Goal: Task Accomplishment & Management: Manage account settings

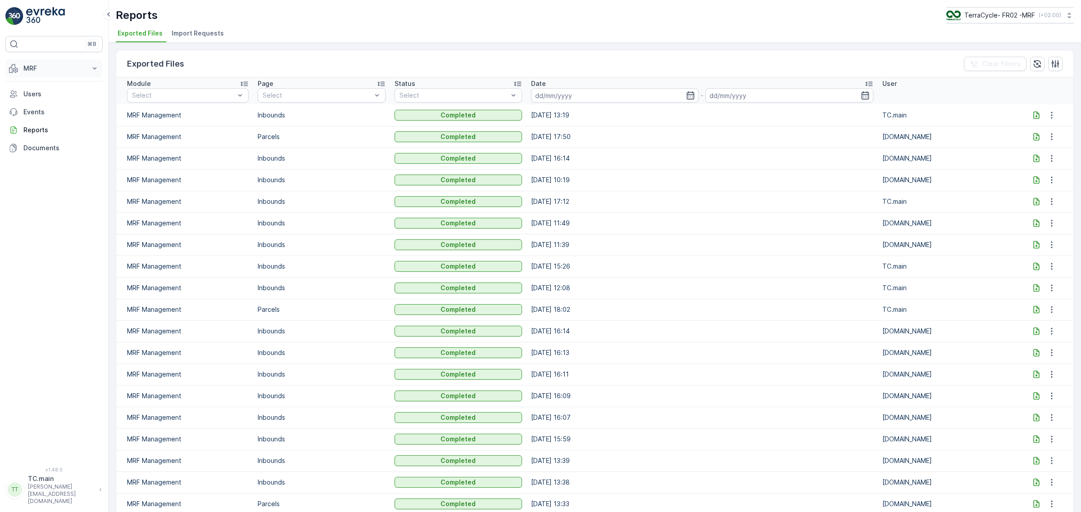
click at [59, 68] on p "MRF" at bounding box center [53, 68] width 61 height 9
click at [45, 96] on p "Reception" at bounding box center [39, 96] width 32 height 9
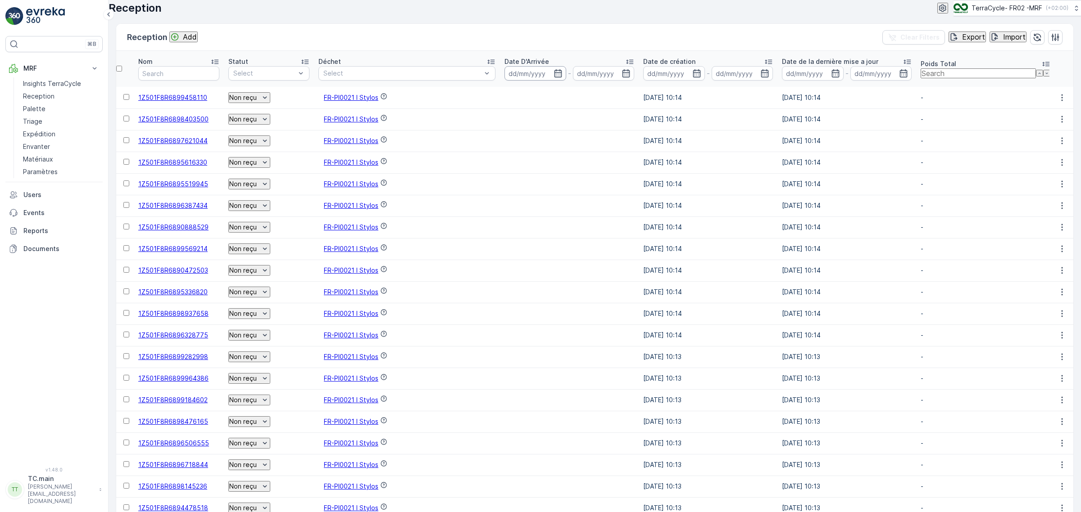
click at [542, 81] on input at bounding box center [535, 73] width 62 height 14
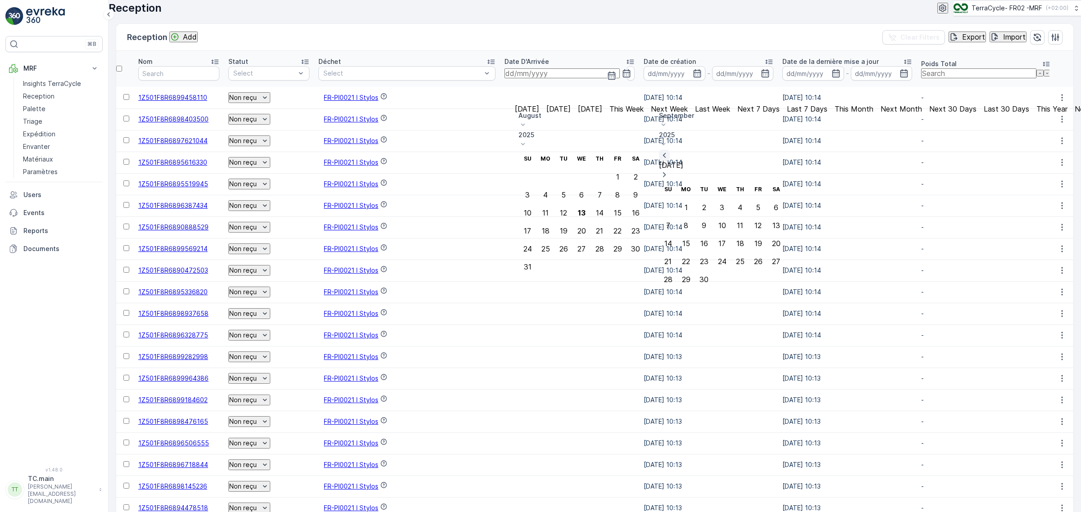
click at [669, 151] on icon "button" at bounding box center [664, 155] width 9 height 9
click at [785, 150] on div "[DATE]" at bounding box center [722, 165] width 126 height 31
click at [669, 151] on icon "button" at bounding box center [664, 155] width 9 height 9
click at [586, 227] on div "25" at bounding box center [581, 231] width 9 height 8
type input "[DATE]"
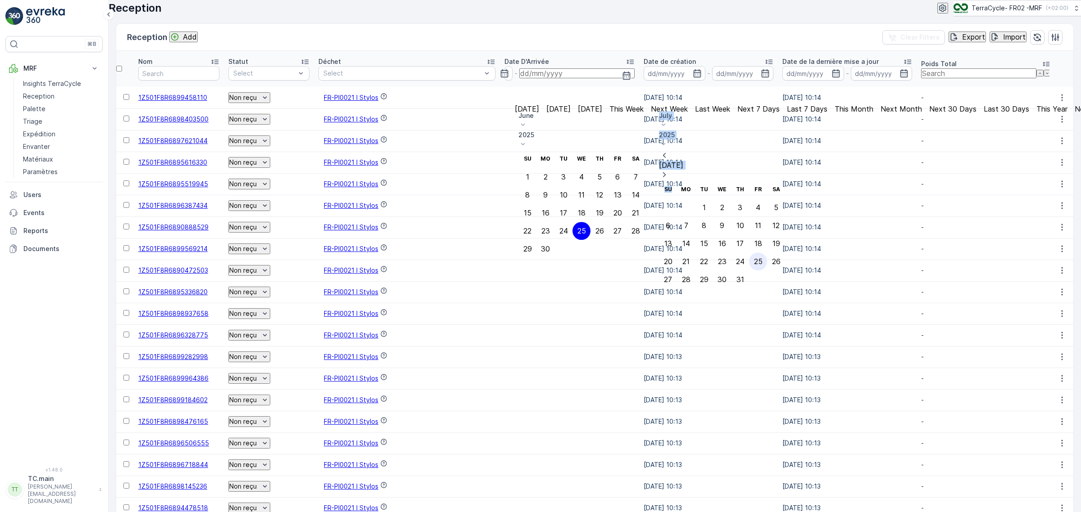
click at [762, 258] on div "25" at bounding box center [758, 262] width 9 height 8
type input "[DATE]"
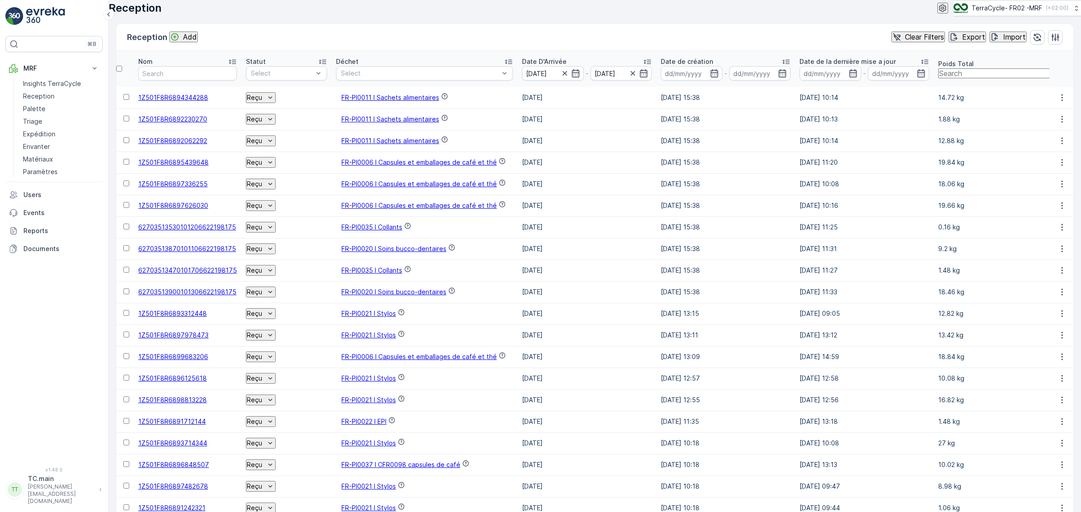
click at [584, 16] on div "Reception TerraCycle- FR02 -MRF ( +02:00 )" at bounding box center [595, 8] width 972 height 16
click at [1060, 66] on icon at bounding box center [1063, 64] width 7 height 5
click at [1060, 66] on icon at bounding box center [1061, 64] width 2 height 5
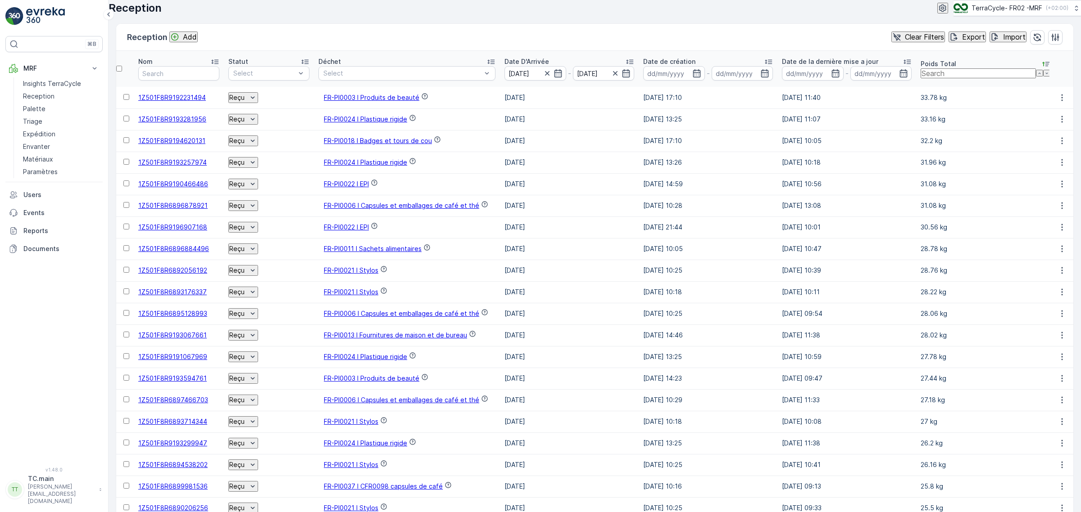
click at [635, 281] on td "15.07.2025" at bounding box center [569, 271] width 139 height 22
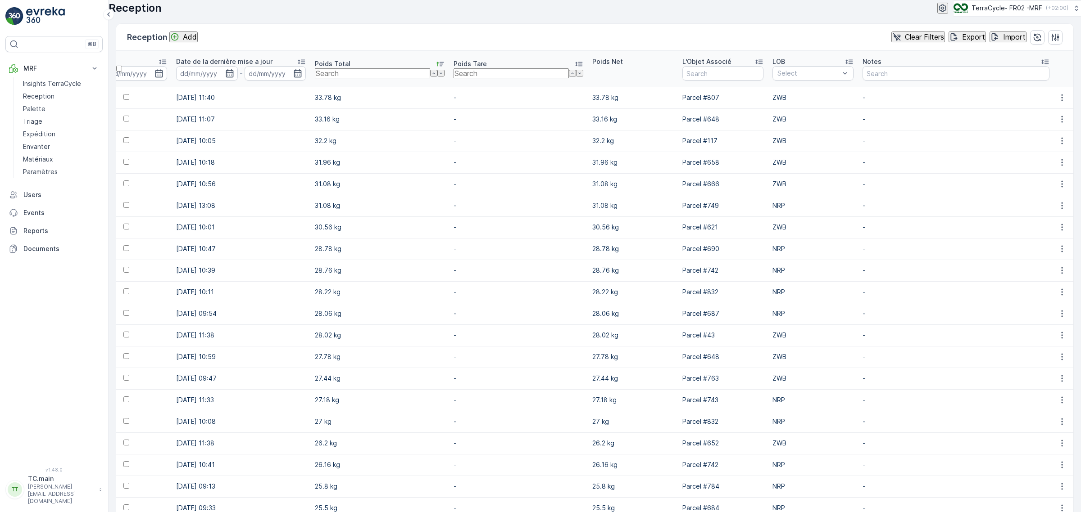
scroll to position [0, 699]
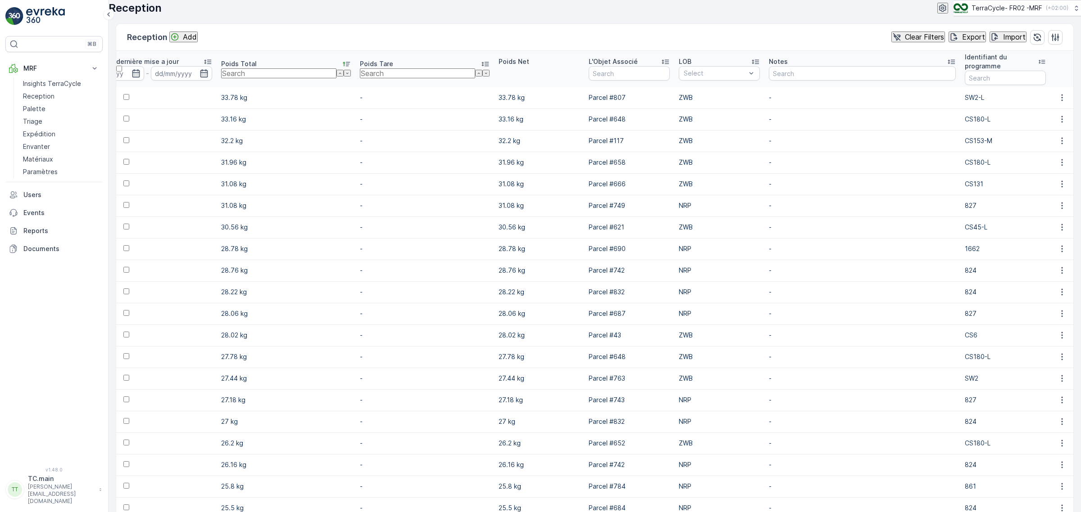
click at [674, 195] on td "ZWB" at bounding box center [719, 184] width 90 height 22
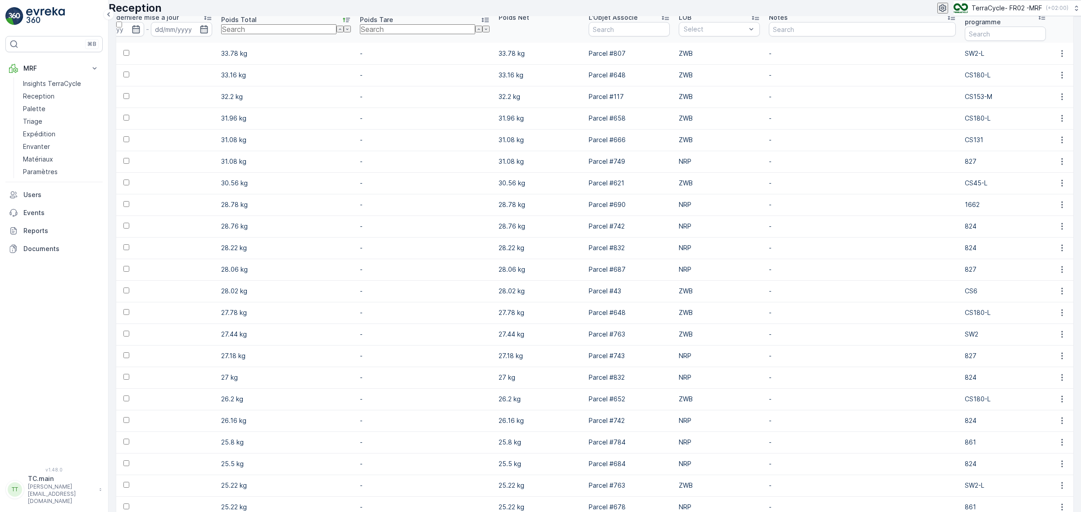
scroll to position [0, 0]
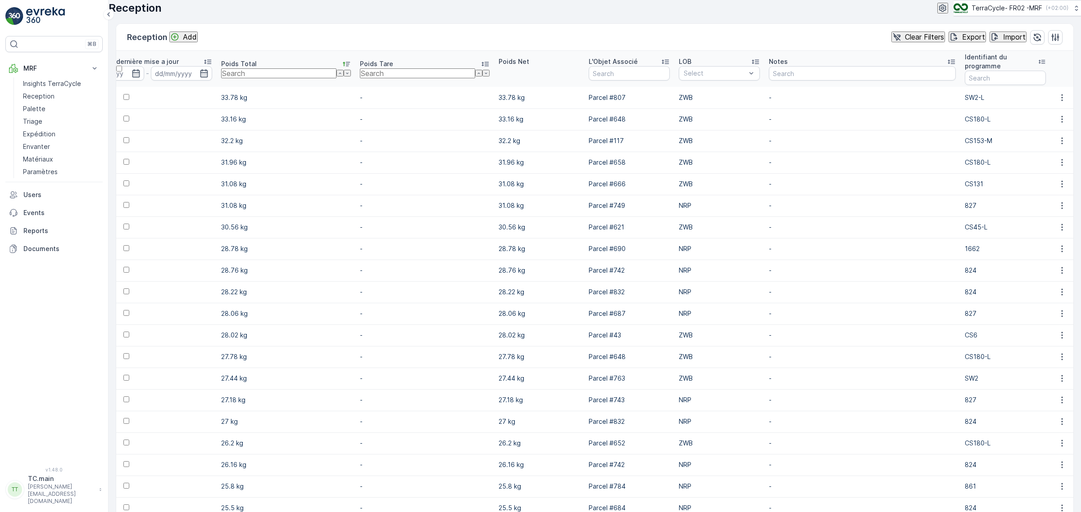
click at [674, 195] on td "ZWB" at bounding box center [719, 184] width 90 height 22
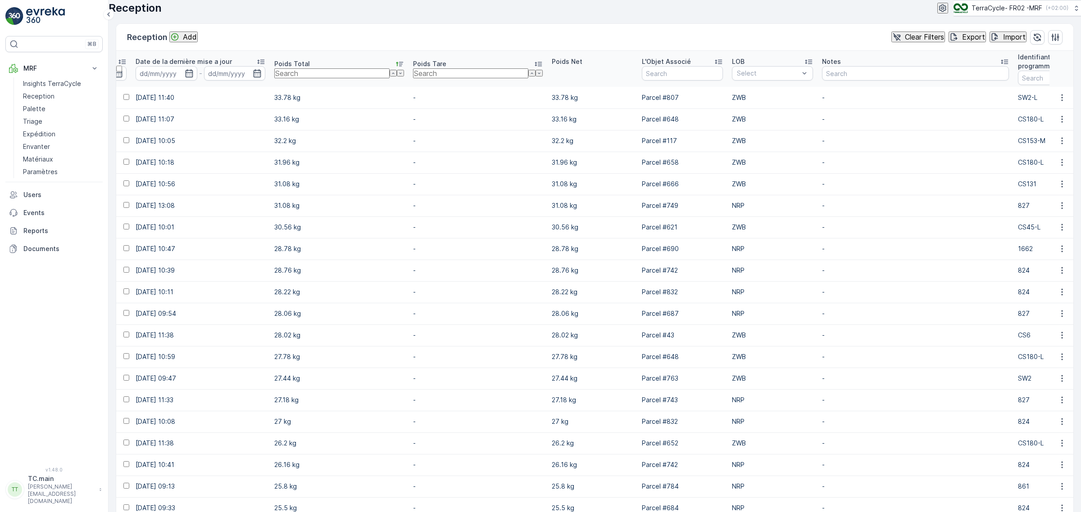
scroll to position [0, 699]
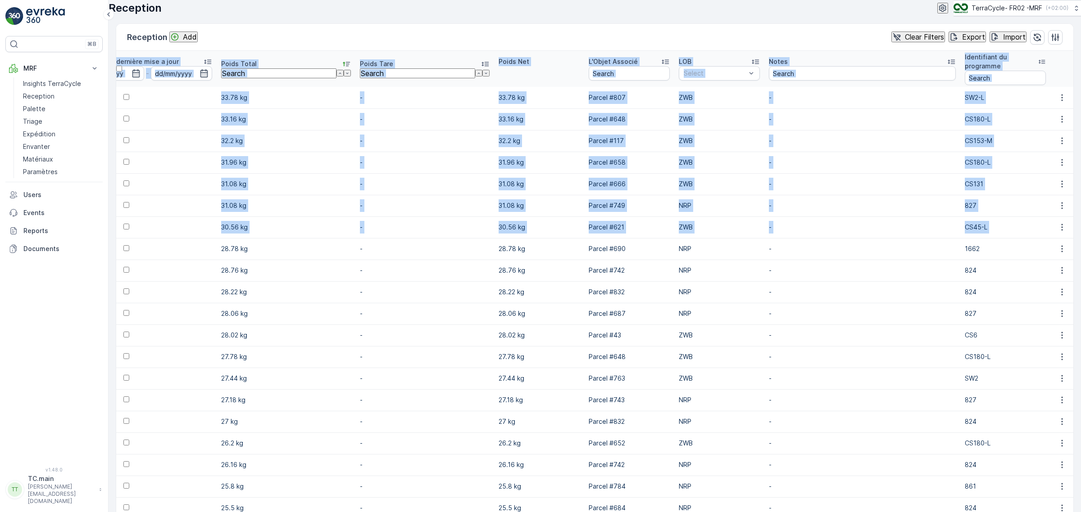
drag, startPoint x: 136, startPoint y: 82, endPoint x: 1036, endPoint y: 250, distance: 915.2
copy table "Nom Statut Select Déchet Select Date D'Arrivée - Date de création - Date de la …"
click at [800, 173] on td "-" at bounding box center [862, 163] width 196 height 22
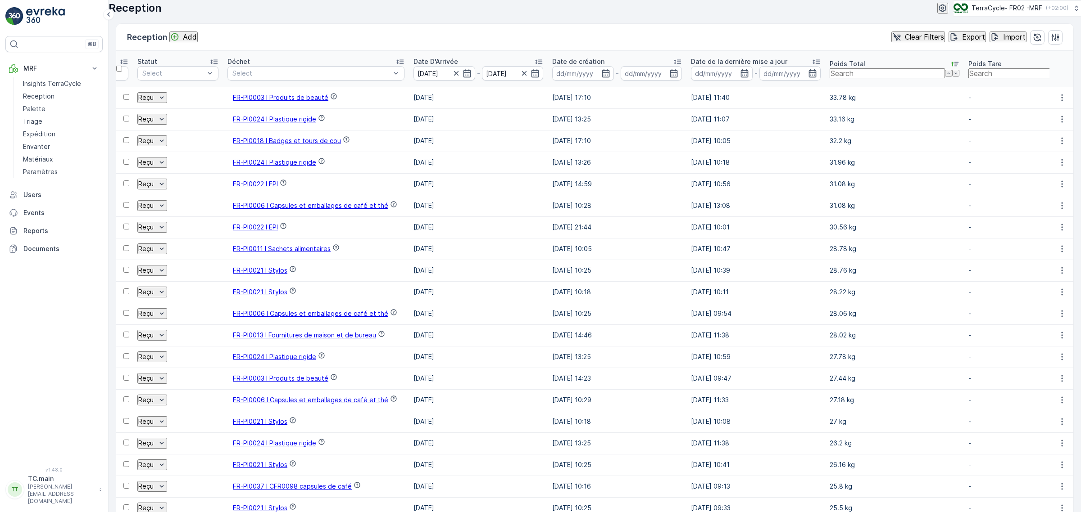
scroll to position [0, 0]
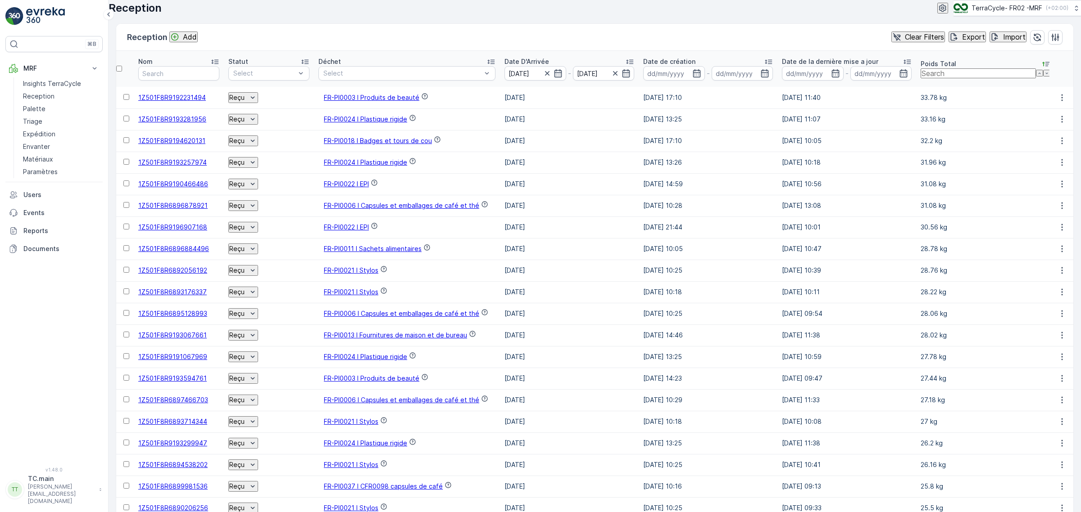
click at [573, 50] on div "Reception Add Clear Filters Export Import" at bounding box center [594, 37] width 957 height 27
click at [554, 16] on div "Reception TerraCycle- FR02 -MRF ( +02:00 )" at bounding box center [595, 8] width 972 height 16
click at [578, 16] on div "Reception TerraCycle- FR02 -MRF ( +02:00 )" at bounding box center [595, 8] width 972 height 16
click at [569, 51] on div "Reception Add Clear Filters Export Import" at bounding box center [594, 37] width 957 height 27
click at [505, 16] on div "Reception TerraCycle- FR02 -MRF ( +02:00 )" at bounding box center [595, 8] width 972 height 16
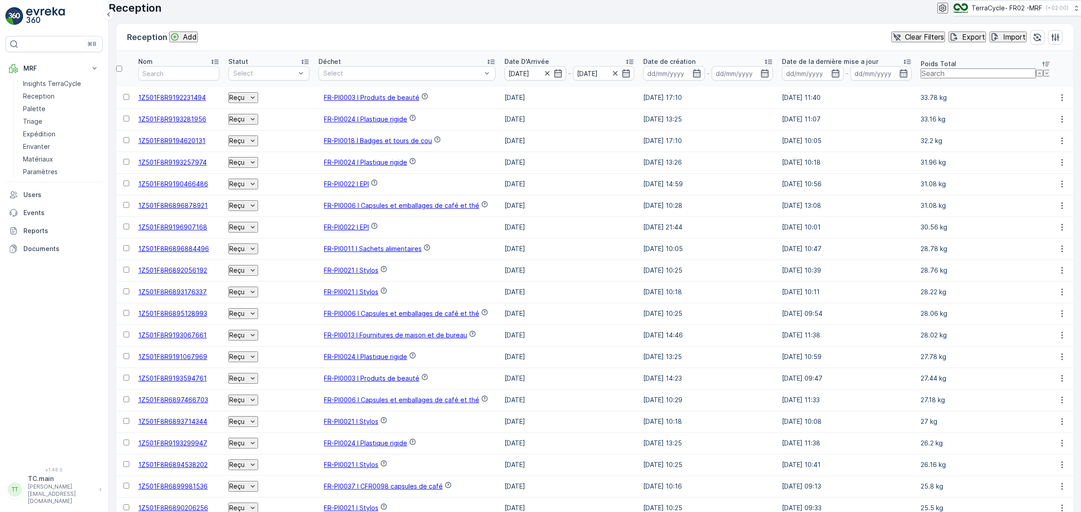
click at [530, 16] on div "Reception TerraCycle- FR02 -MRF ( +02:00 )" at bounding box center [595, 8] width 972 height 16
click at [996, 8] on button "TerraCycle- FR02 -MRF ( +02:00 )" at bounding box center [1016, 8] width 128 height 16
type input "uk"
click at [1025, 78] on div "TerraCycle-UK02-Econpro [GEOGRAPHIC_DATA]/[GEOGRAPHIC_DATA] (+01:00)" at bounding box center [1018, 70] width 100 height 16
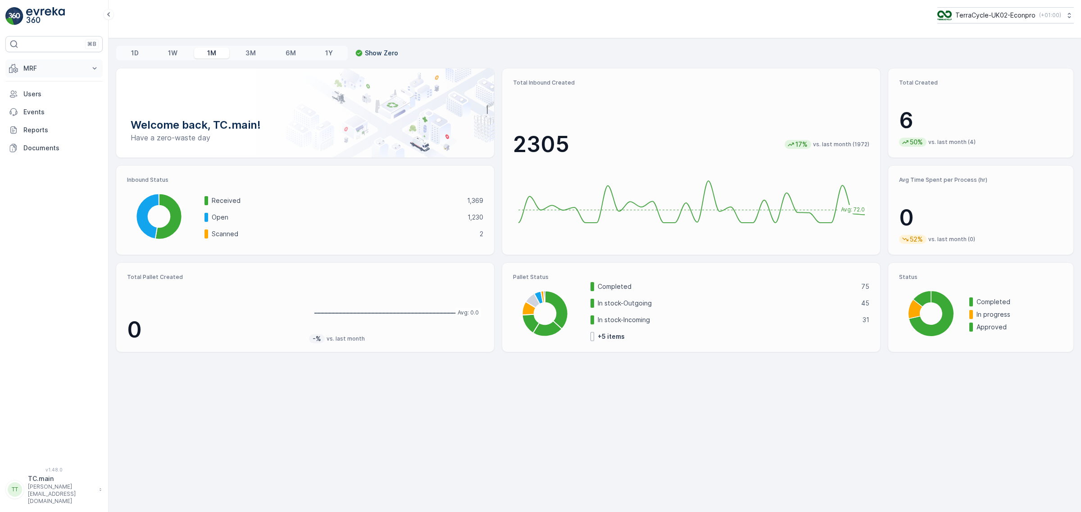
click at [30, 73] on p "MRF" at bounding box center [53, 68] width 61 height 9
click at [55, 98] on link "Inbound" at bounding box center [60, 96] width 83 height 13
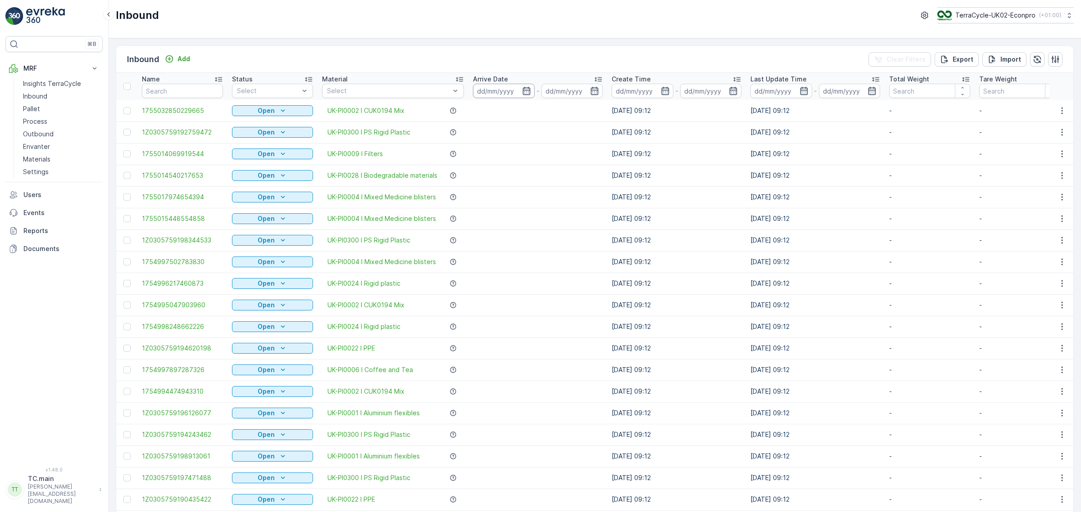
click at [495, 93] on input at bounding box center [504, 91] width 62 height 14
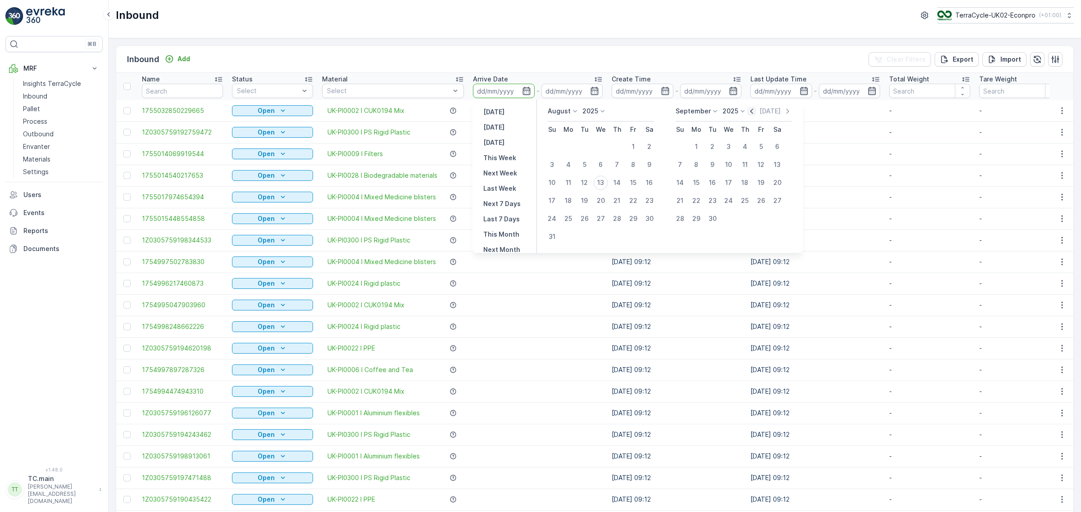
click at [753, 109] on icon "button" at bounding box center [751, 111] width 9 height 9
click at [744, 114] on icon "button" at bounding box center [741, 111] width 9 height 9
click at [604, 201] on div "25" at bounding box center [601, 201] width 14 height 14
type input "25.06.2025"
click at [763, 196] on div "25" at bounding box center [761, 201] width 14 height 14
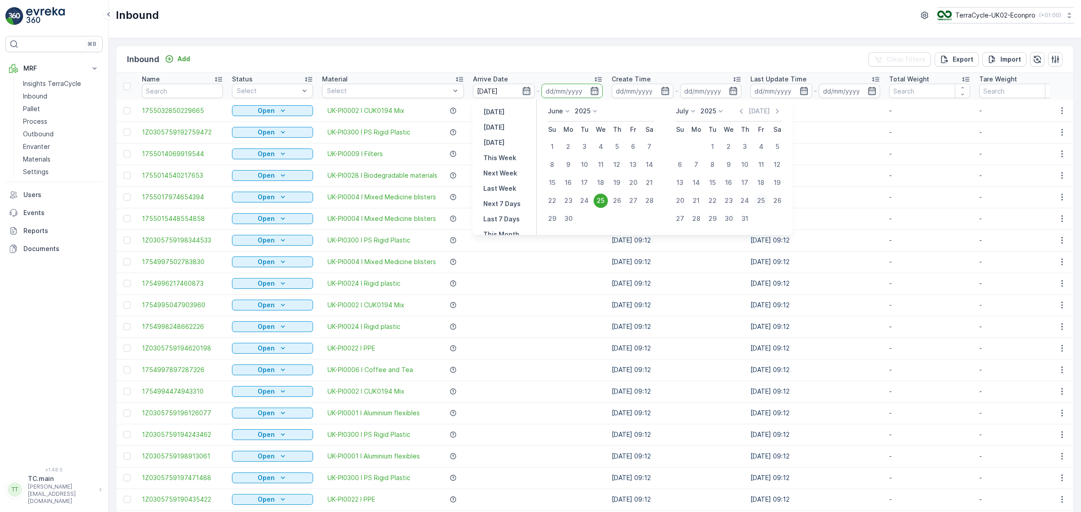
type input "25.07.2025"
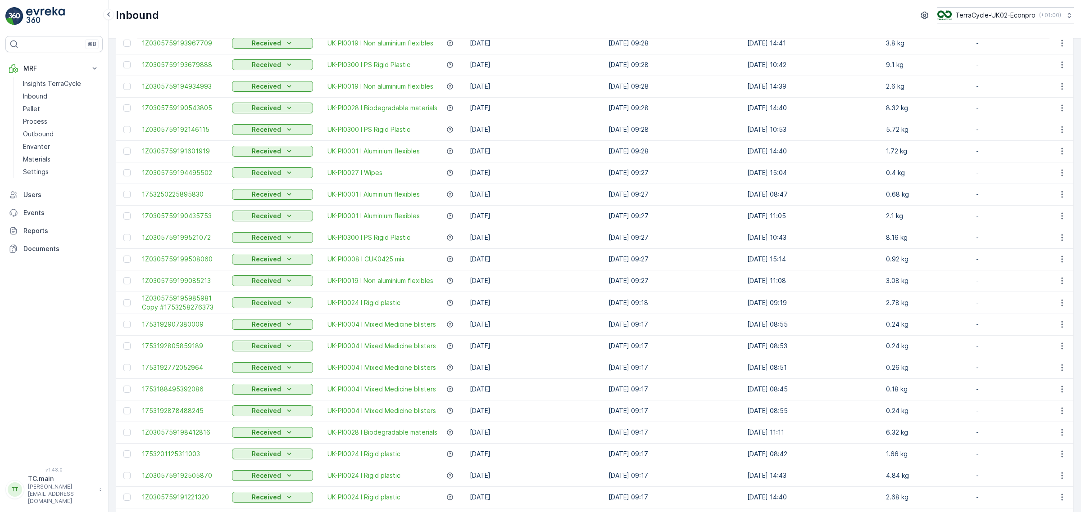
scroll to position [707, 0]
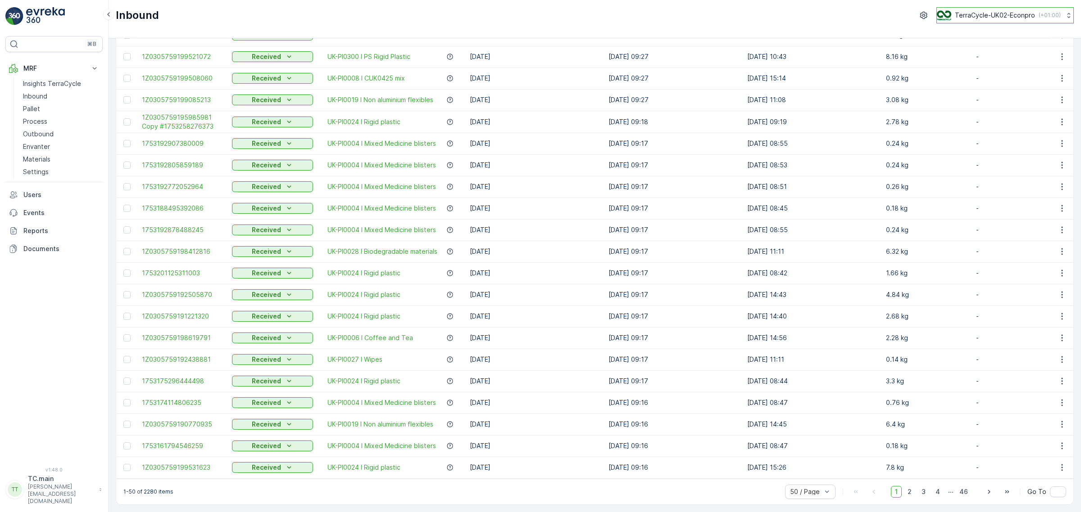
click at [965, 10] on div "TerraCycle-UK02-Econpro ( +01:00 )" at bounding box center [999, 15] width 124 height 10
type input "nl"
click at [761, 24] on div "Inbound TerraCycle-UK02-Econpro ( +01:00 ) nl TerraCycle-NL-MRF Europe/Amsterda…" at bounding box center [595, 19] width 972 height 38
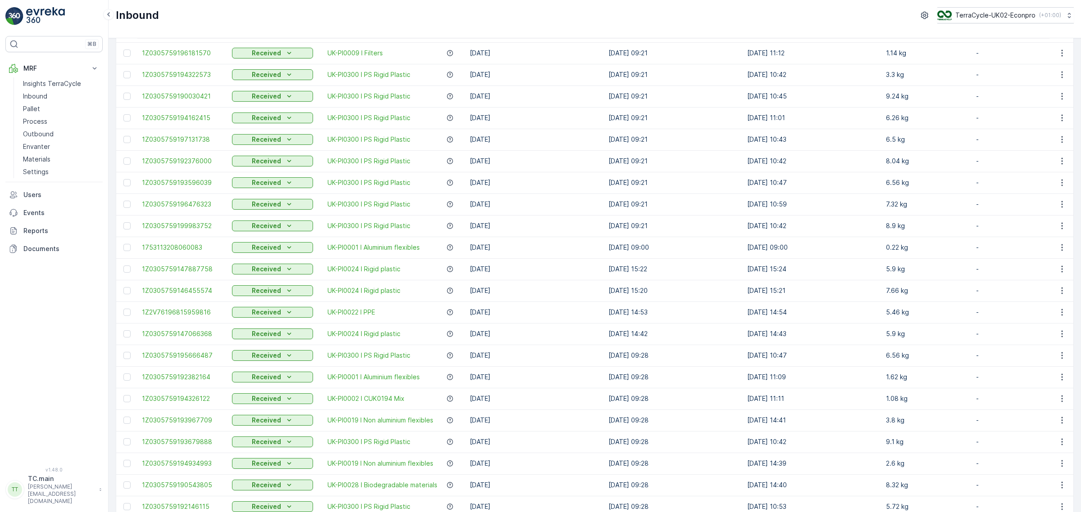
scroll to position [0, 0]
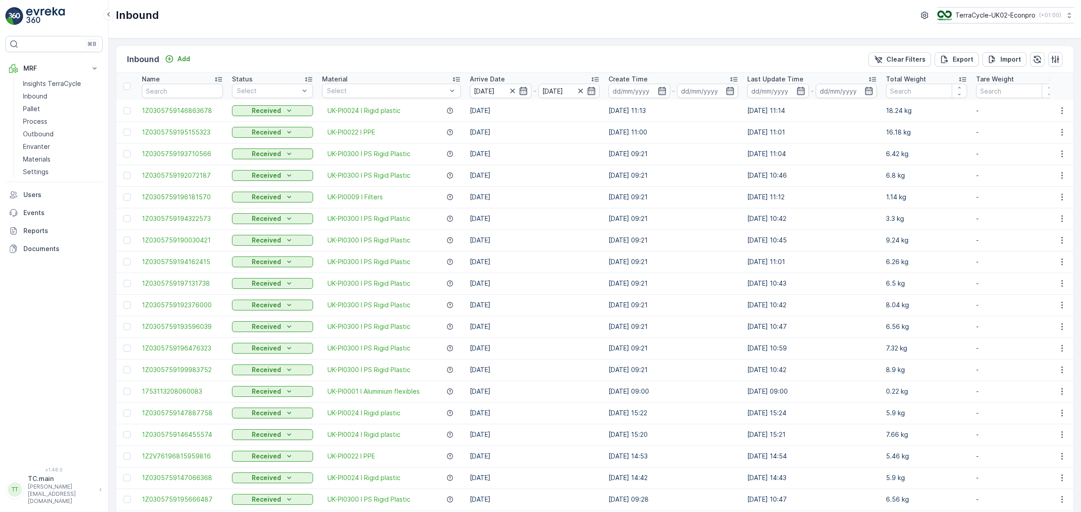
click at [967, 77] on th "Total Weight" at bounding box center [926, 86] width 90 height 27
click at [964, 79] on icon at bounding box center [962, 79] width 9 height 9
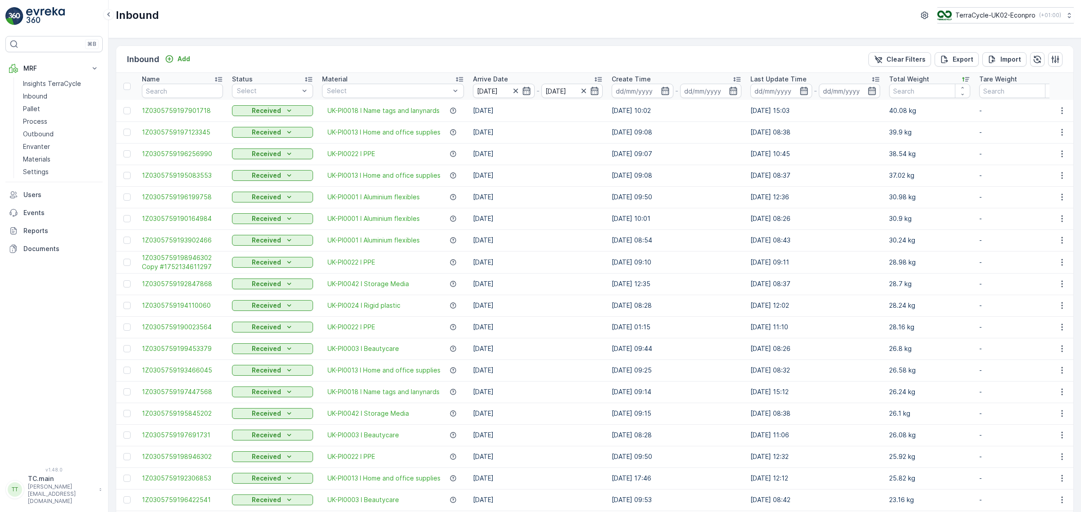
click at [762, 59] on div "Inbound Add Clear Filters Export Import" at bounding box center [594, 59] width 957 height 27
click at [726, 181] on td "24.02.2025 09:08" at bounding box center [676, 176] width 139 height 22
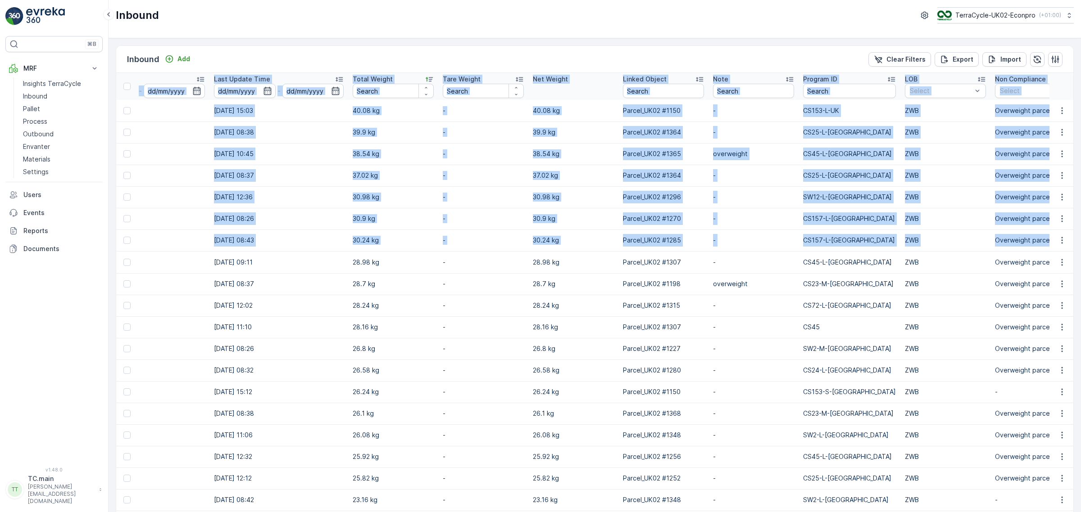
scroll to position [0, 558]
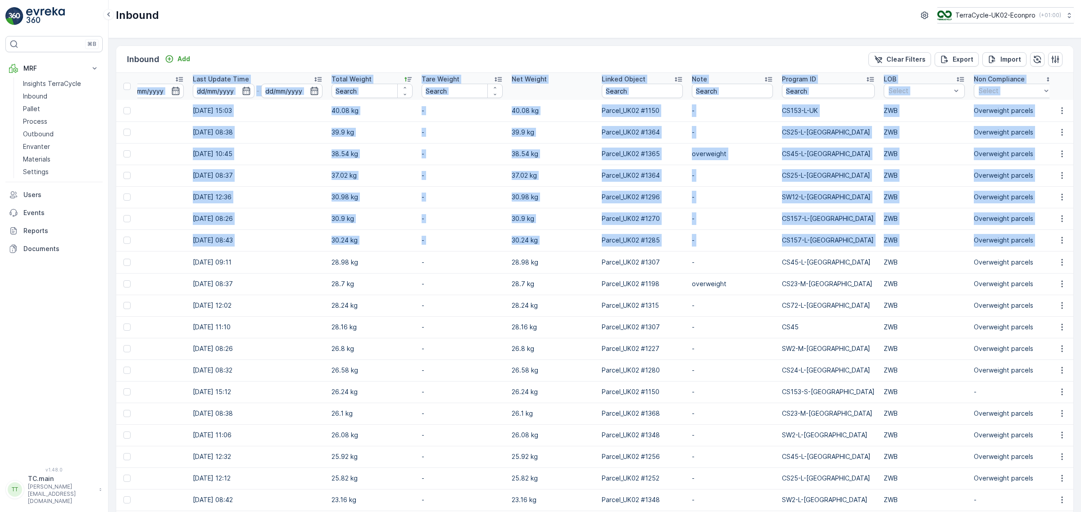
drag, startPoint x: 135, startPoint y: 81, endPoint x: 1047, endPoint y: 241, distance: 925.8
copy table "Name Status Select Material Select Arrive Date - Create Time - Last Update Time…"
click at [735, 194] on td "-" at bounding box center [732, 197] width 90 height 22
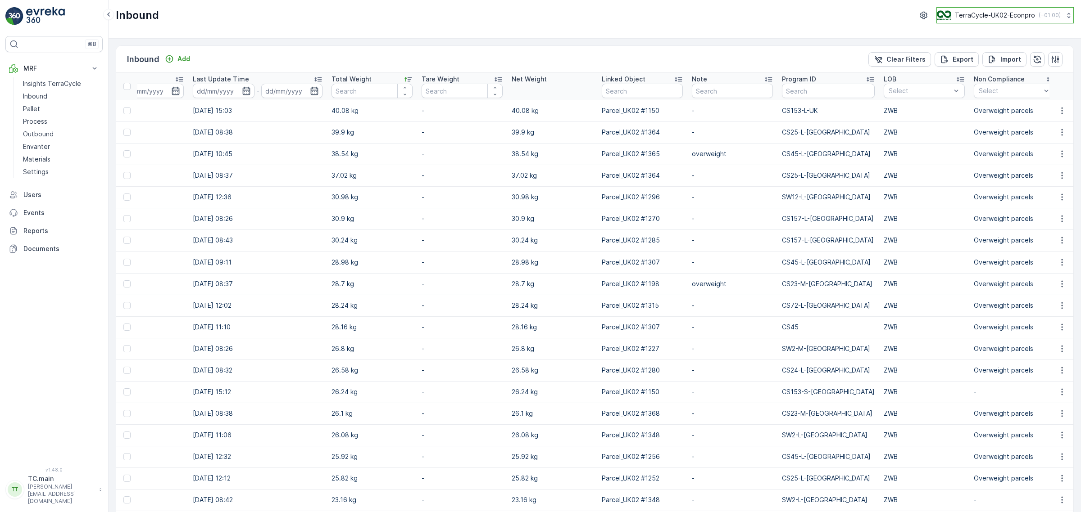
click at [960, 12] on p "TerraCycle-UK02-Econpro" at bounding box center [995, 15] width 80 height 9
click at [985, 62] on span "Europe/Amsterdam (+02:00)" at bounding box center [993, 63] width 100 height 7
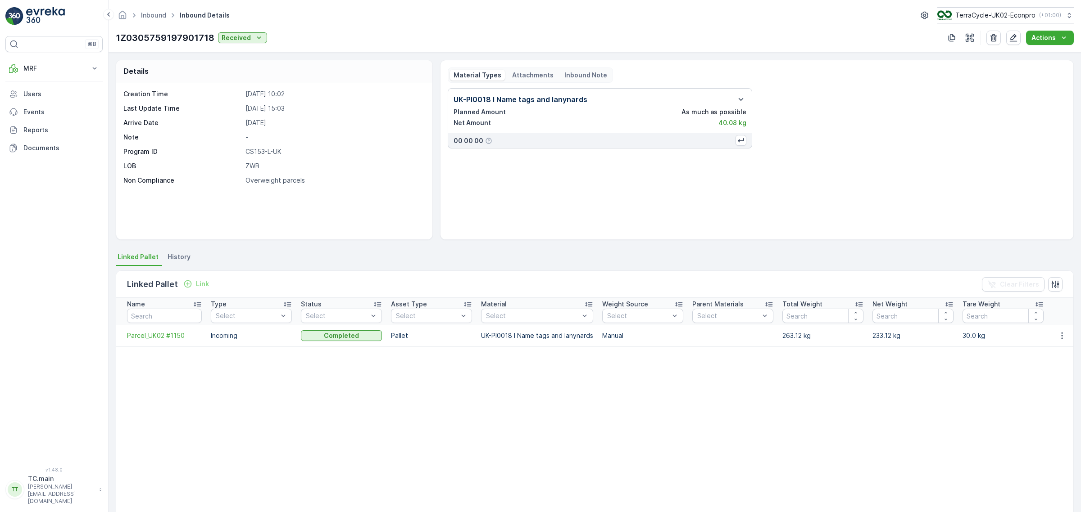
click at [521, 70] on div "Attachments" at bounding box center [532, 75] width 49 height 11
click at [179, 259] on span "History" at bounding box center [179, 257] width 23 height 9
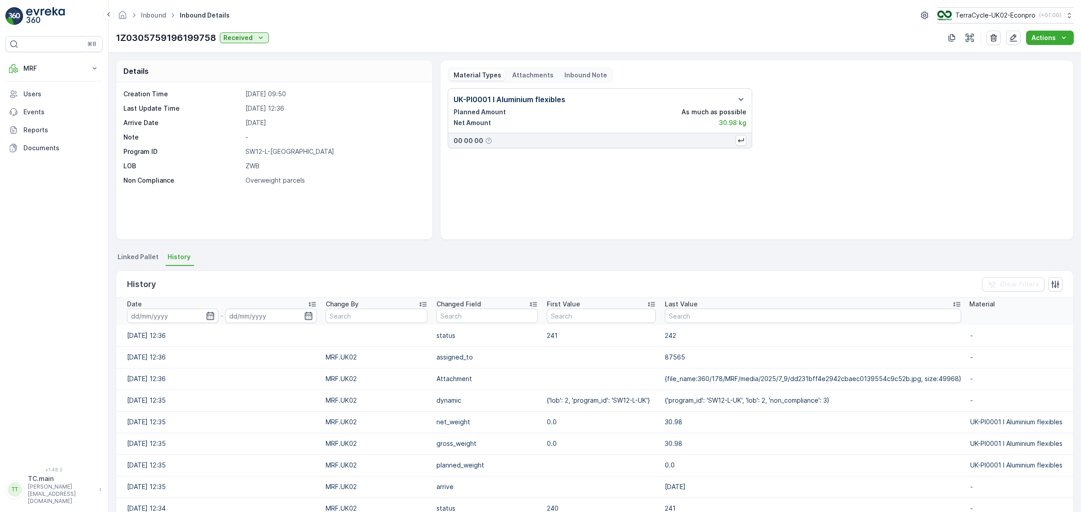
click at [522, 70] on div "Attachments" at bounding box center [532, 75] width 49 height 11
click at [491, 119] on img at bounding box center [482, 123] width 23 height 23
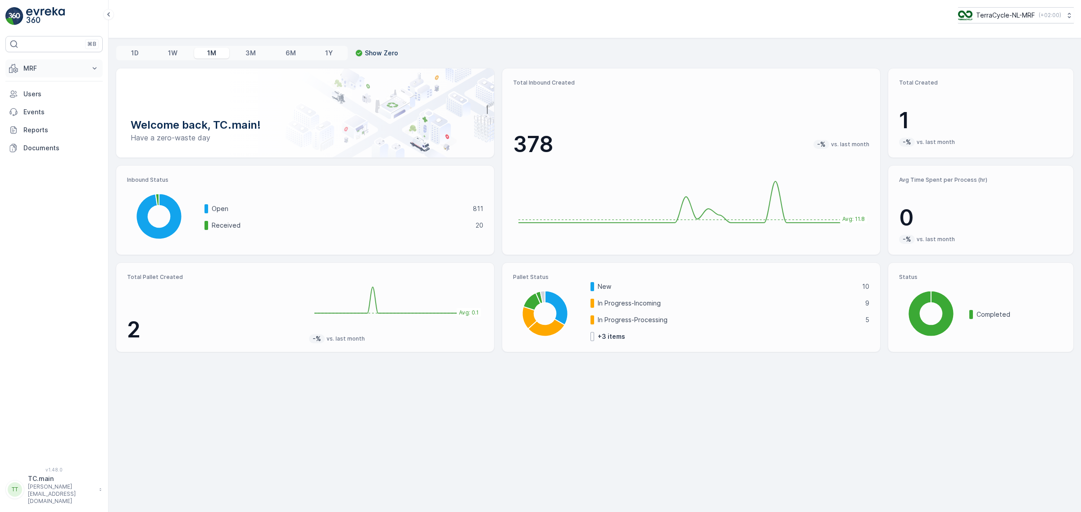
click at [71, 68] on p "MRF" at bounding box center [53, 68] width 61 height 9
click at [44, 99] on p "Inbound" at bounding box center [35, 96] width 24 height 9
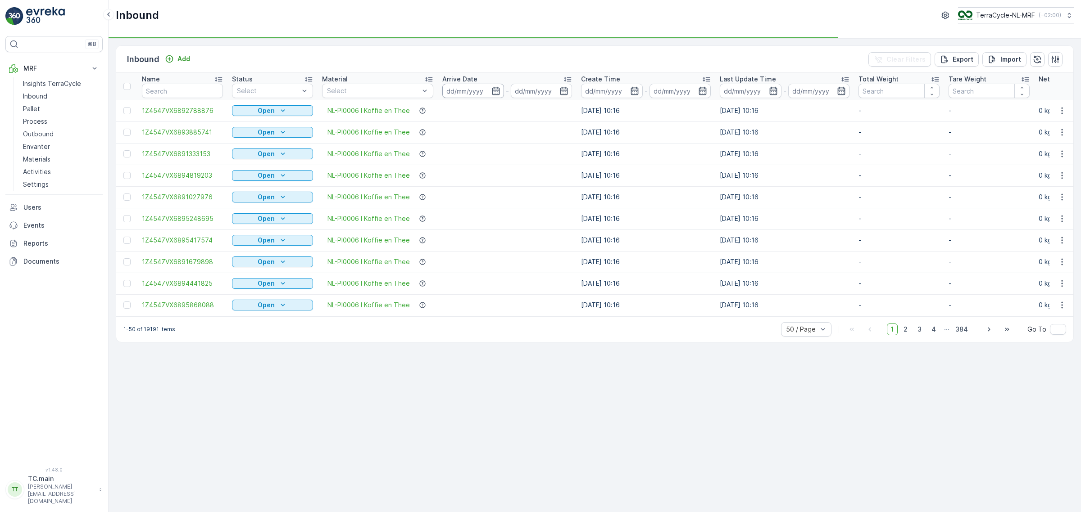
click at [467, 89] on input at bounding box center [473, 91] width 62 height 14
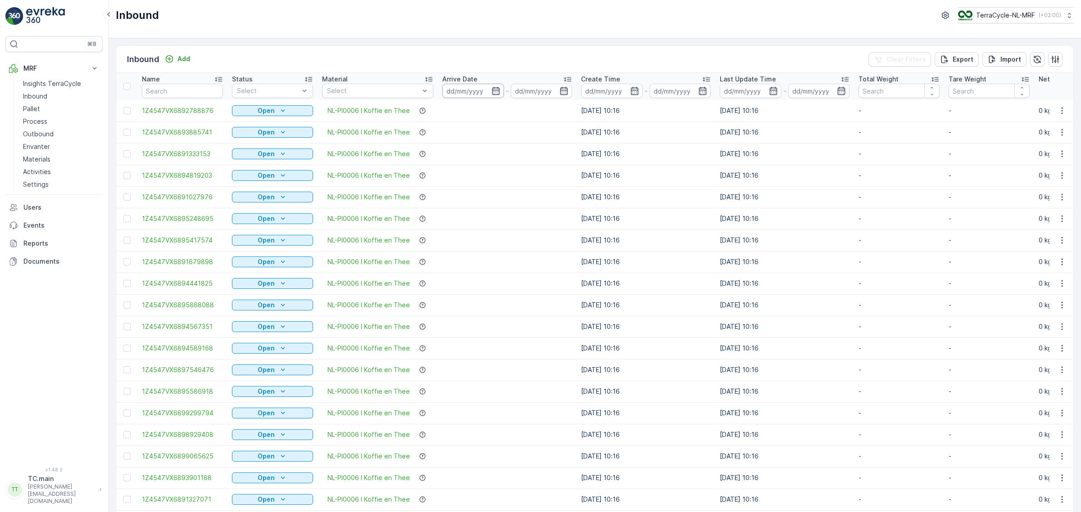
click at [467, 91] on input at bounding box center [473, 91] width 62 height 14
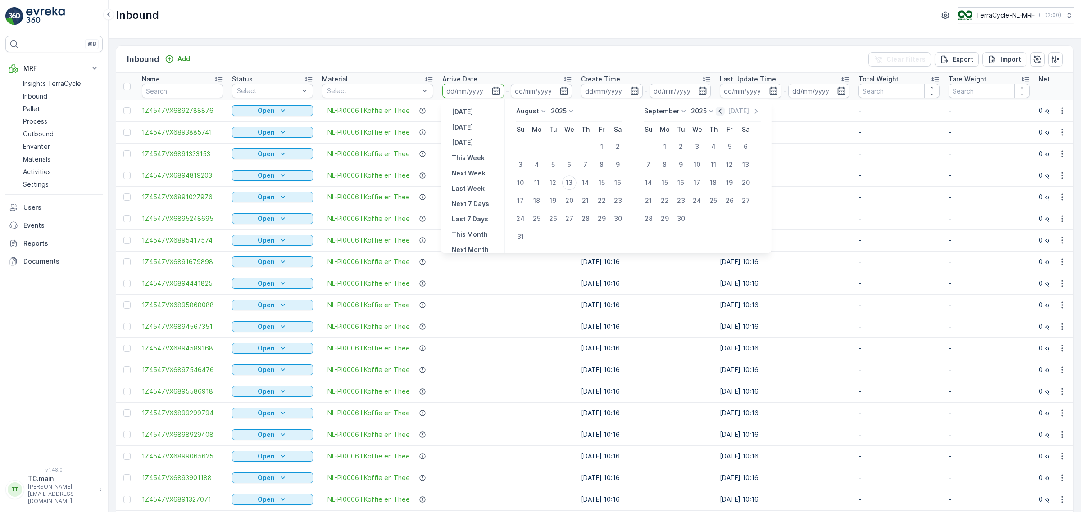
click at [721, 113] on icon "button" at bounding box center [720, 111] width 9 height 9
click at [728, 113] on p "[DATE]" at bounding box center [738, 111] width 21 height 9
click at [714, 113] on icon "button" at bounding box center [709, 111] width 9 height 9
click at [554, 161] on div "10" at bounding box center [553, 165] width 14 height 14
type input "10.06.2025"
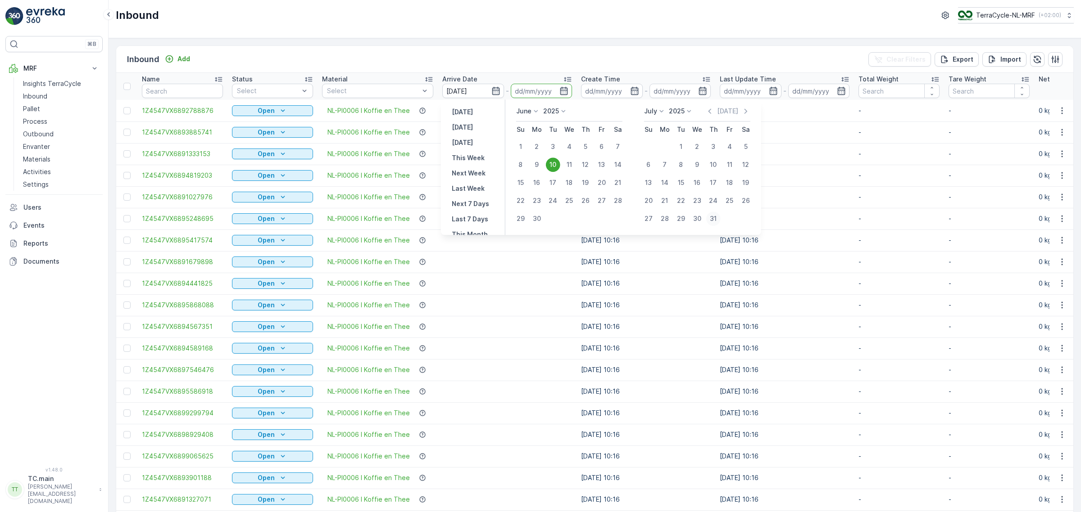
click at [714, 216] on div "31" at bounding box center [713, 219] width 14 height 14
type input "31.07.2025"
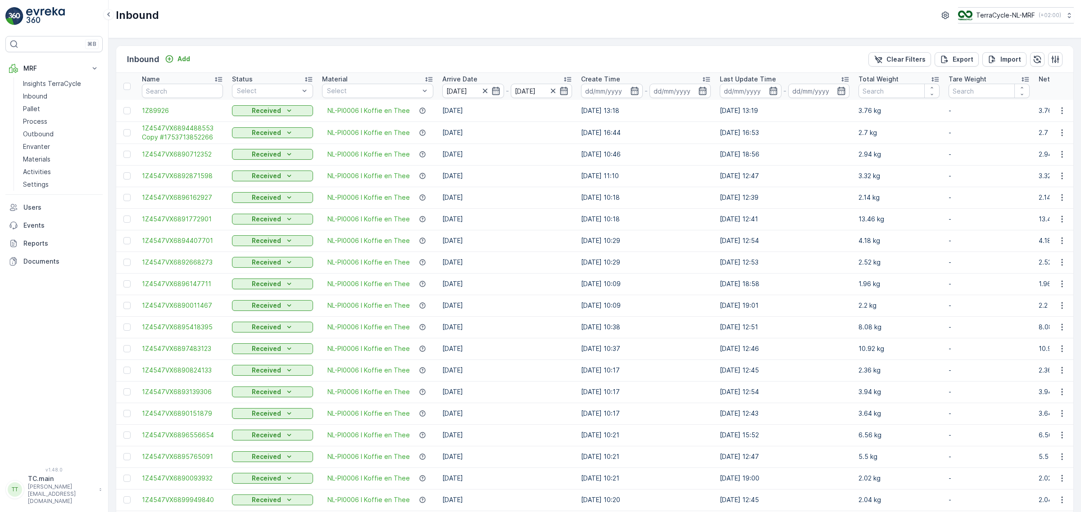
click at [931, 79] on icon at bounding box center [934, 79] width 7 height 5
click at [985, 14] on p "TerraCycle-NL-MRF" at bounding box center [1004, 15] width 59 height 9
type input "uk"
click at [1021, 82] on span "Europe/London (+01:00)" at bounding box center [1013, 83] width 100 height 7
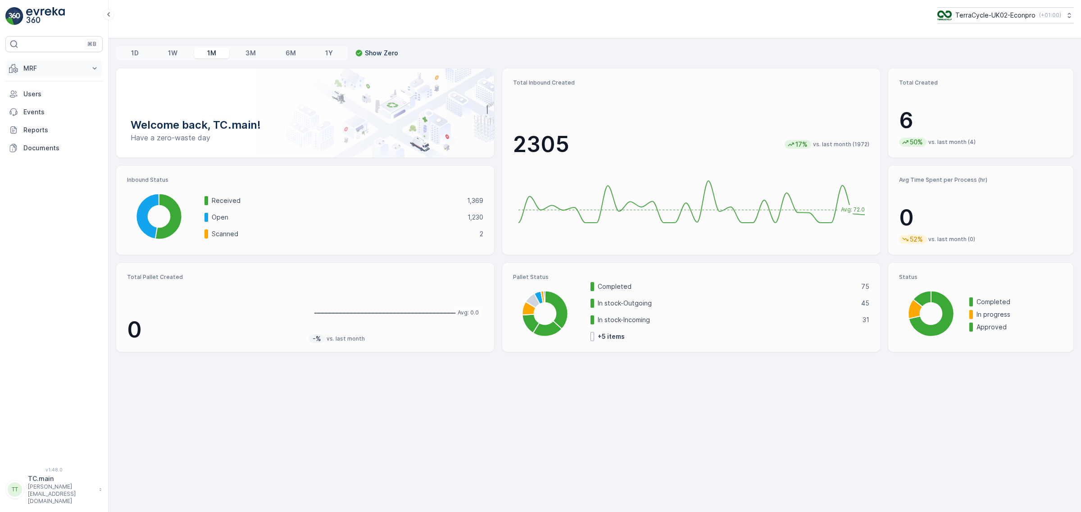
click at [50, 66] on p "MRF" at bounding box center [53, 68] width 61 height 9
click at [44, 99] on p "Inbound" at bounding box center [35, 96] width 24 height 9
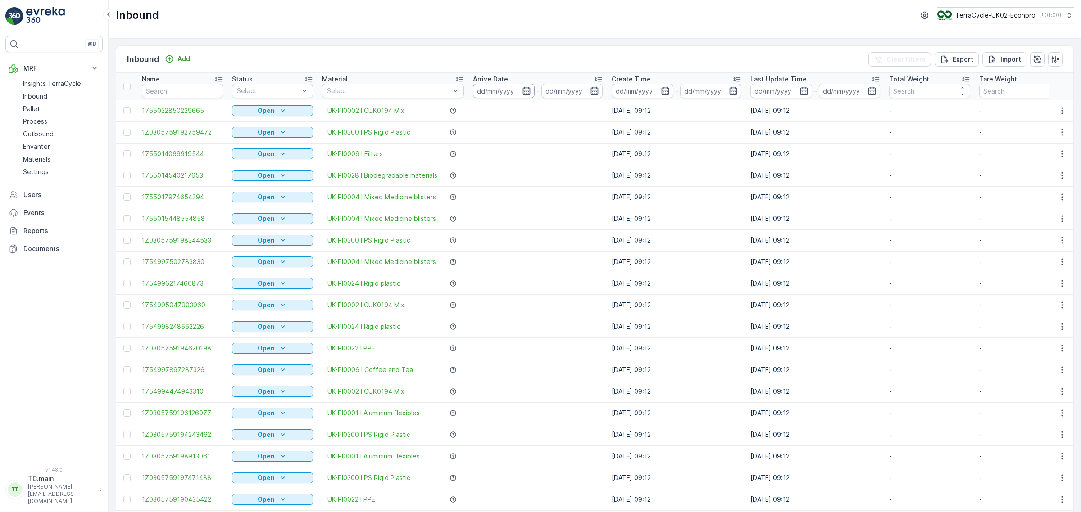
click at [490, 94] on input at bounding box center [504, 91] width 62 height 14
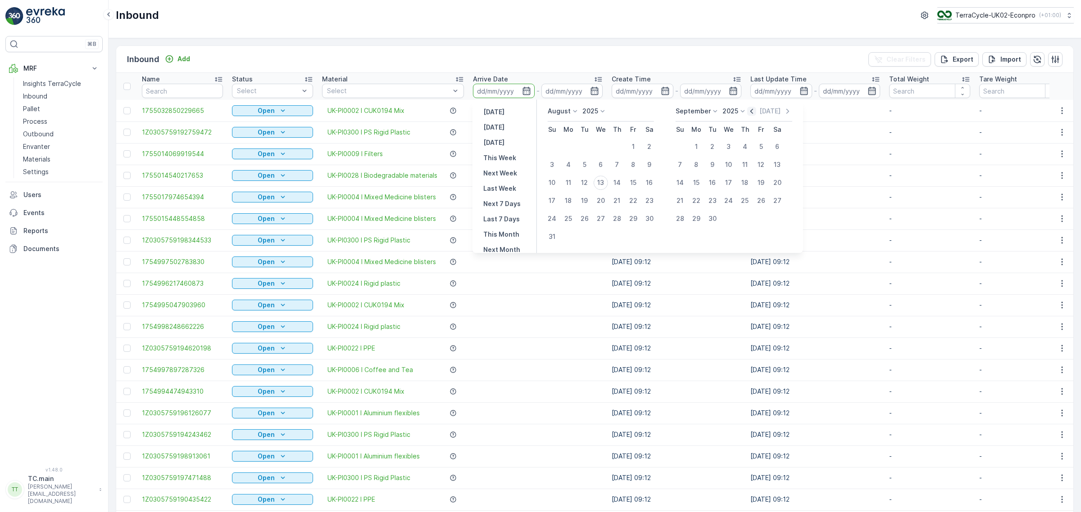
click at [751, 113] on icon "button" at bounding box center [751, 111] width 3 height 5
click at [751, 113] on div "[DATE]" at bounding box center [759, 111] width 45 height 9
click at [746, 113] on icon "button" at bounding box center [741, 111] width 9 height 9
click at [558, 183] on div "15" at bounding box center [552, 183] width 14 height 14
type input "15.06.2025"
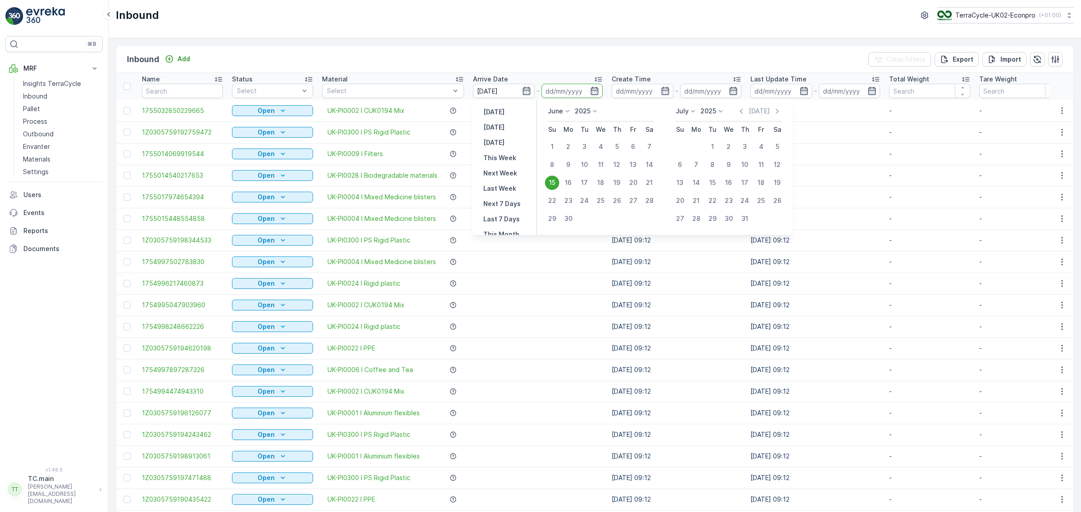
click at [555, 182] on div "15" at bounding box center [552, 183] width 14 height 14
type input "15.06.2025"
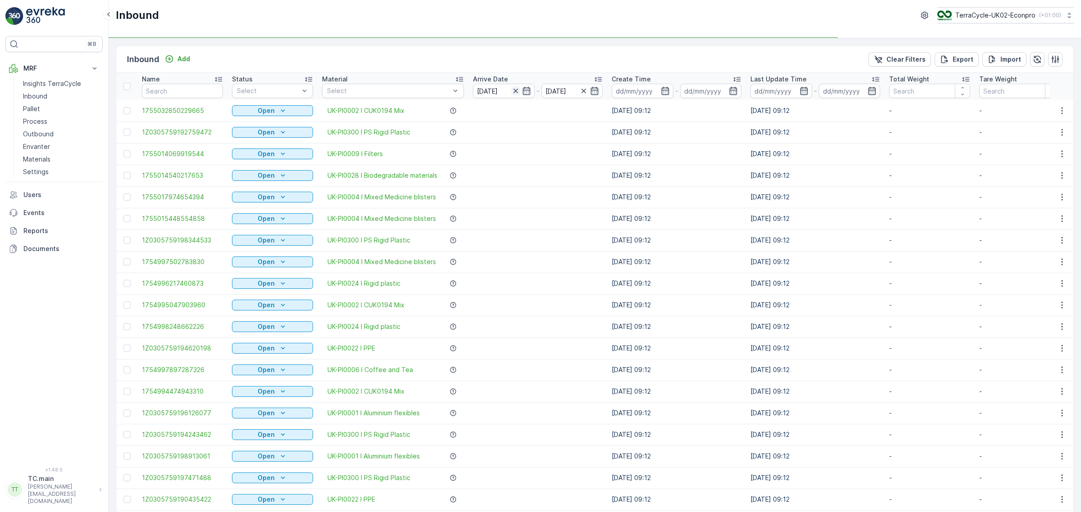
click at [511, 91] on icon "button" at bounding box center [515, 90] width 9 height 9
click at [494, 91] on input at bounding box center [504, 91] width 62 height 14
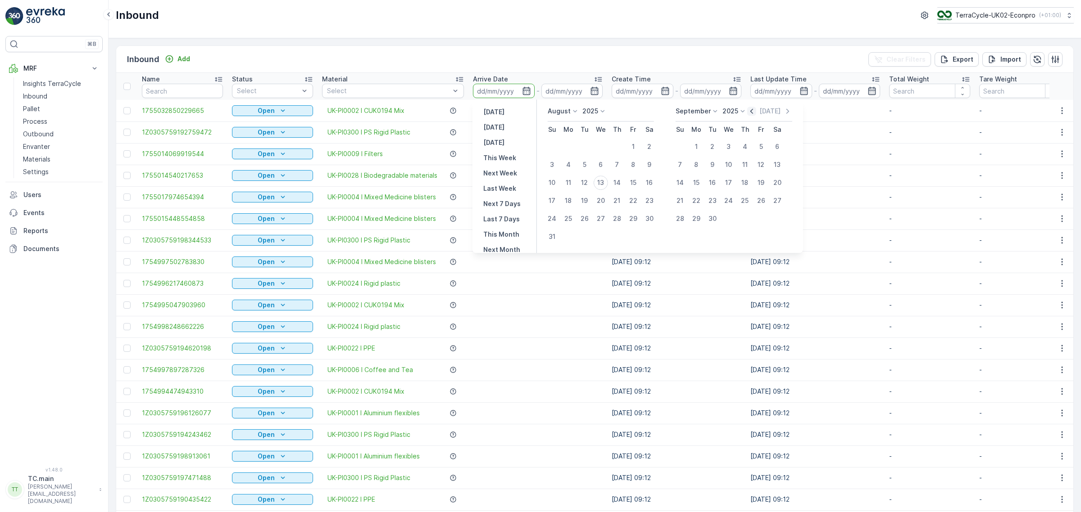
click at [750, 109] on icon "button" at bounding box center [751, 111] width 9 height 9
click at [750, 109] on div "[DATE]" at bounding box center [759, 111] width 45 height 9
click at [743, 113] on icon "button" at bounding box center [741, 111] width 9 height 9
click at [601, 200] on div "25" at bounding box center [601, 201] width 14 height 14
type input "[DATE]"
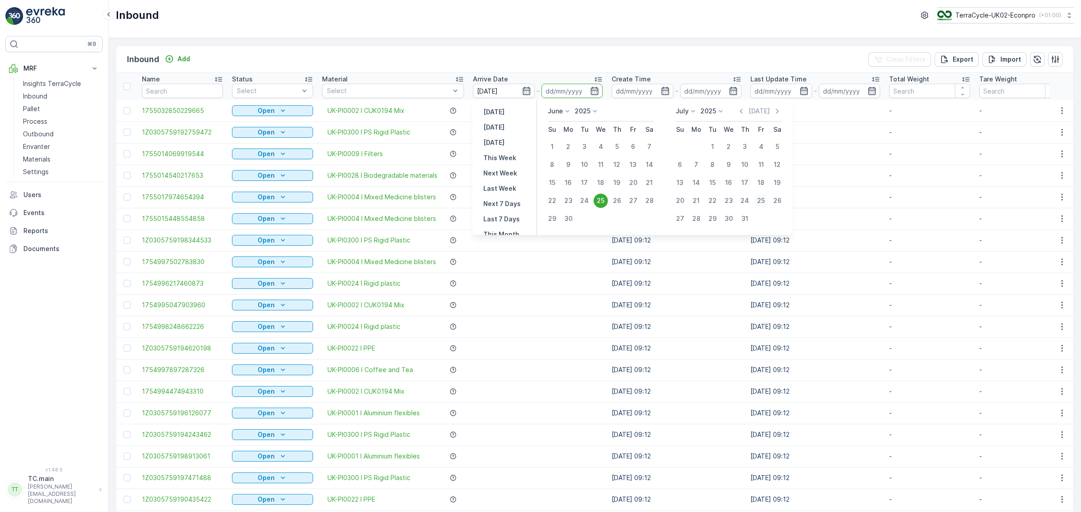
click at [761, 198] on div "25" at bounding box center [761, 201] width 14 height 14
type input "[DATE]"
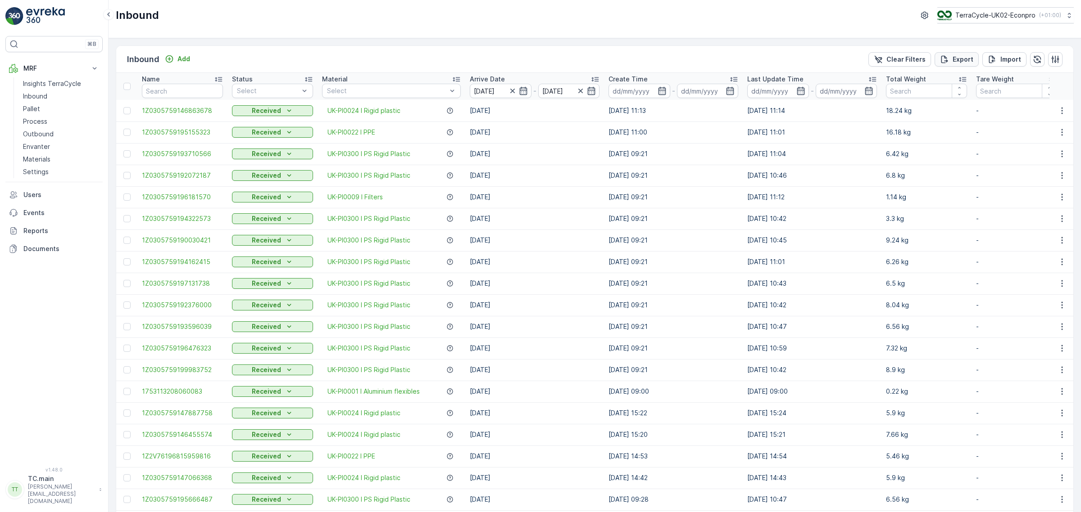
click at [966, 61] on p "Export" at bounding box center [962, 59] width 21 height 9
click at [1011, 80] on span "Click here to see the page" at bounding box center [1008, 81] width 106 height 9
click at [513, 89] on icon "button" at bounding box center [512, 90] width 9 height 9
click at [1066, 15] on icon "close" at bounding box center [1067, 16] width 6 height 7
click at [773, 21] on div "Inbound TerraCycle-UK02-Econpro ( +01:00 )" at bounding box center [595, 15] width 958 height 16
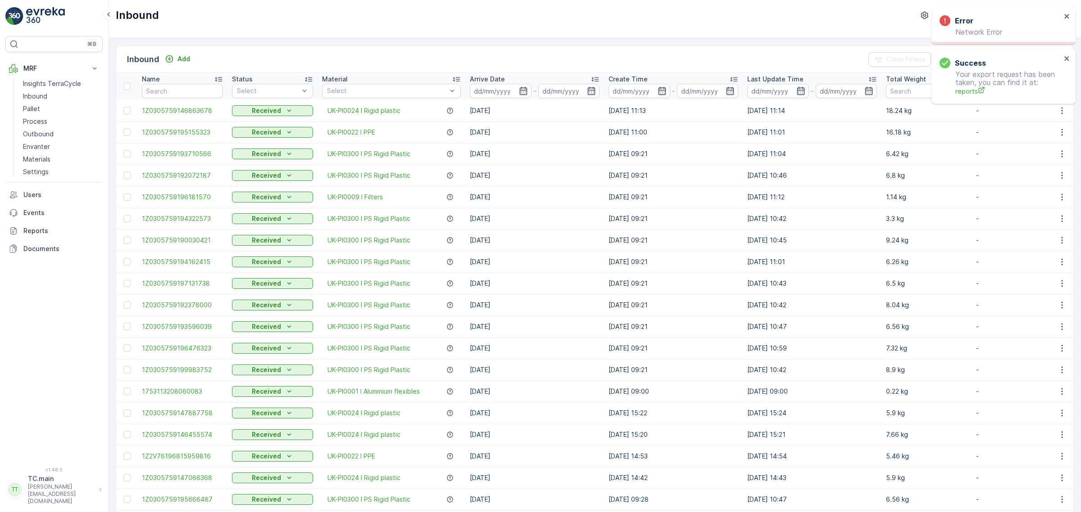
click at [1070, 11] on div "Error Network Error" at bounding box center [1003, 25] width 144 height 37
click at [1068, 16] on icon "close" at bounding box center [1067, 16] width 6 height 7
click at [665, 49] on div "Inbound Add Clear Filters Export Import" at bounding box center [594, 59] width 957 height 27
click at [178, 91] on input "text" at bounding box center [182, 91] width 81 height 14
paste input "1Z0305759199838776"
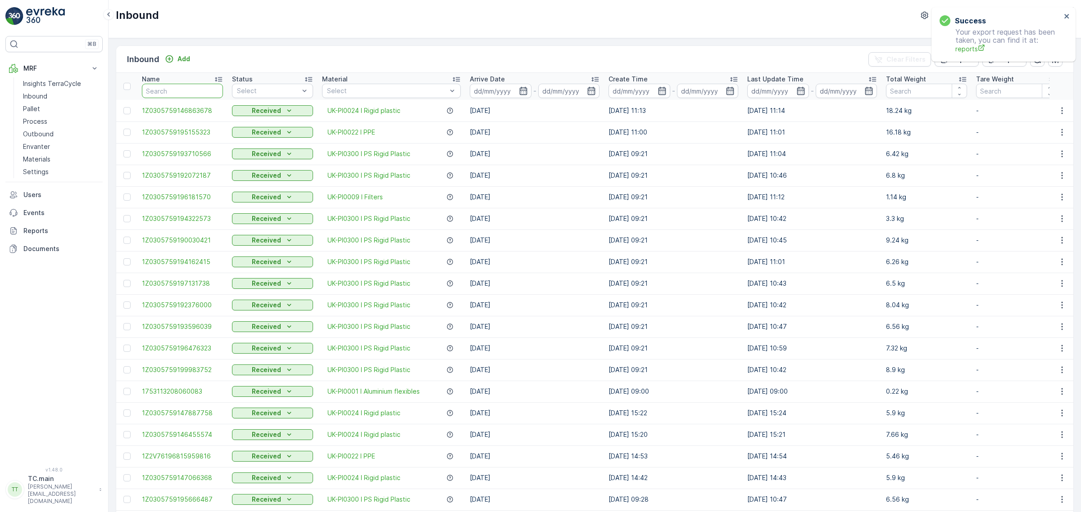
type input "1Z0305759199838776"
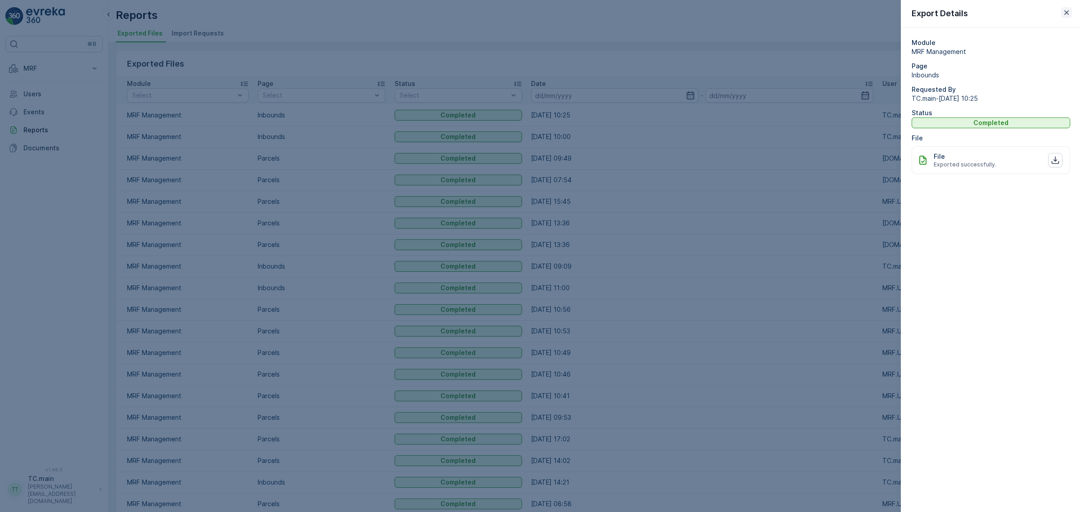
click at [1061, 8] on button "button" at bounding box center [1066, 12] width 11 height 11
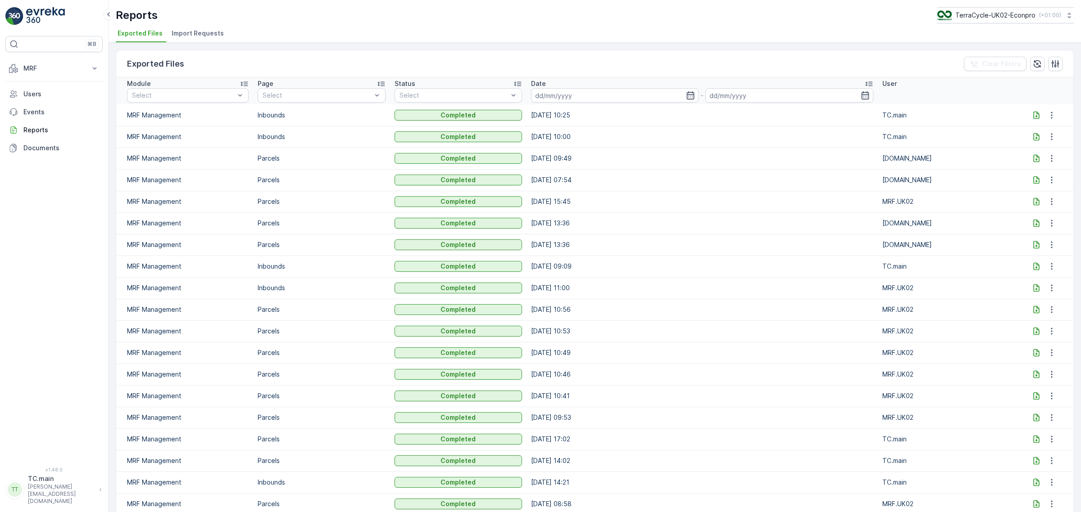
click at [1034, 115] on icon at bounding box center [1036, 115] width 9 height 9
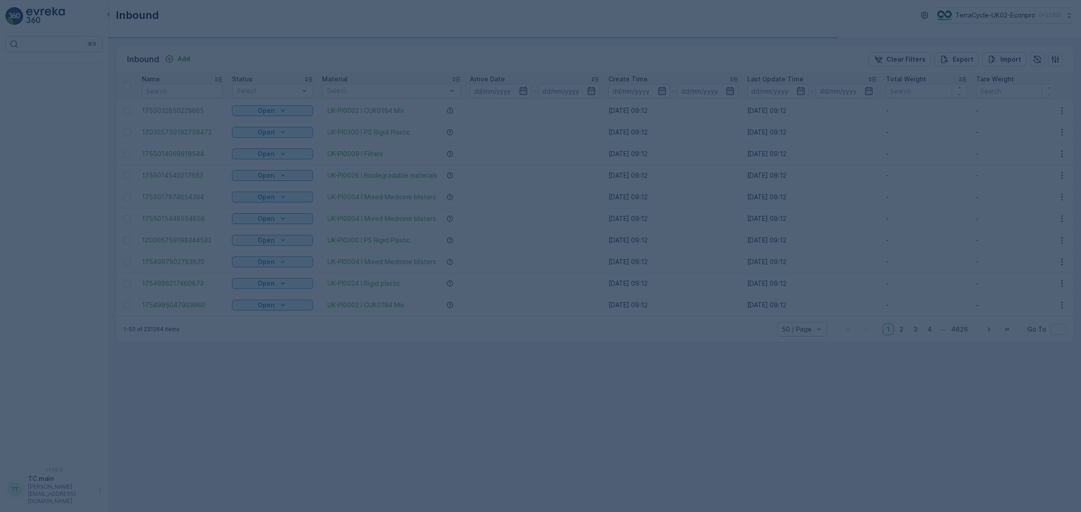
type input "1Z0305759199838776"
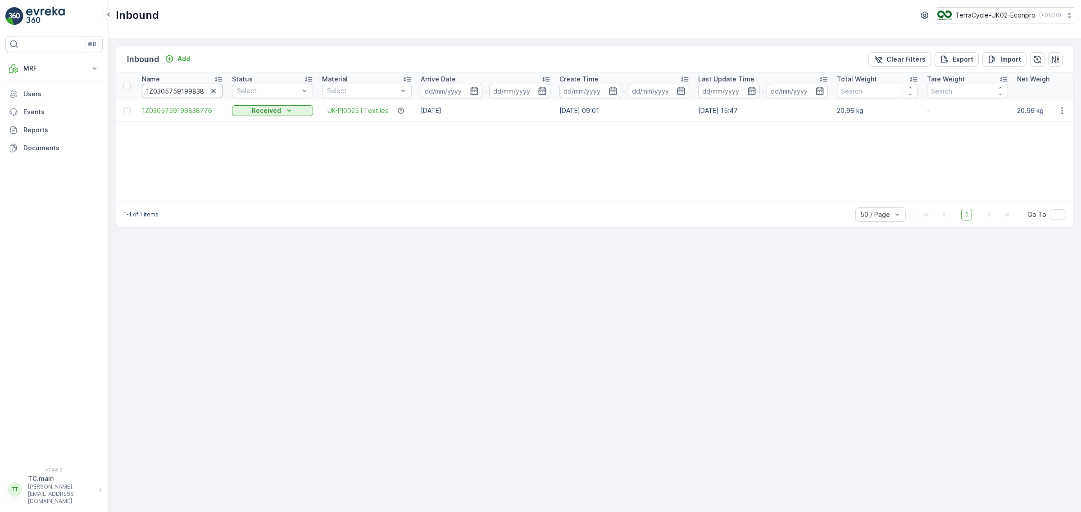
click at [178, 87] on input "1Z0305759199838776" at bounding box center [182, 91] width 81 height 14
paste input "1010745"
type input "1Z0305759191010745"
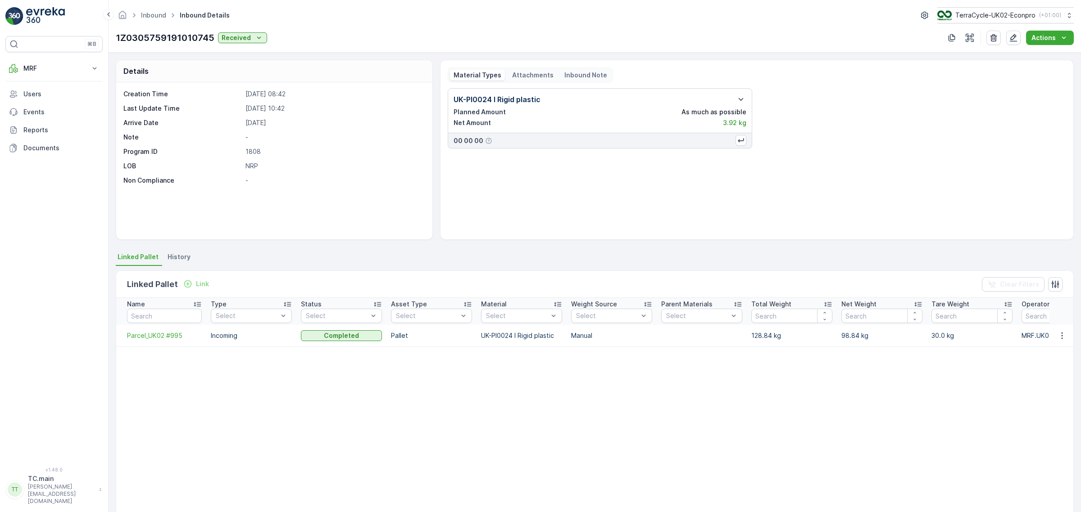
click at [192, 258] on ul "Linked Pallet History" at bounding box center [595, 258] width 958 height 15
click at [179, 258] on span "History" at bounding box center [179, 257] width 23 height 9
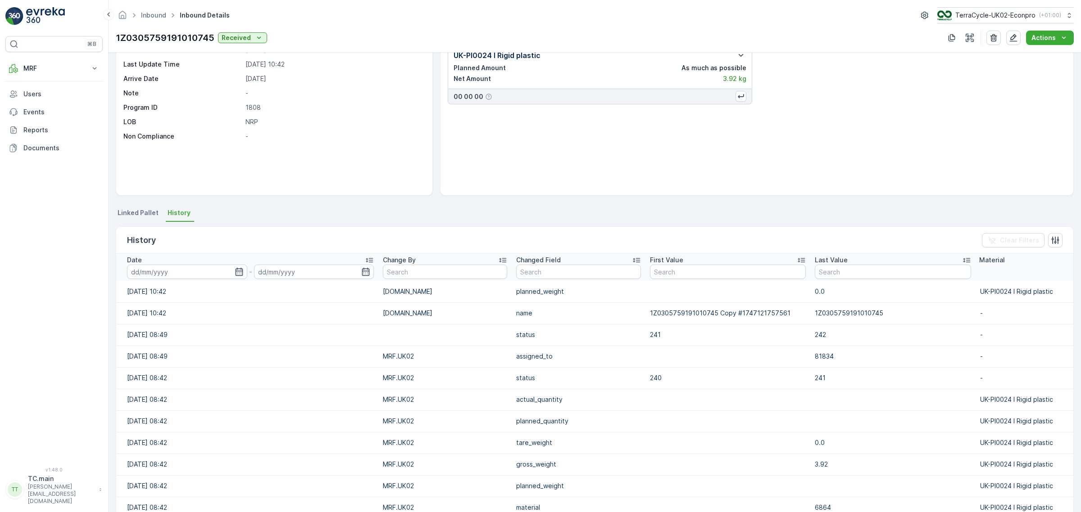
scroll to position [269, 0]
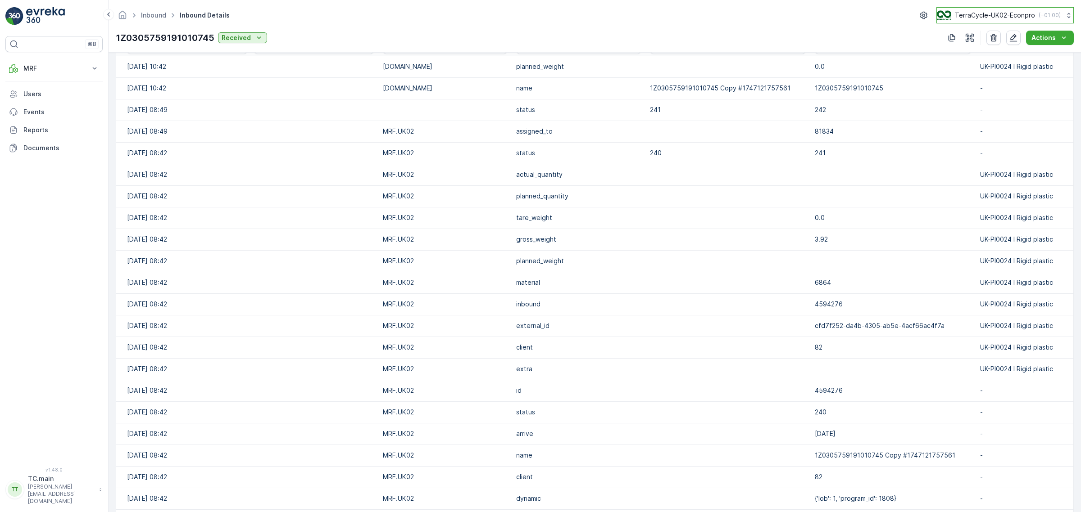
click at [990, 11] on p "TerraCycle-UK02-Econpro" at bounding box center [995, 15] width 80 height 9
type input "ie"
click at [991, 51] on span "TerraCycle-IE" at bounding box center [993, 55] width 100 height 9
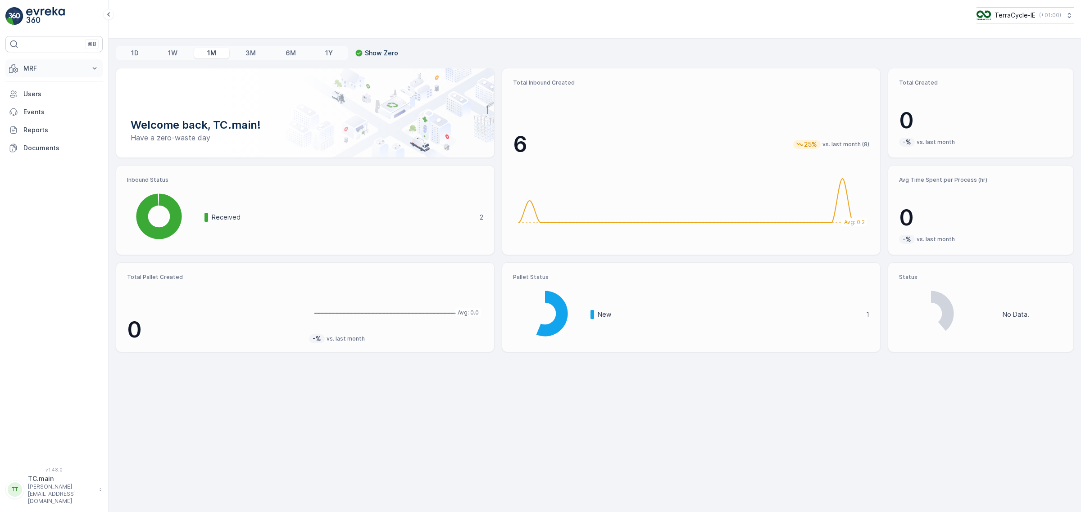
click at [39, 68] on p "MRF" at bounding box center [53, 68] width 61 height 9
click at [41, 95] on p "Inbound" at bounding box center [35, 96] width 24 height 9
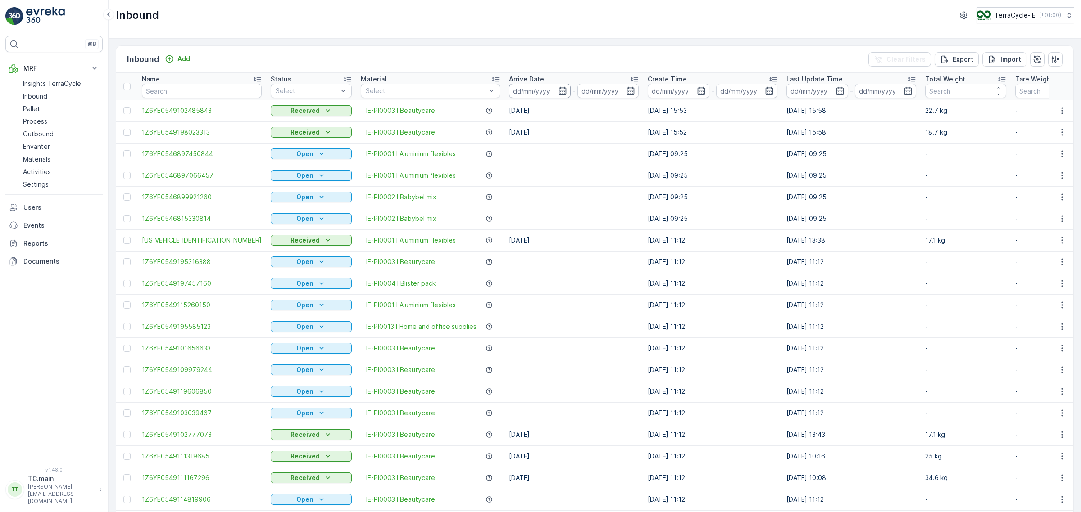
click at [509, 91] on input at bounding box center [540, 91] width 62 height 14
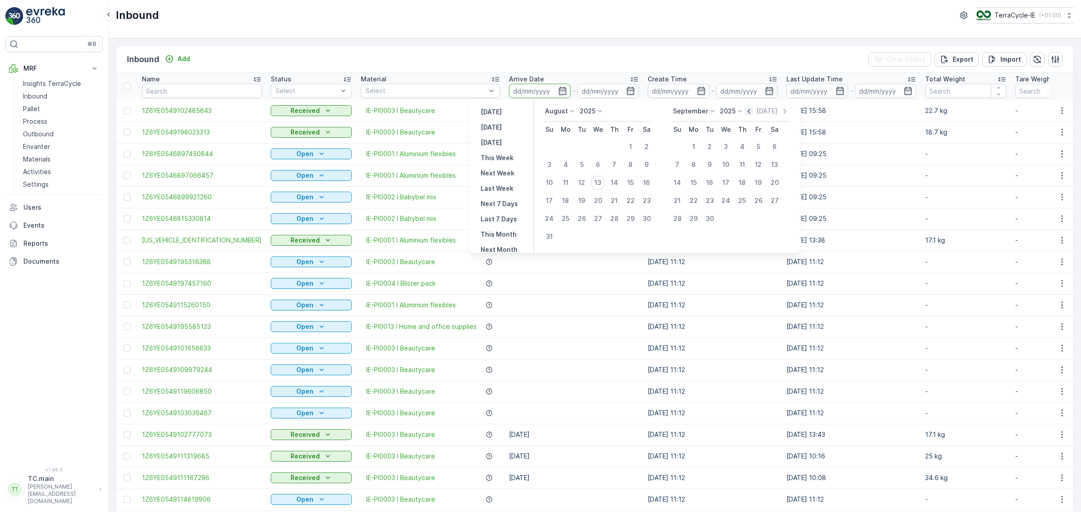
click at [746, 113] on icon "button" at bounding box center [748, 111] width 9 height 9
click at [743, 113] on icon "button" at bounding box center [738, 111] width 9 height 9
click at [604, 202] on div "25" at bounding box center [598, 201] width 14 height 14
type input "[DATE]"
click at [757, 199] on div "25" at bounding box center [758, 201] width 14 height 14
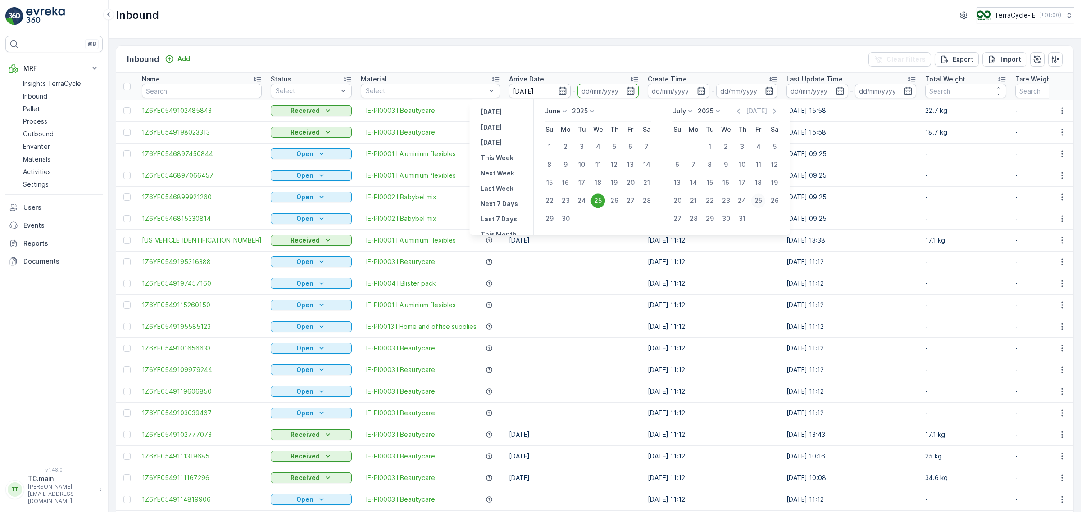
type input "[DATE]"
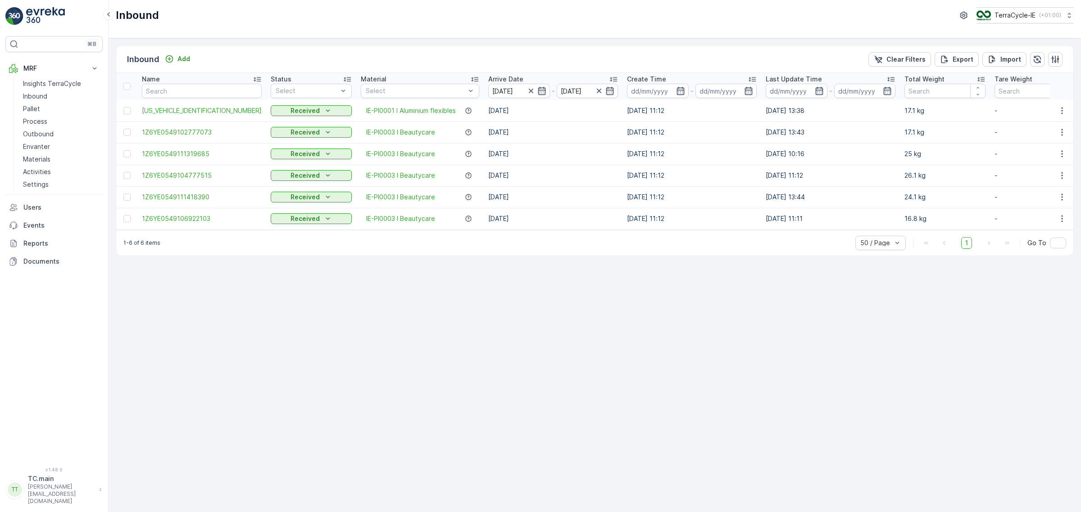
click at [977, 80] on icon at bounding box center [980, 79] width 7 height 5
click at [1007, 15] on p "TerraCycle-IE" at bounding box center [1014, 15] width 41 height 9
type input "auro"
click at [1027, 57] on span "TerraCycle-US08-Aurora" at bounding box center [1029, 55] width 94 height 9
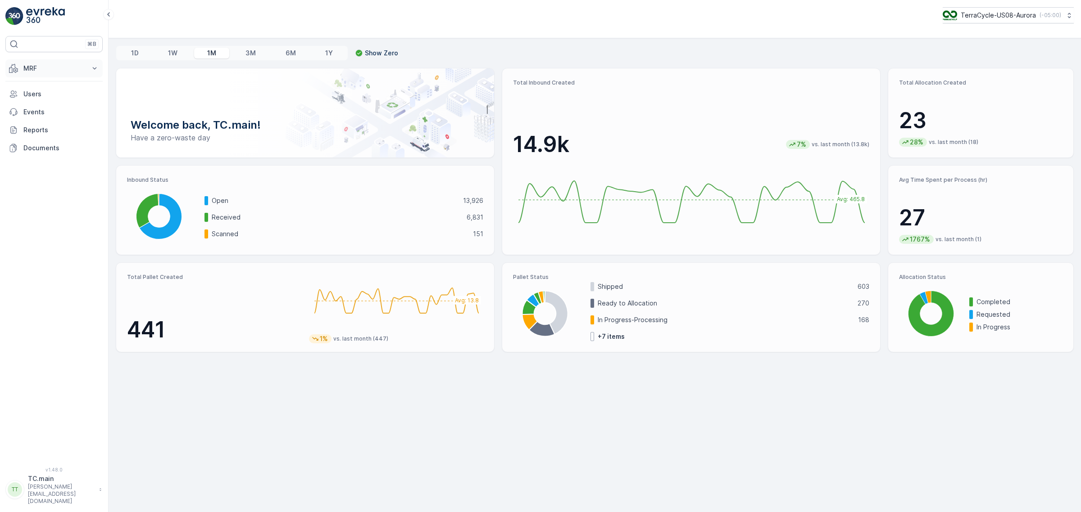
click at [48, 69] on p "MRF" at bounding box center [53, 68] width 61 height 9
click at [51, 96] on link "Inbound" at bounding box center [60, 96] width 83 height 13
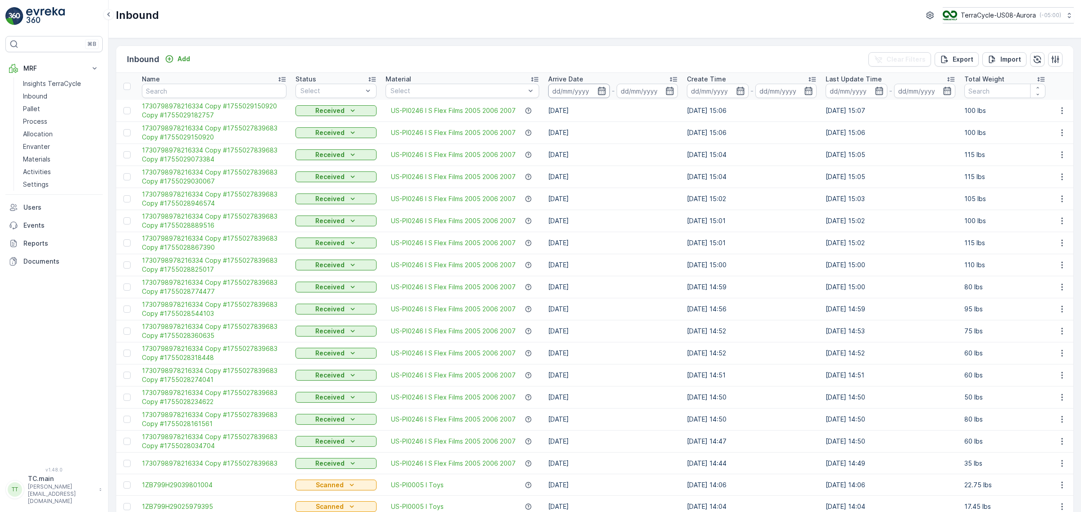
click at [568, 86] on input at bounding box center [579, 91] width 62 height 14
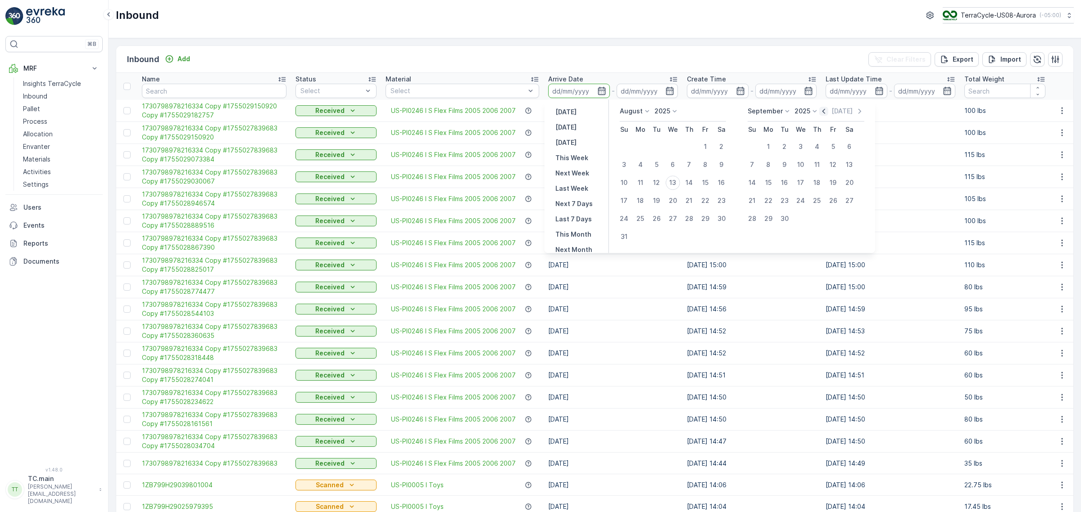
click at [823, 110] on icon "button" at bounding box center [823, 111] width 9 height 9
click at [823, 110] on div "[DATE]" at bounding box center [831, 111] width 45 height 9
click at [817, 114] on icon "button" at bounding box center [813, 111] width 9 height 9
click at [673, 201] on div "25" at bounding box center [673, 201] width 14 height 14
type input "[DATE]"
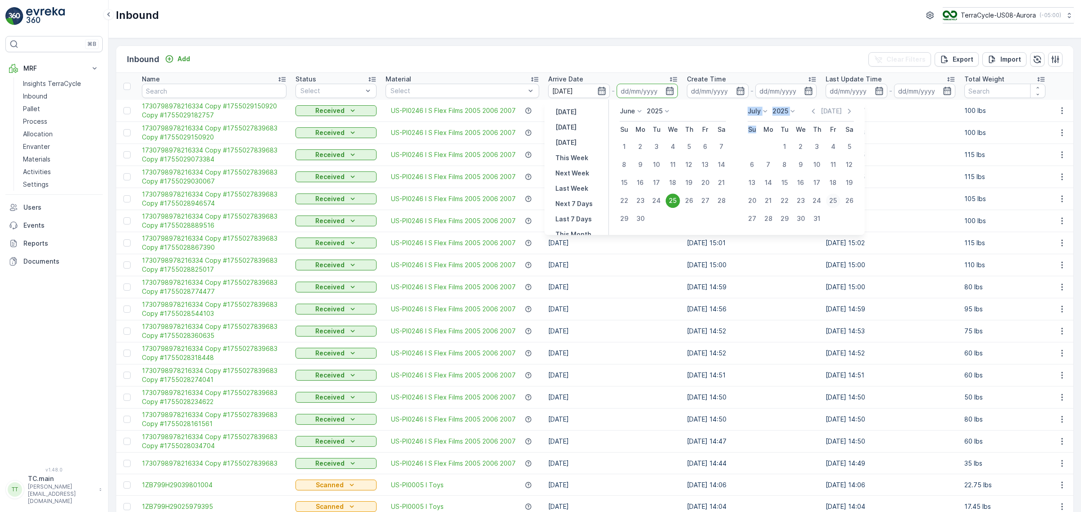
click at [834, 201] on div "25" at bounding box center [833, 201] width 14 height 14
type input "[DATE]"
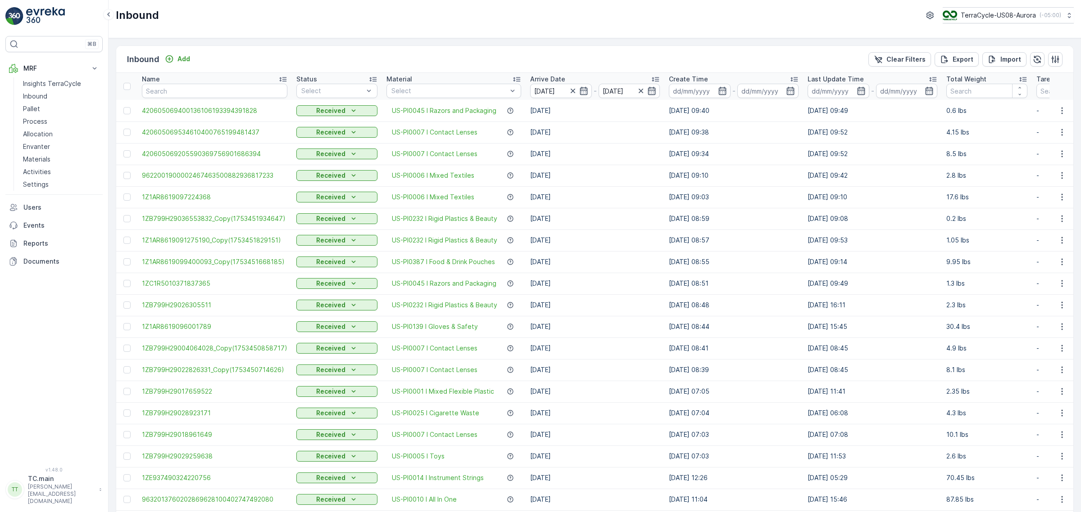
click at [1018, 77] on icon at bounding box center [1022, 79] width 9 height 9
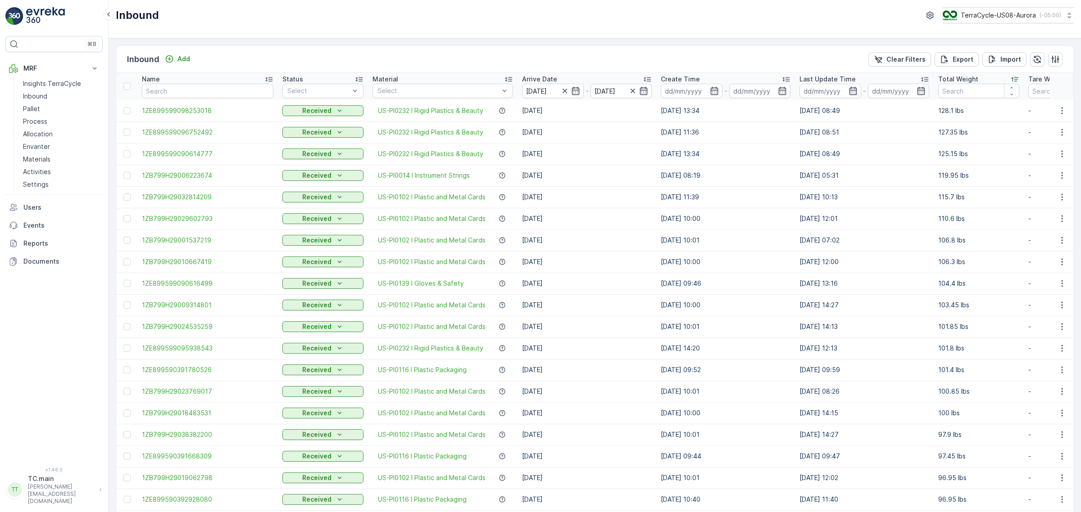
click at [765, 372] on td "[DATE] 09:52" at bounding box center [725, 370] width 139 height 22
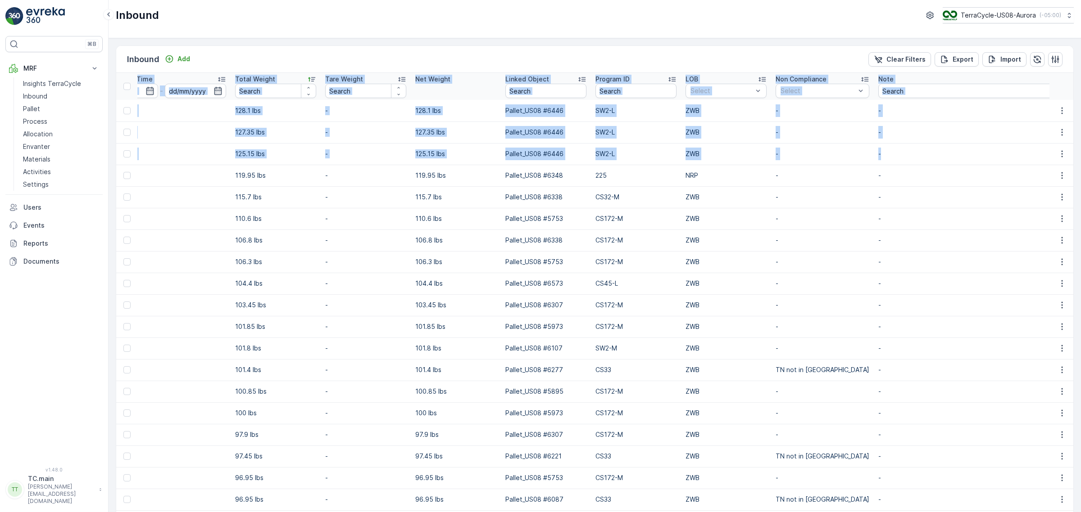
scroll to position [0, 729]
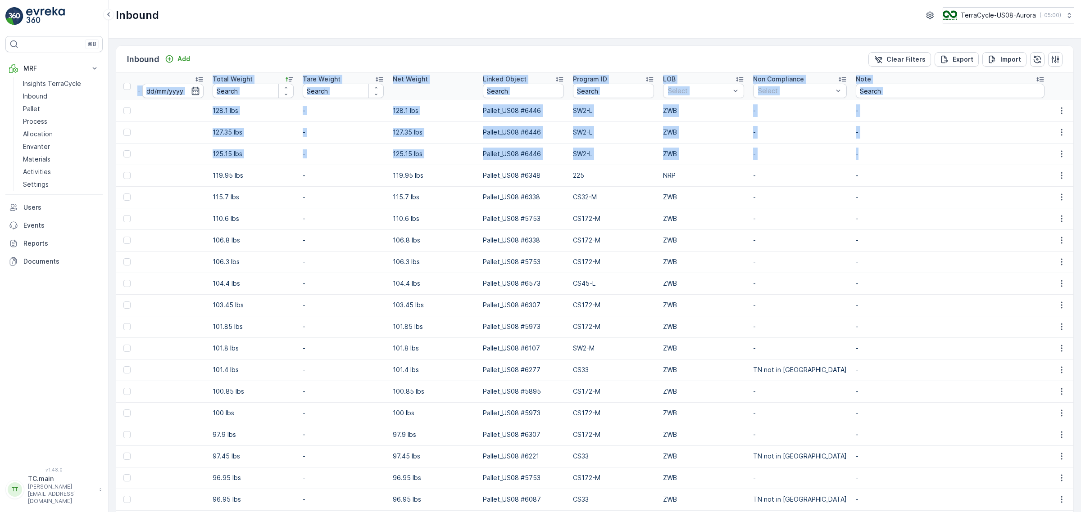
drag, startPoint x: 141, startPoint y: 77, endPoint x: 1044, endPoint y: 160, distance: 907.1
copy table "Name Status Select Material Select Arrive Date - Create Time - Last Update Time…"
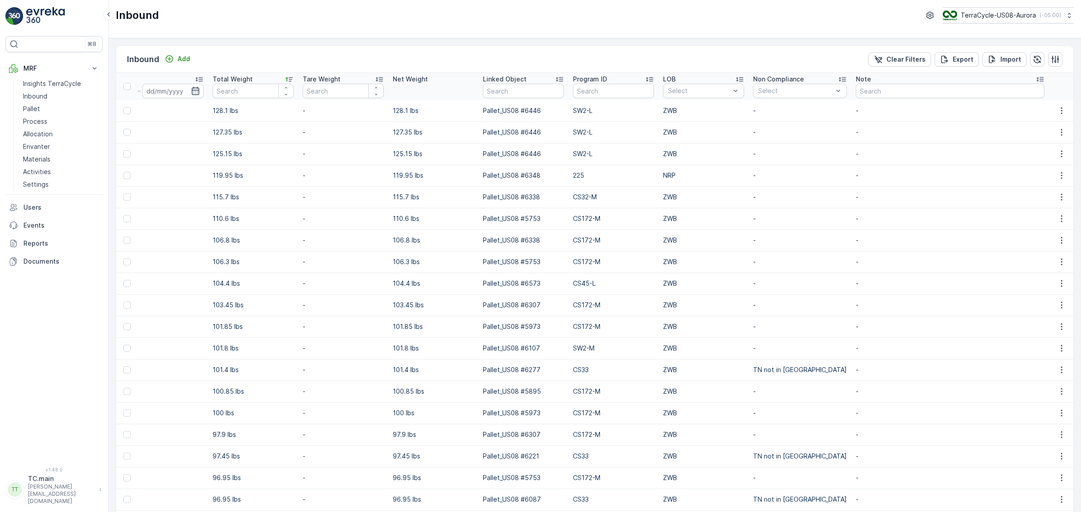
click at [741, 191] on td "ZWB" at bounding box center [703, 197] width 90 height 22
click at [958, 61] on p "Export" at bounding box center [962, 59] width 21 height 9
click at [970, 50] on span "reports" at bounding box center [1008, 48] width 106 height 9
click at [1066, 15] on icon "close" at bounding box center [1067, 16] width 6 height 7
click at [1066, 13] on icon "close" at bounding box center [1067, 16] width 6 height 7
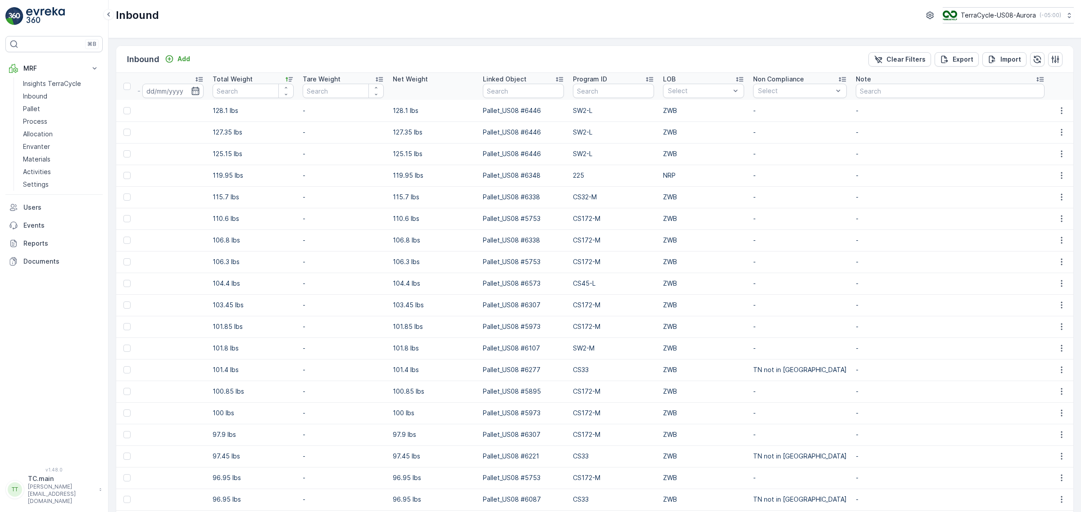
click at [819, 259] on td "-" at bounding box center [799, 262] width 103 height 22
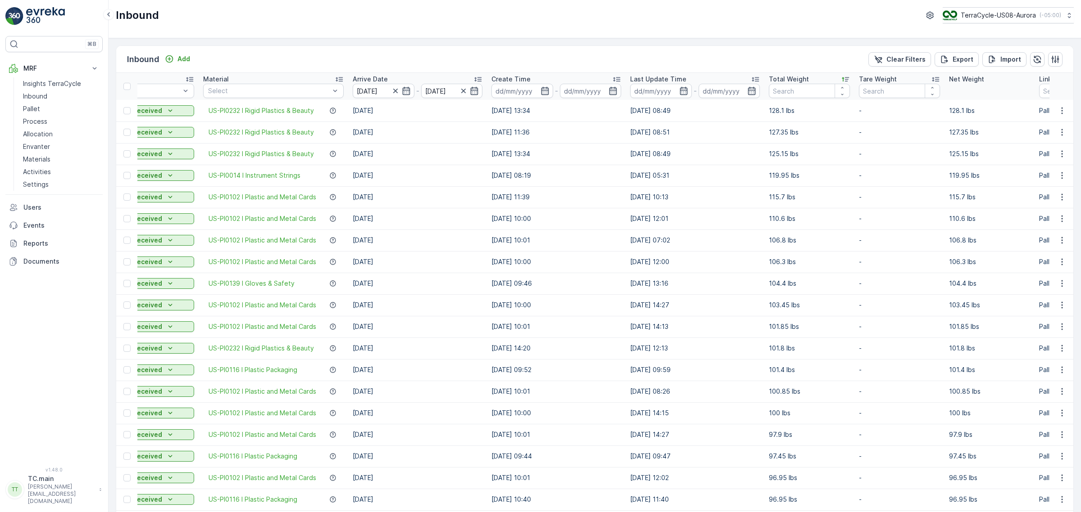
scroll to position [0, 0]
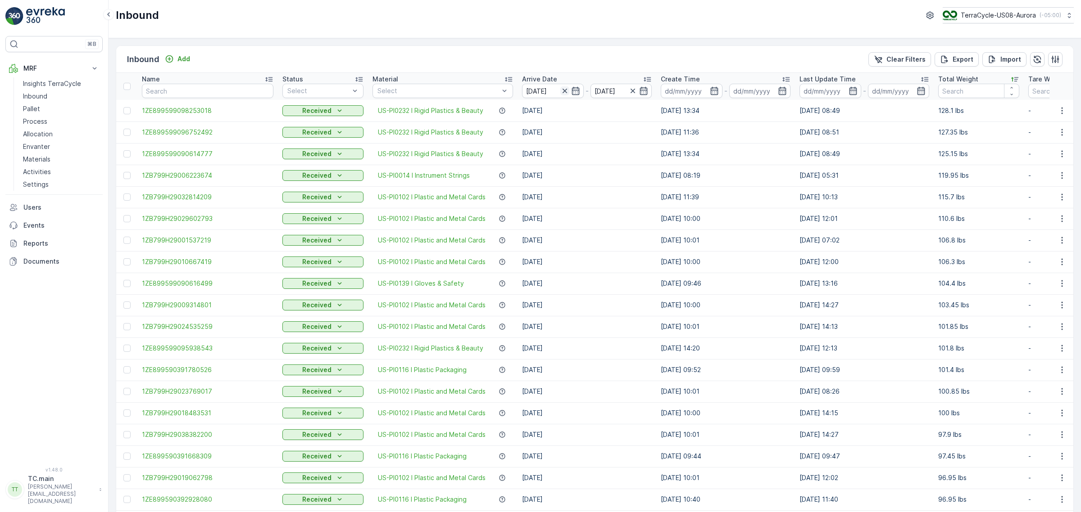
click at [563, 91] on icon "button" at bounding box center [564, 91] width 5 height 5
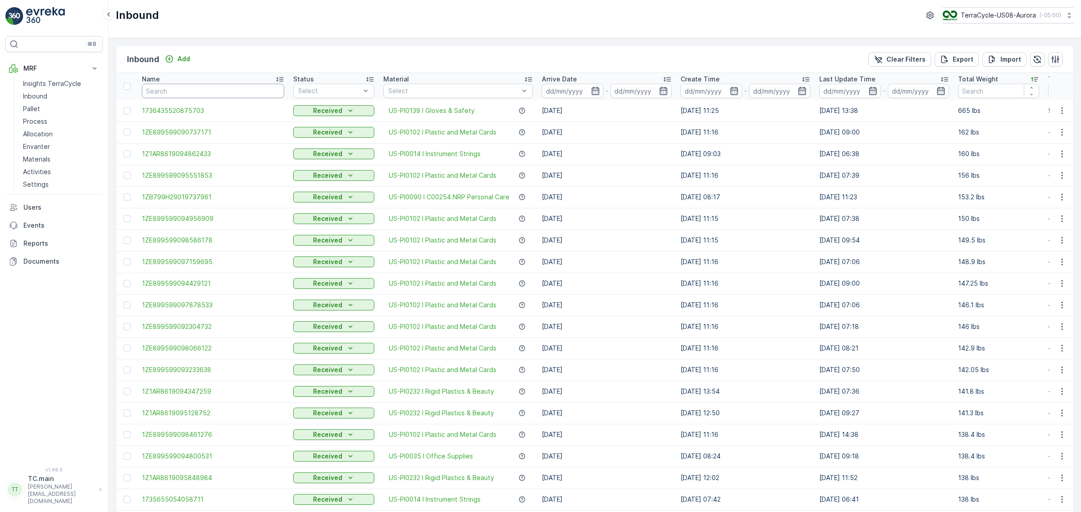
click at [196, 91] on input "text" at bounding box center [213, 91] width 142 height 14
paste input "1ZB799H29022552529"
type input "1ZB799H29022552529"
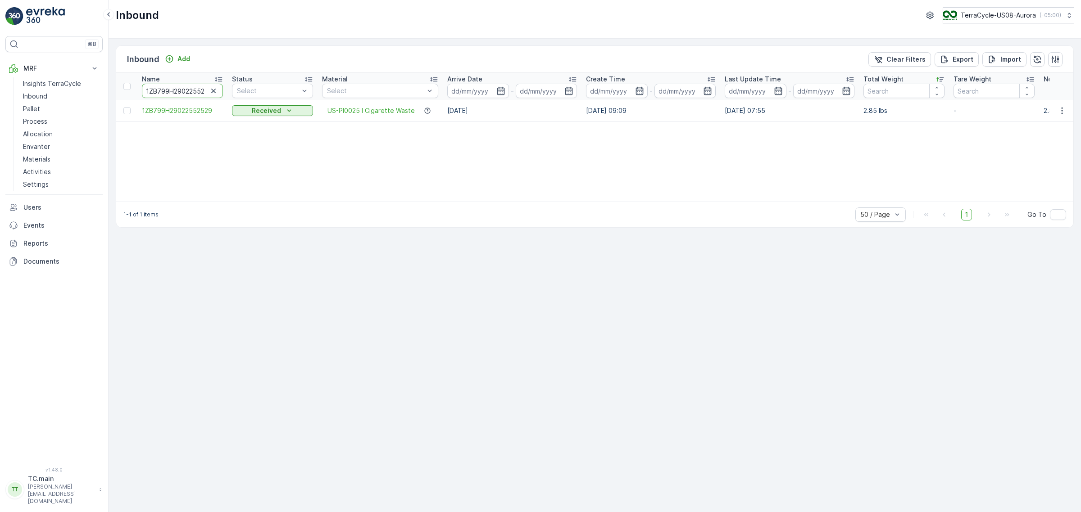
click at [178, 91] on input "1ZB799H29022552529" at bounding box center [182, 91] width 81 height 14
paste input "3506032"
type input "1ZB799H29023506032"
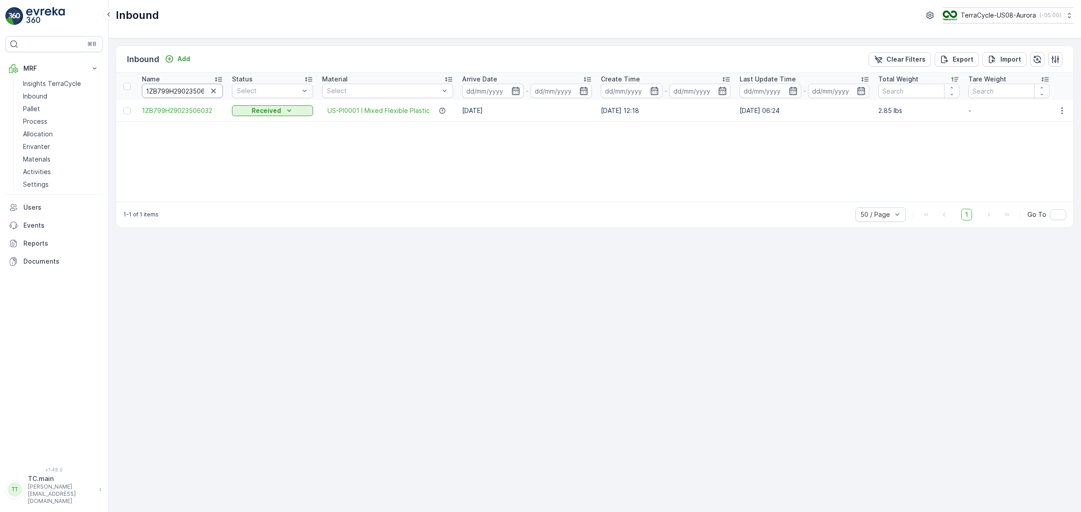
click at [170, 97] on input "1ZB799H29023506032" at bounding box center [182, 91] width 81 height 14
paste input "00163599"
type input "1ZB799H29000163599"
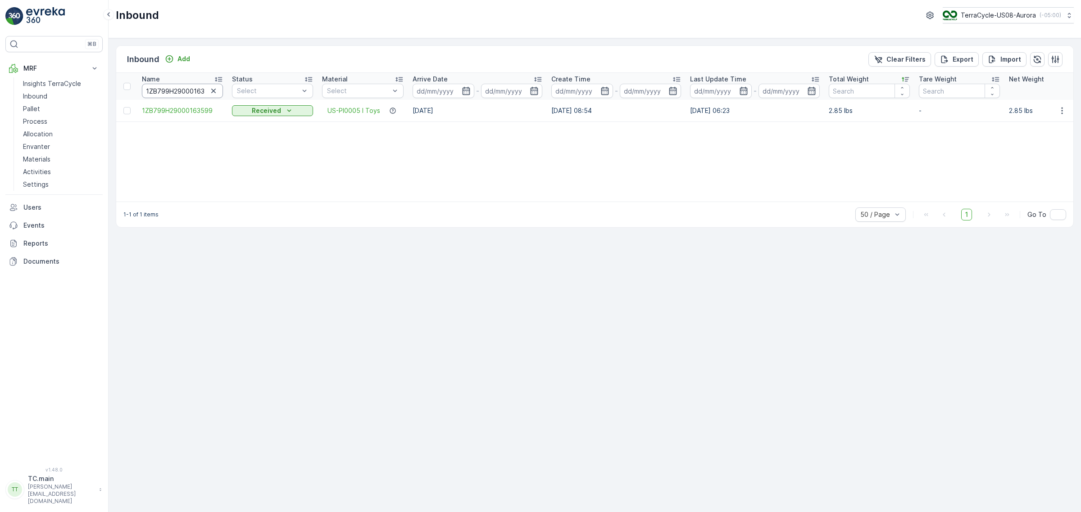
click at [169, 84] on input "1ZB799H29000163599" at bounding box center [182, 91] width 81 height 14
paste input "1AR861909866887"
type input "1Z1AR8619098668879"
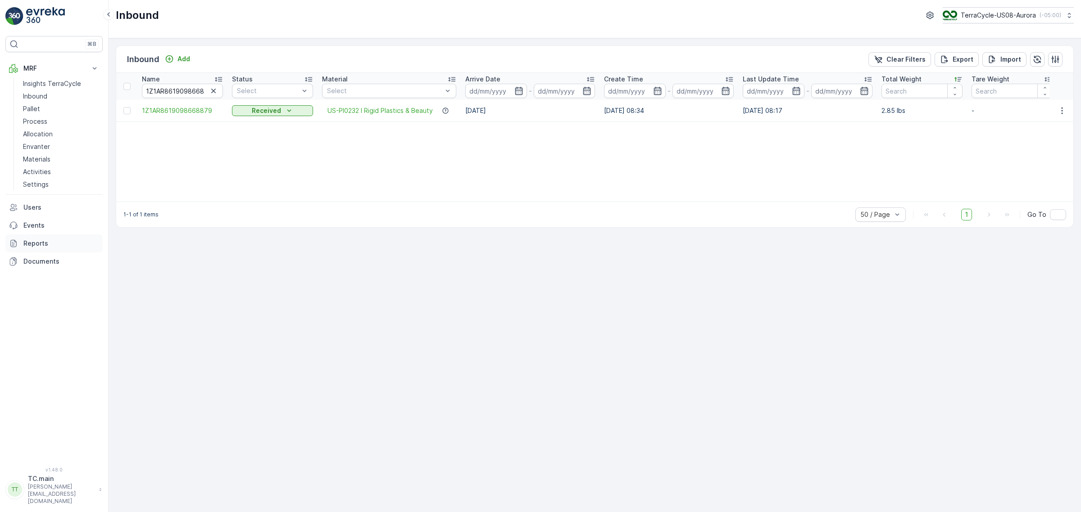
click at [45, 241] on p "Reports" at bounding box center [61, 243] width 76 height 9
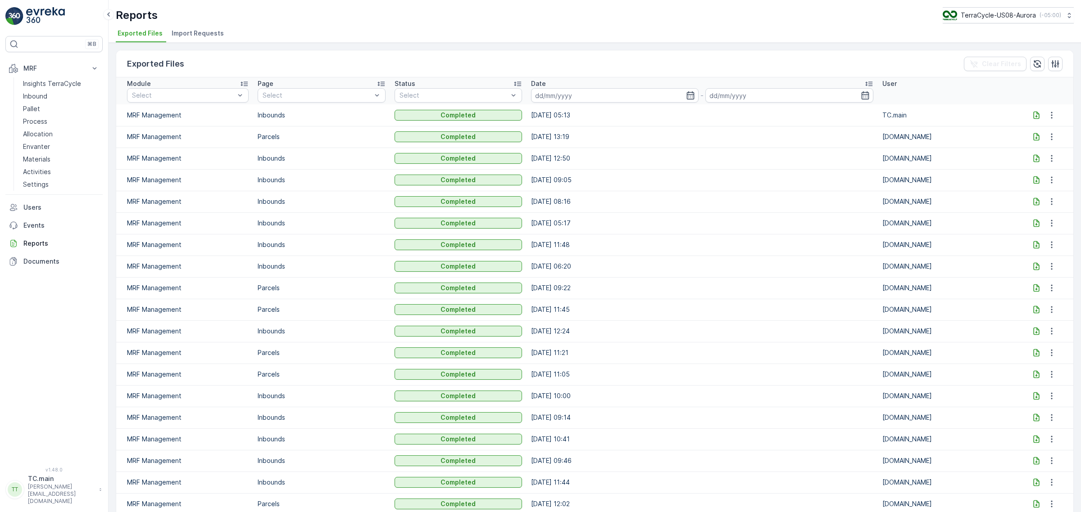
click at [1034, 115] on icon at bounding box center [1036, 115] width 9 height 9
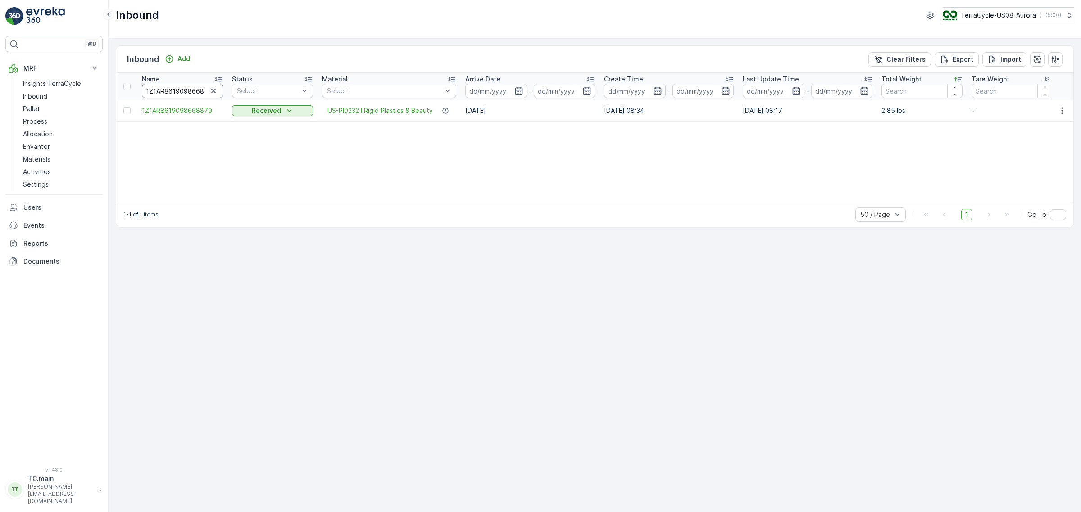
click at [189, 88] on input "1Z1AR8619098668879" at bounding box center [182, 91] width 81 height 14
click at [217, 91] on icon "button" at bounding box center [213, 90] width 9 height 9
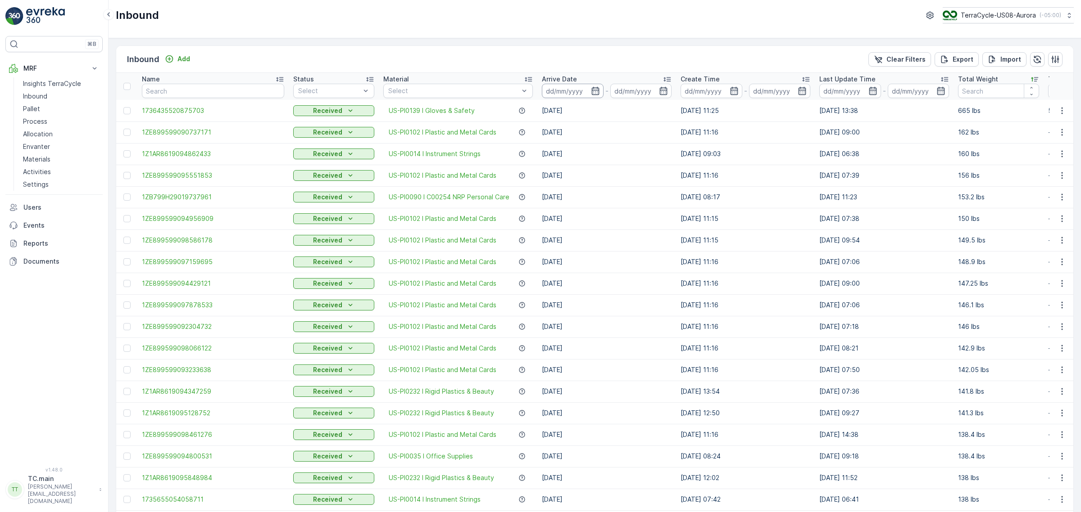
click at [569, 95] on input at bounding box center [573, 91] width 62 height 14
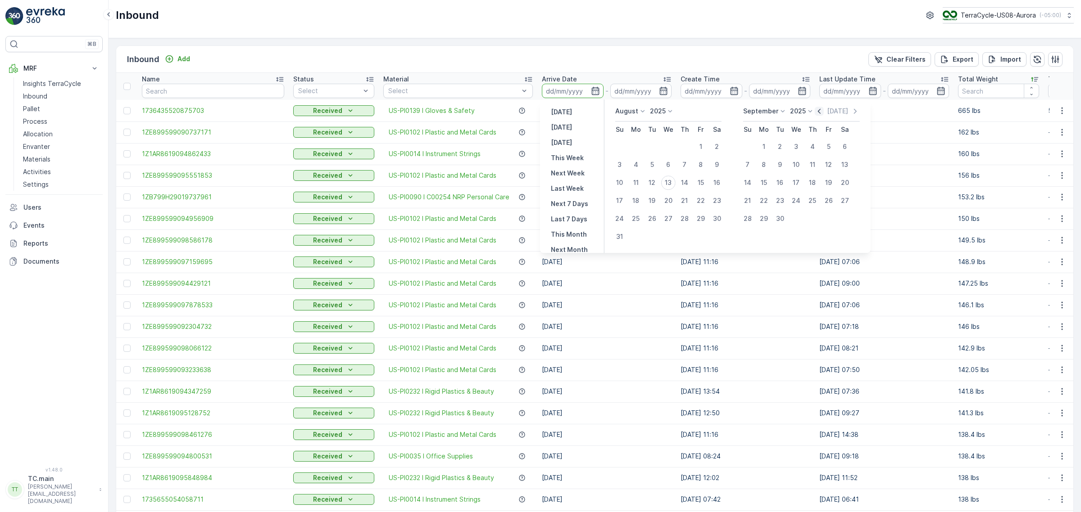
click at [818, 115] on icon "button" at bounding box center [819, 111] width 9 height 9
click at [818, 115] on div "[DATE]" at bounding box center [826, 111] width 45 height 9
click at [813, 113] on icon "button" at bounding box center [808, 111] width 9 height 9
click at [672, 203] on div "25" at bounding box center [668, 201] width 14 height 14
type input "[DATE]"
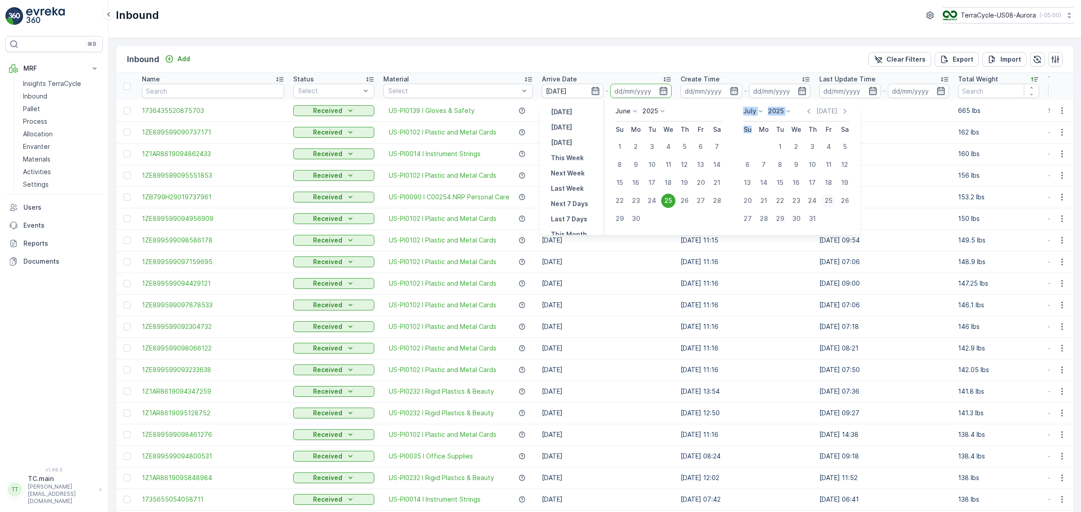
click at [829, 201] on div "25" at bounding box center [828, 201] width 14 height 14
type input "[DATE]"
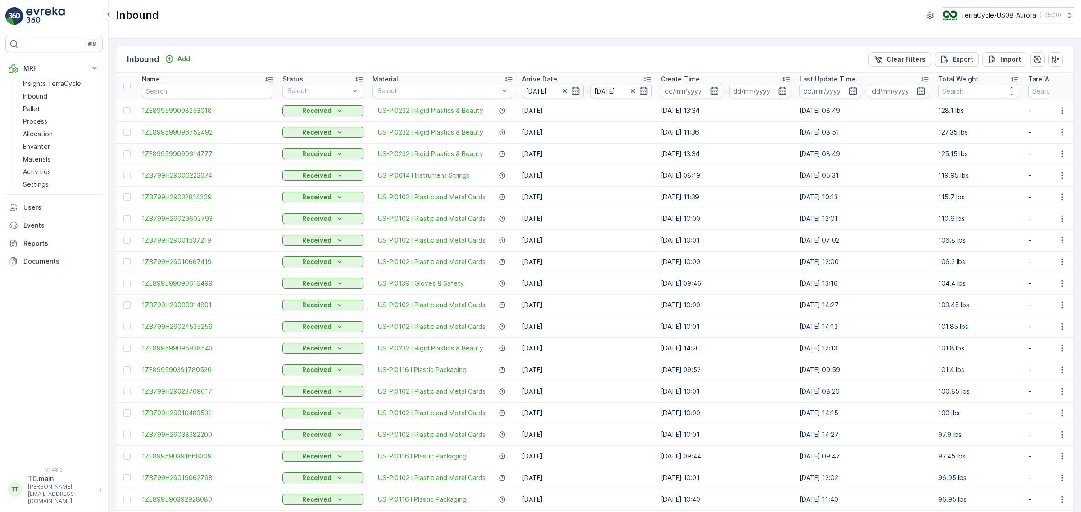
click at [966, 60] on p "Export" at bounding box center [962, 59] width 21 height 9
click at [967, 48] on span "reports" at bounding box center [1008, 48] width 106 height 9
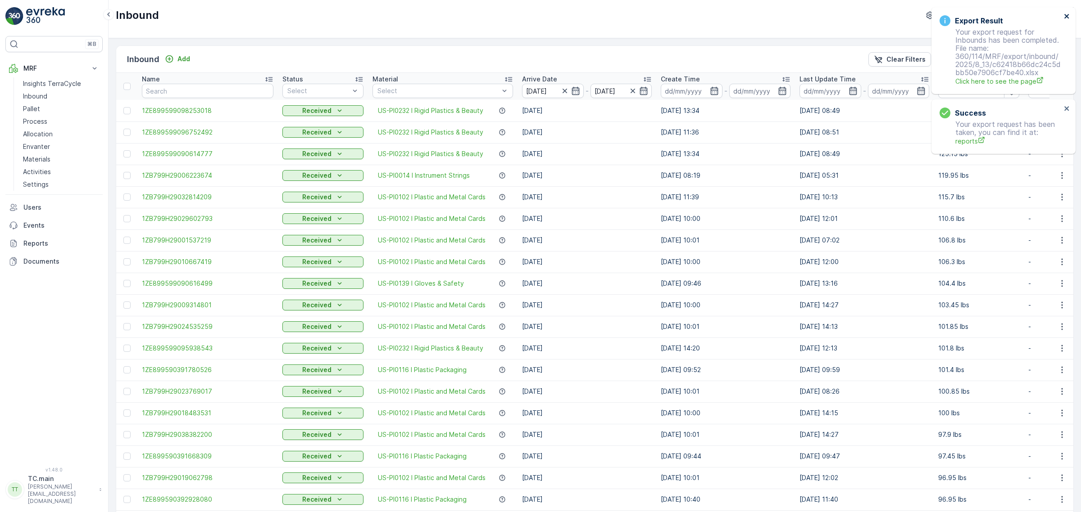
click at [1064, 19] on icon "close" at bounding box center [1067, 16] width 6 height 7
click at [1062, 18] on div "Success Your export request has been taken, you can find it at: reports" at bounding box center [1000, 35] width 127 height 44
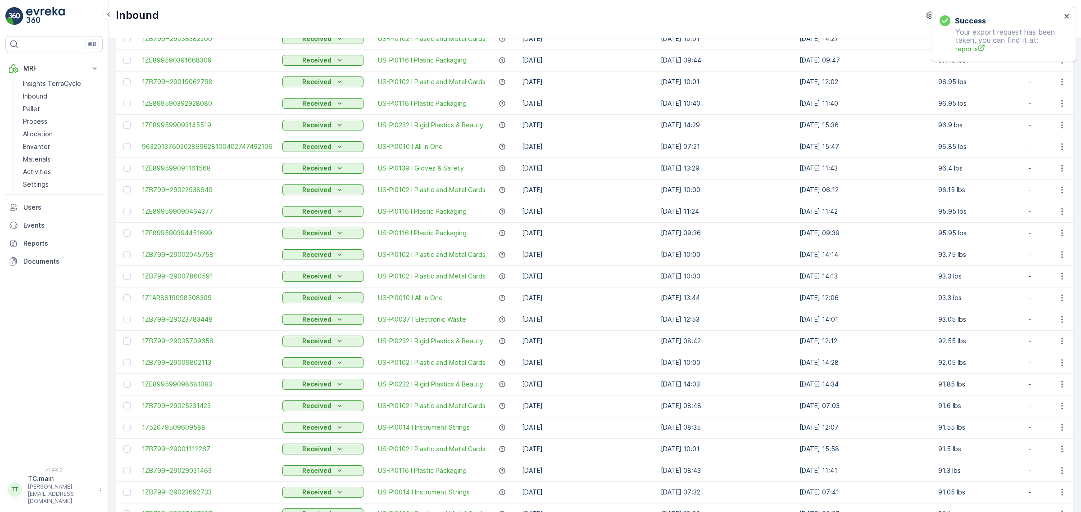
scroll to position [563, 0]
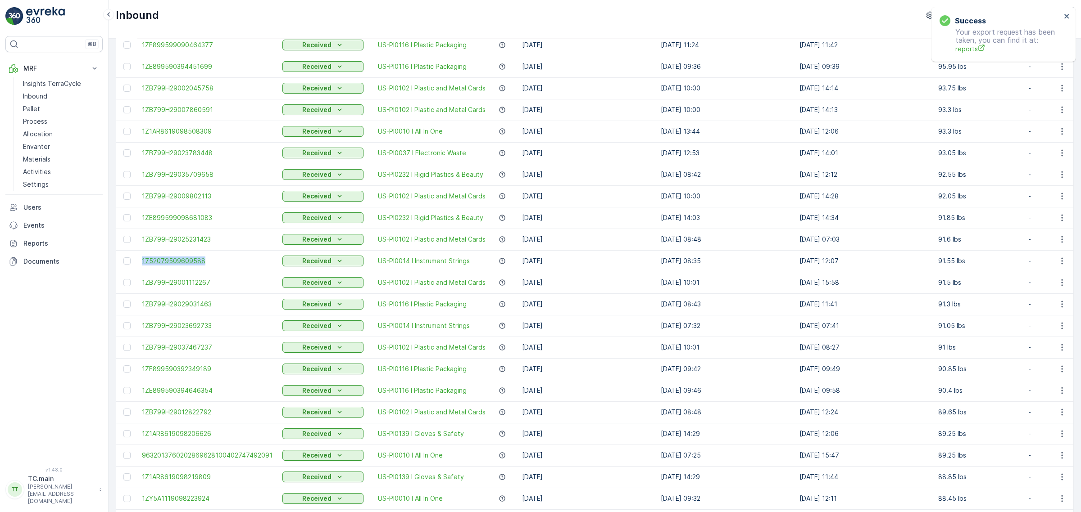
drag, startPoint x: 136, startPoint y: 260, endPoint x: 204, endPoint y: 264, distance: 67.7
click at [204, 264] on tr "1752079509609588 Received US-PI0014 I Instrument Strings 16.07.2025 10.07.2025 …" at bounding box center [957, 261] width 1682 height 22
copy span "1752079509609588"
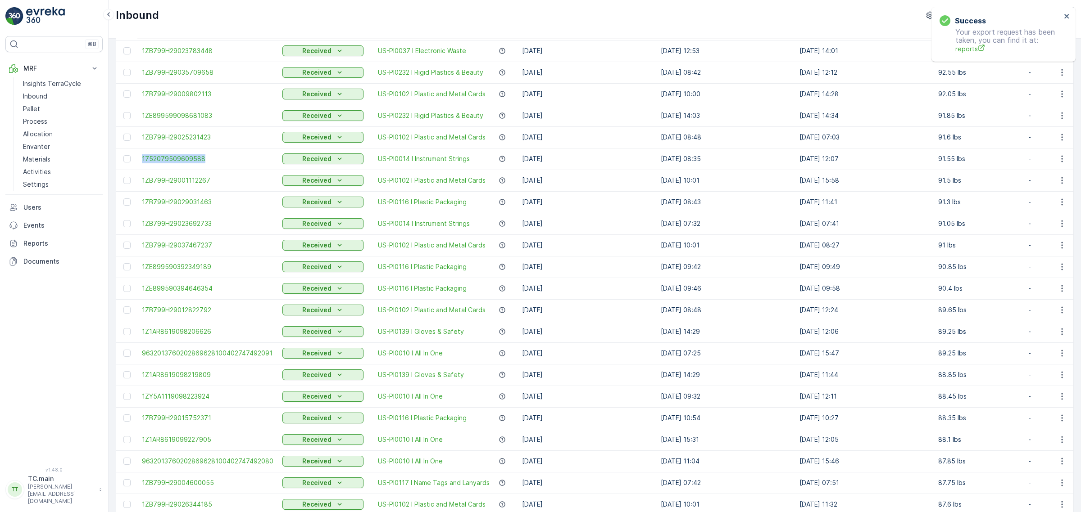
scroll to position [706, 0]
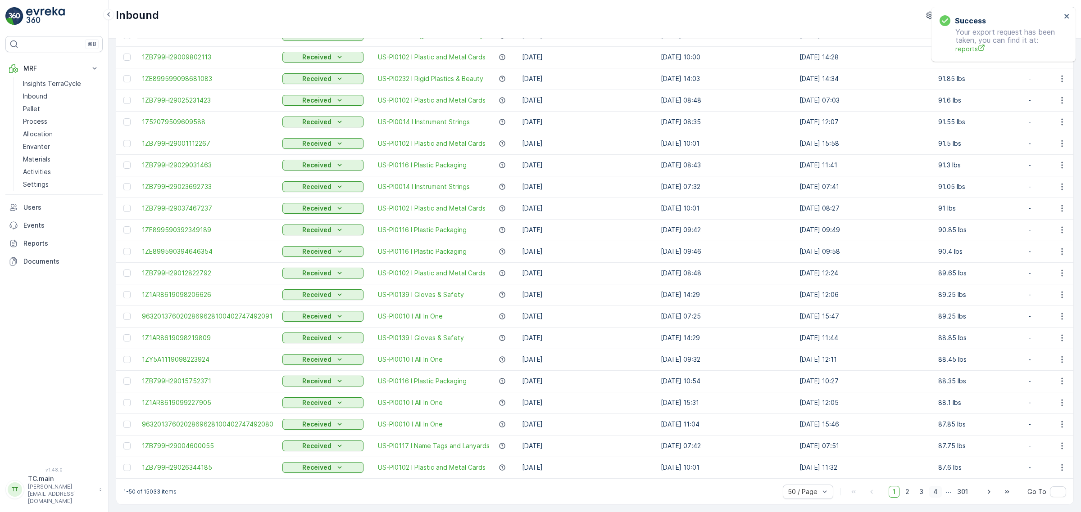
click at [936, 492] on span "4" at bounding box center [935, 492] width 13 height 12
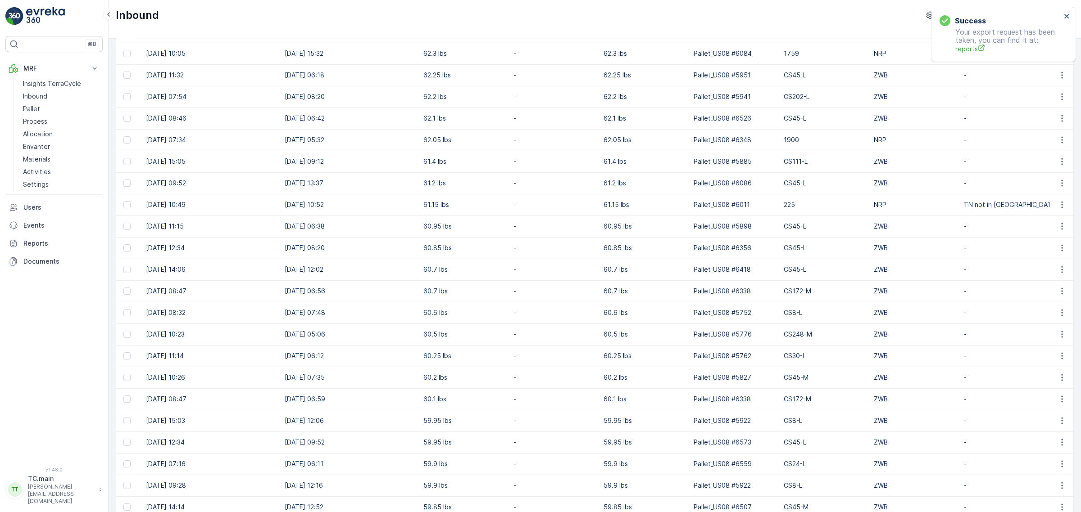
scroll to position [481, 0]
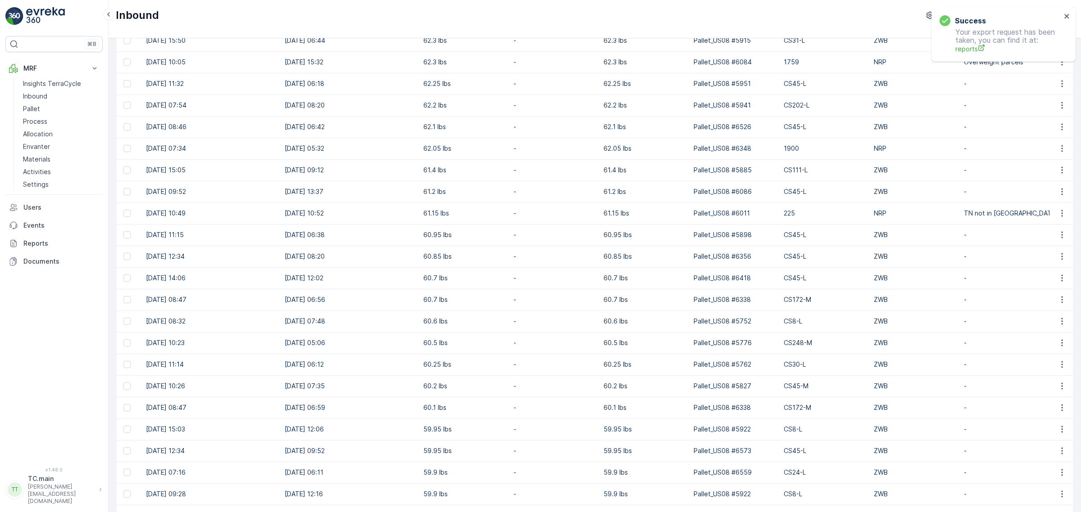
click at [438, 65] on p "62.3 lbs" at bounding box center [463, 62] width 81 height 9
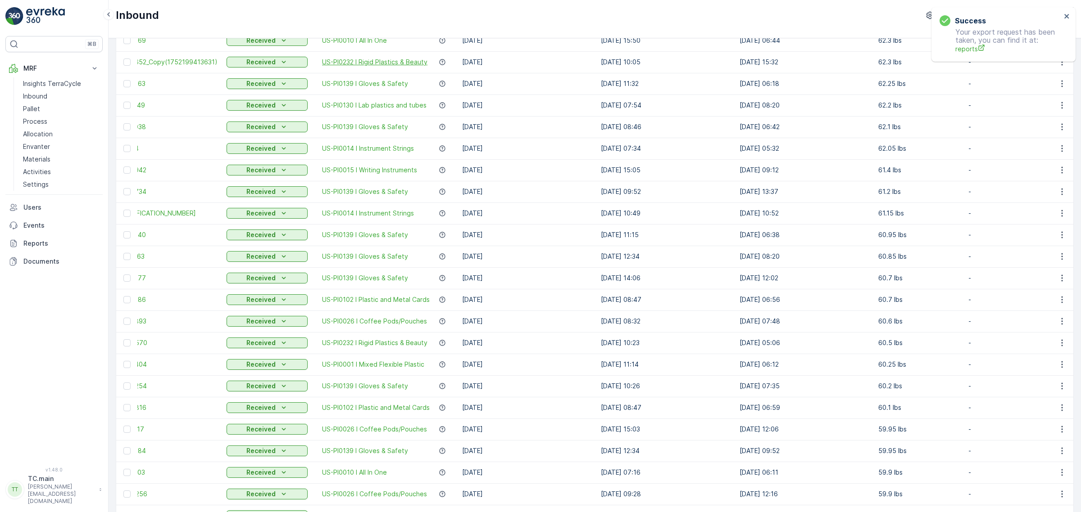
scroll to position [0, 0]
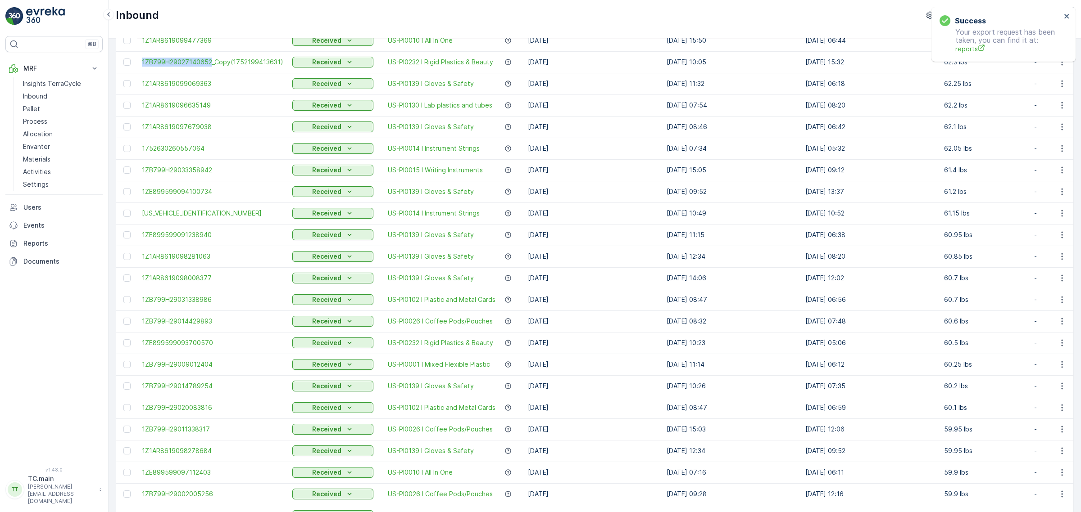
drag, startPoint x: 141, startPoint y: 59, endPoint x: 209, endPoint y: 59, distance: 68.0
click at [209, 59] on td "1ZB799H29027140652_Copy(1752199413631)" at bounding box center [212, 62] width 150 height 22
copy span "1ZB799H29027140652"
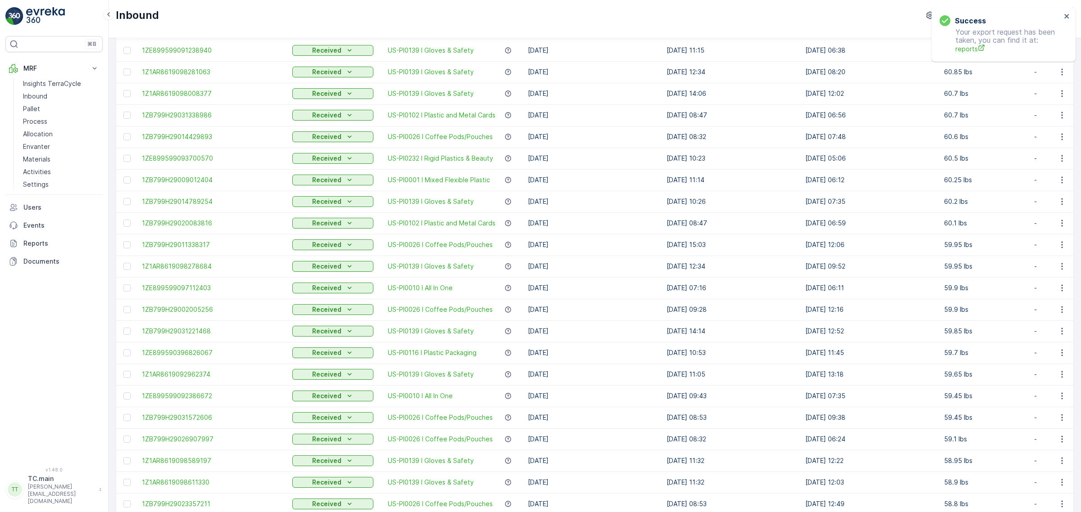
scroll to position [706, 0]
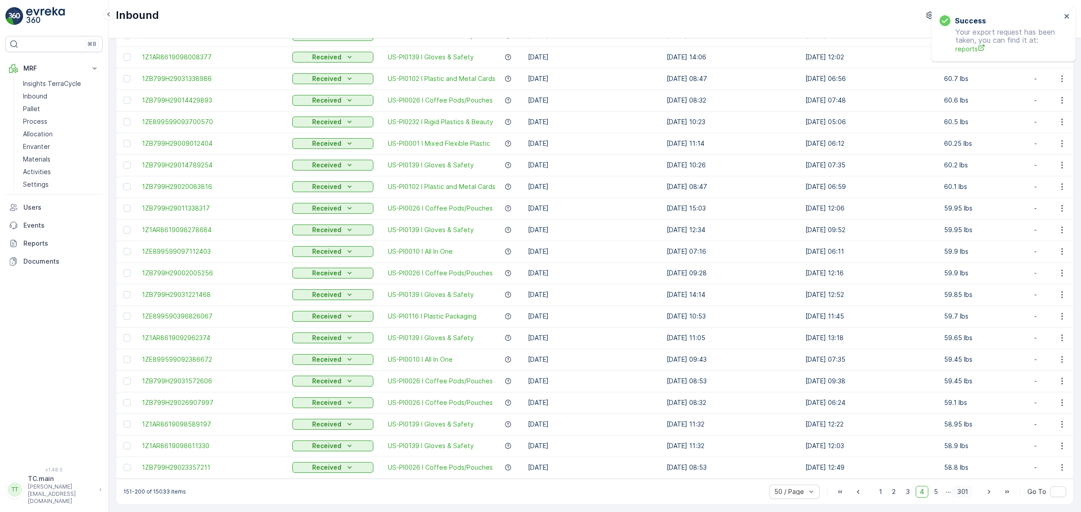
click at [964, 492] on span "301" at bounding box center [962, 492] width 19 height 12
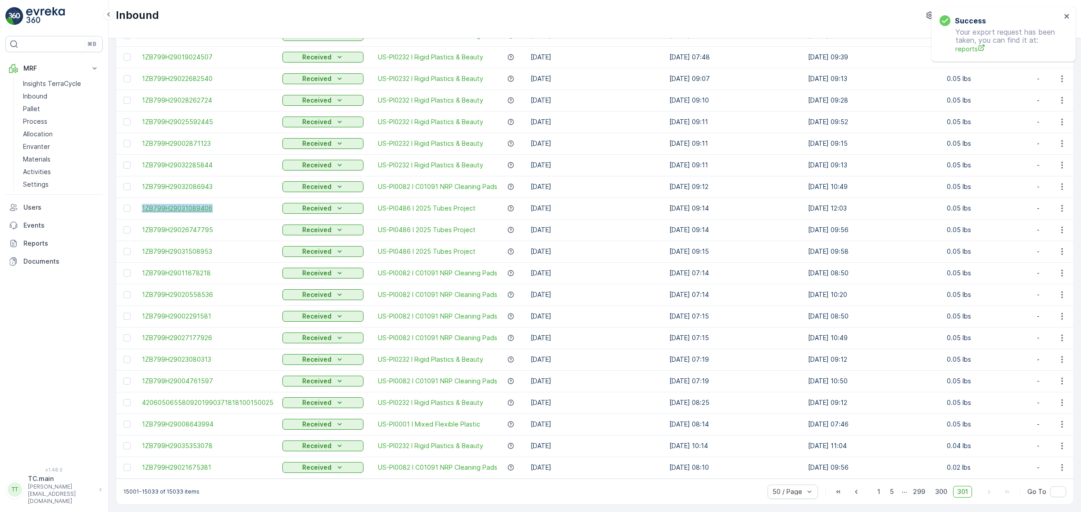
drag, startPoint x: 138, startPoint y: 203, endPoint x: 239, endPoint y: 203, distance: 100.9
click at [239, 203] on td "1ZB799H29031089406" at bounding box center [207, 209] width 141 height 22
copy span "1ZB799H29031089406"
click at [1063, 17] on div "Success Your export request has been taken, you can find it at: reports" at bounding box center [1000, 35] width 127 height 44
click at [1072, 18] on div "Success Your export request has been taken, you can find it at: reports" at bounding box center [1003, 34] width 144 height 54
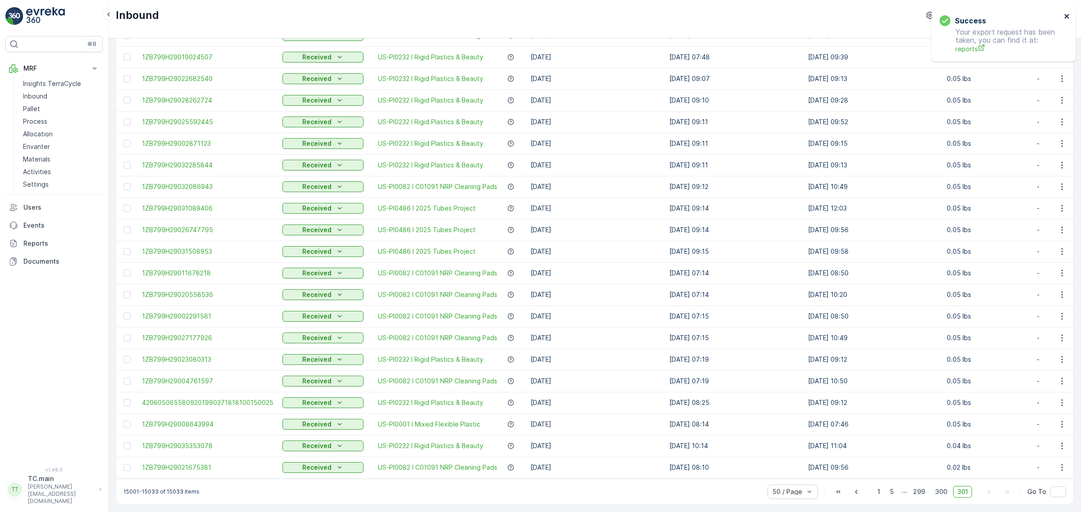
click at [1066, 18] on icon "close" at bounding box center [1067, 16] width 6 height 7
click at [1006, 19] on p "TerraCycle-US08-Aurora" at bounding box center [997, 15] width 75 height 9
type input "uk"
click at [1019, 82] on span "Europe/London (+01:00)" at bounding box center [998, 83] width 100 height 7
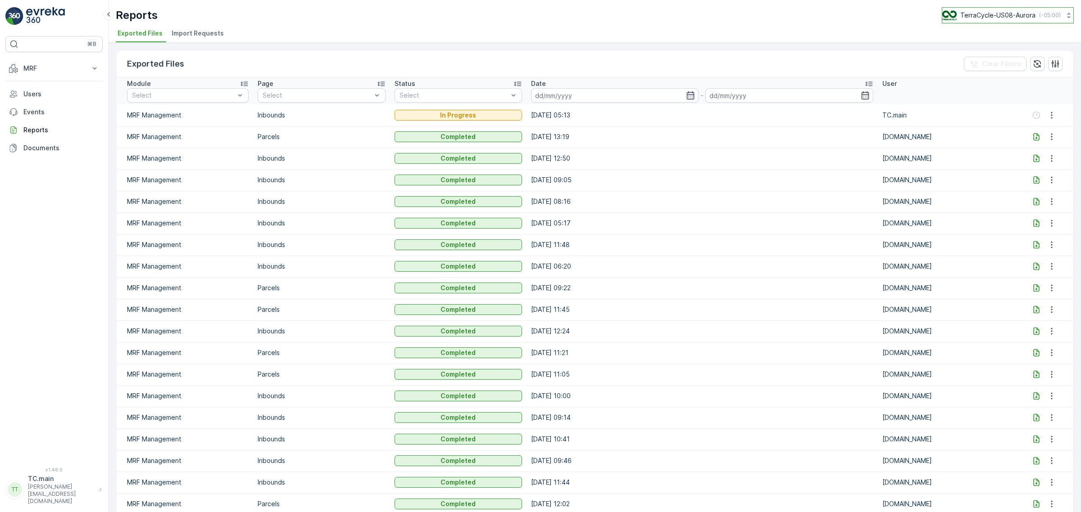
click at [999, 18] on p "TerraCycle-US08-Aurora" at bounding box center [997, 15] width 75 height 9
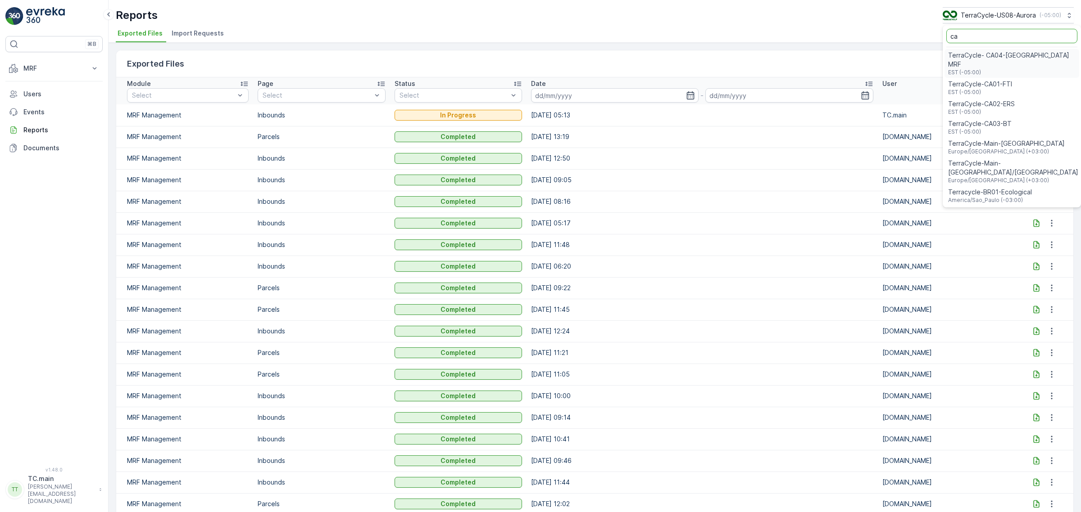
type input "ca"
click at [1009, 78] on div "TerraCycle-CA01-FTI EST (-05:00)" at bounding box center [1011, 88] width 135 height 20
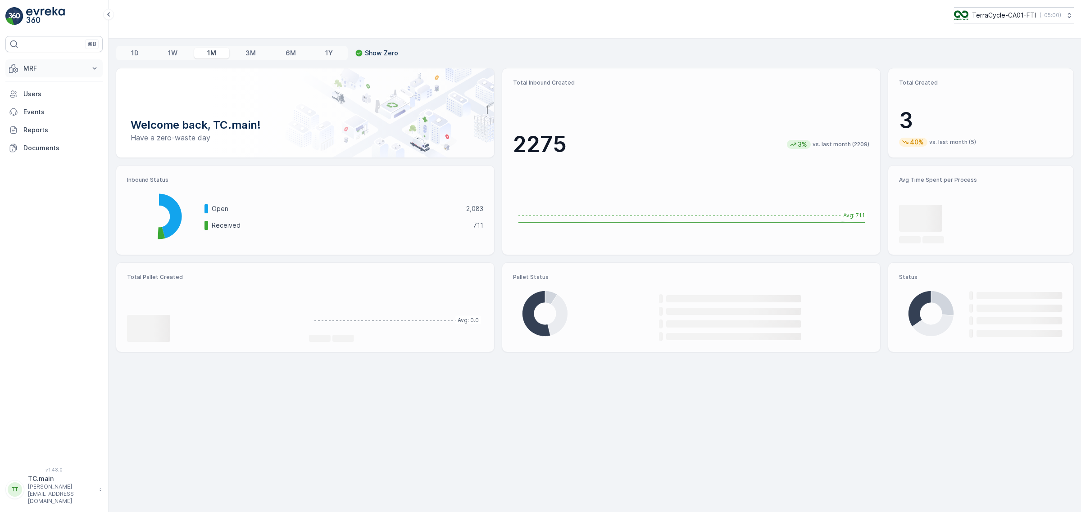
click at [53, 68] on p "MRF" at bounding box center [53, 68] width 61 height 9
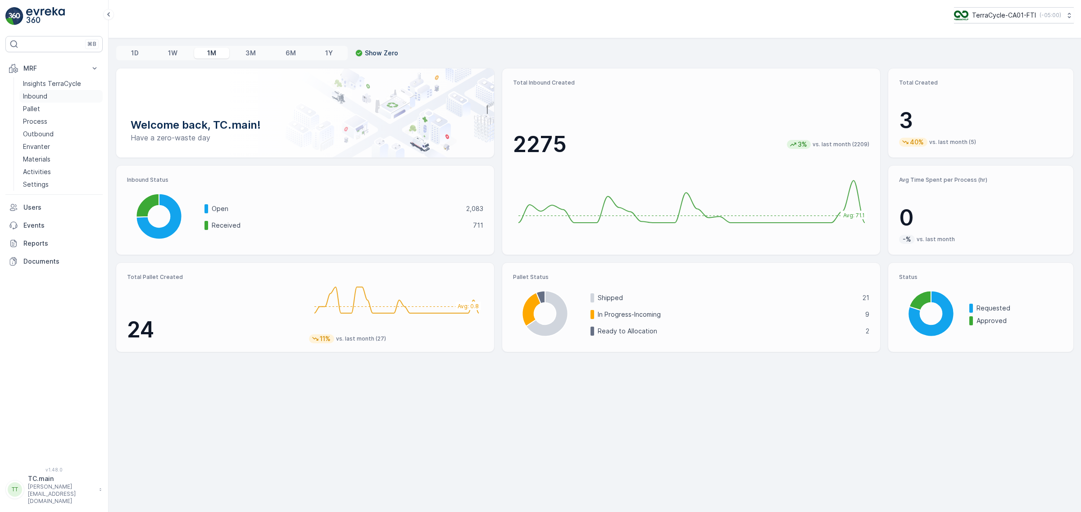
click at [39, 98] on p "Inbound" at bounding box center [35, 96] width 24 height 9
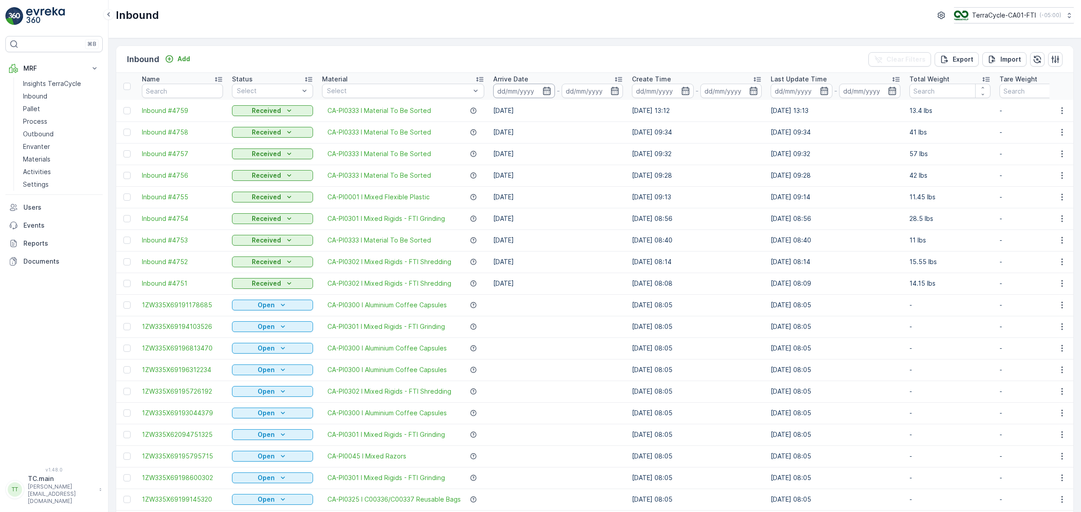
click at [524, 91] on input at bounding box center [524, 91] width 62 height 14
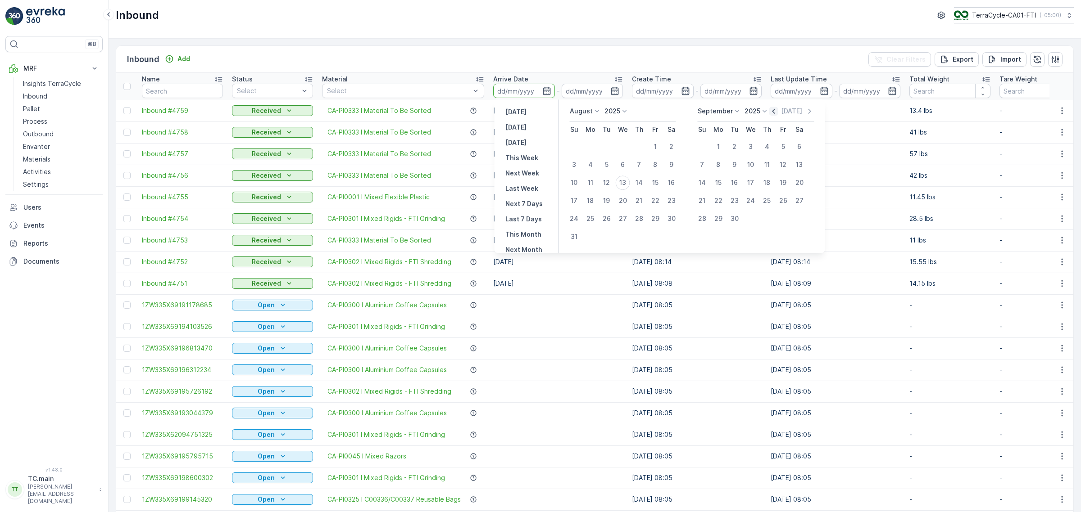
click at [775, 113] on icon "button" at bounding box center [773, 111] width 9 height 9
click at [781, 113] on p "Today" at bounding box center [791, 111] width 21 height 9
click at [762, 113] on icon "button" at bounding box center [763, 111] width 9 height 9
click at [627, 202] on div "25" at bounding box center [623, 201] width 14 height 14
type input "[DATE]"
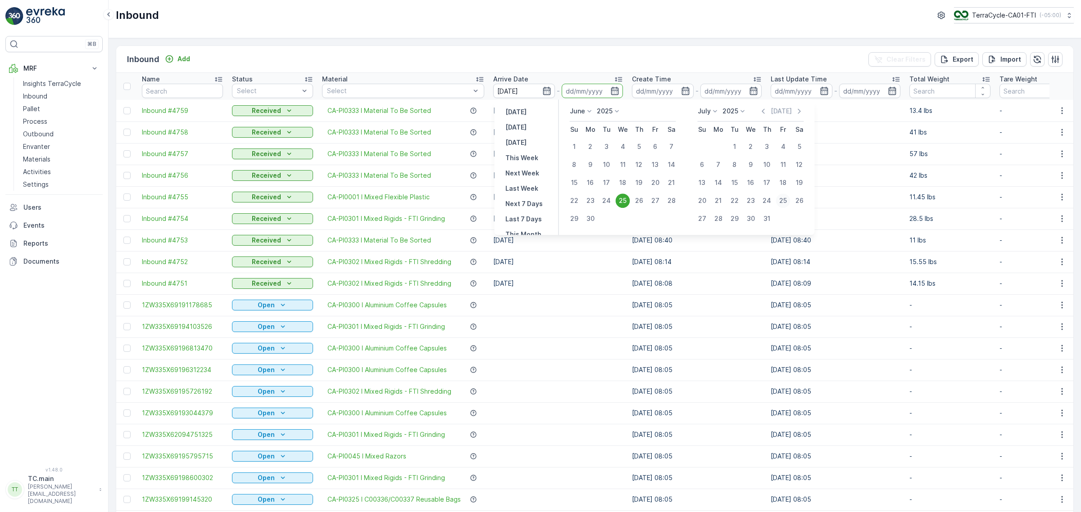
click at [784, 197] on div "25" at bounding box center [783, 201] width 14 height 14
type input "25.07.2025"
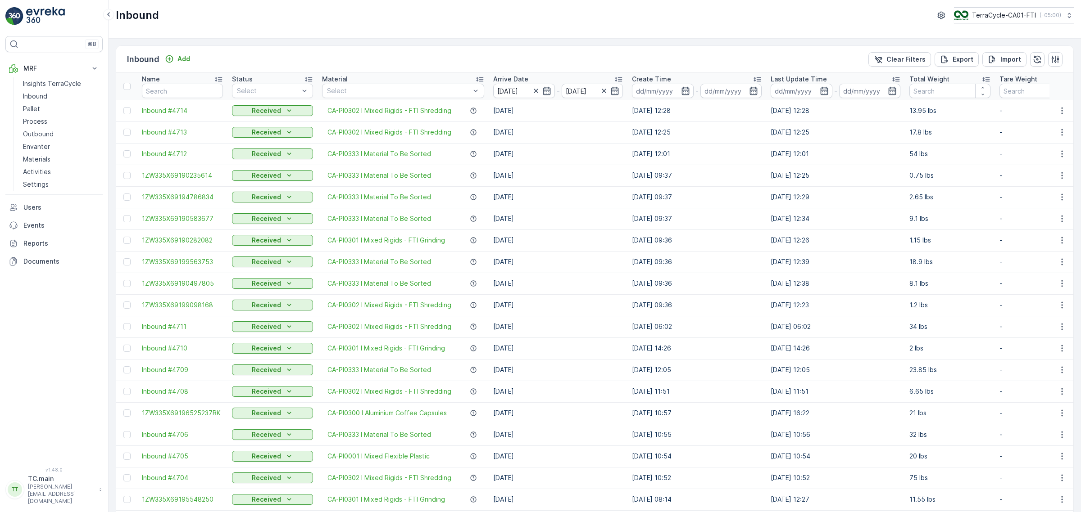
click at [985, 80] on icon at bounding box center [985, 79] width 7 height 5
click at [984, 80] on icon at bounding box center [983, 79] width 2 height 5
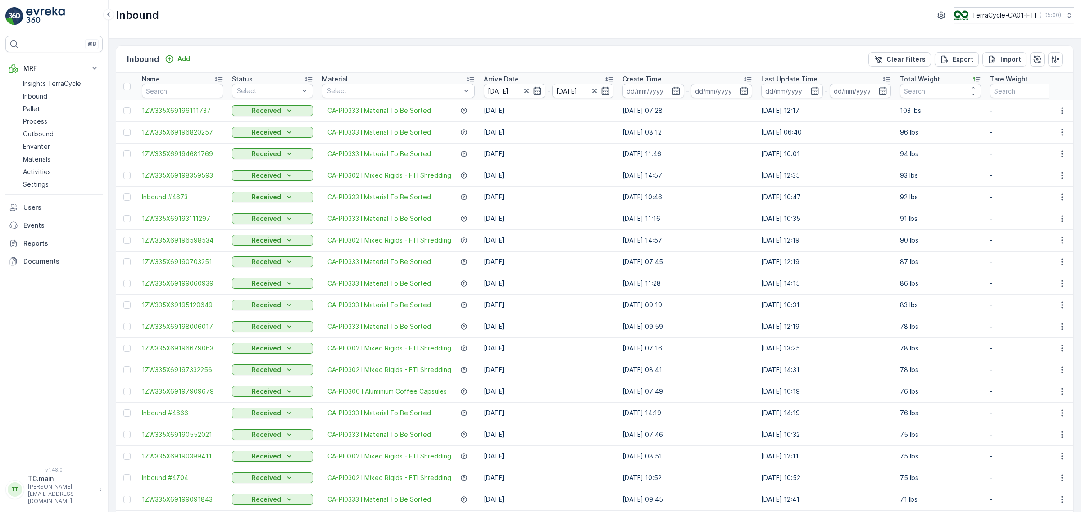
click at [962, 163] on td "94 lbs" at bounding box center [940, 154] width 90 height 22
click at [993, 8] on button "TerraCycle-CA01-FTI ( -05:00 )" at bounding box center [1013, 15] width 121 height 16
type input "aur"
click at [1004, 53] on span "TerraCycle-US08-Aurora" at bounding box center [1010, 55] width 102 height 9
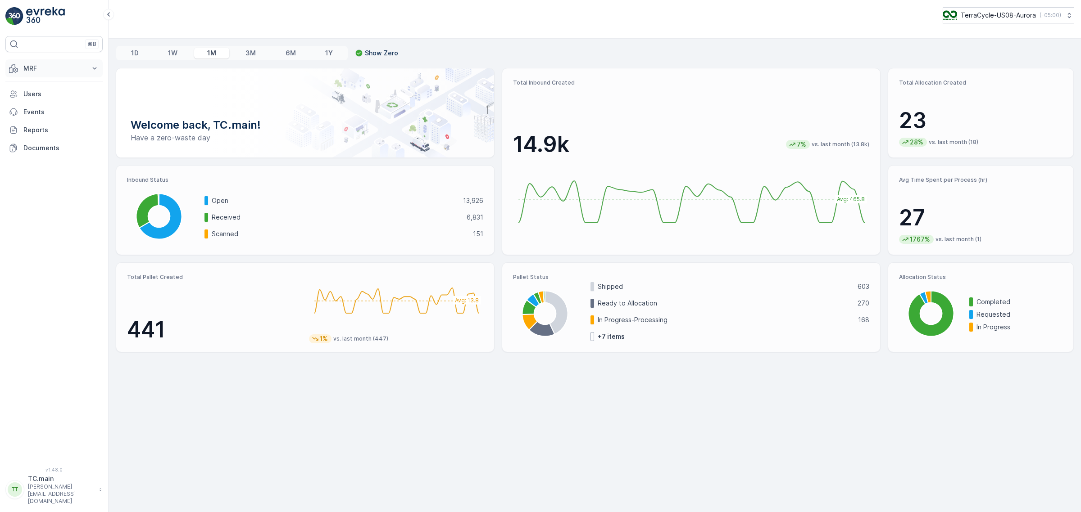
click at [50, 73] on p "MRF" at bounding box center [53, 68] width 61 height 9
click at [30, 63] on button "MRF" at bounding box center [53, 68] width 97 height 18
click at [50, 132] on p "Reports" at bounding box center [61, 130] width 76 height 9
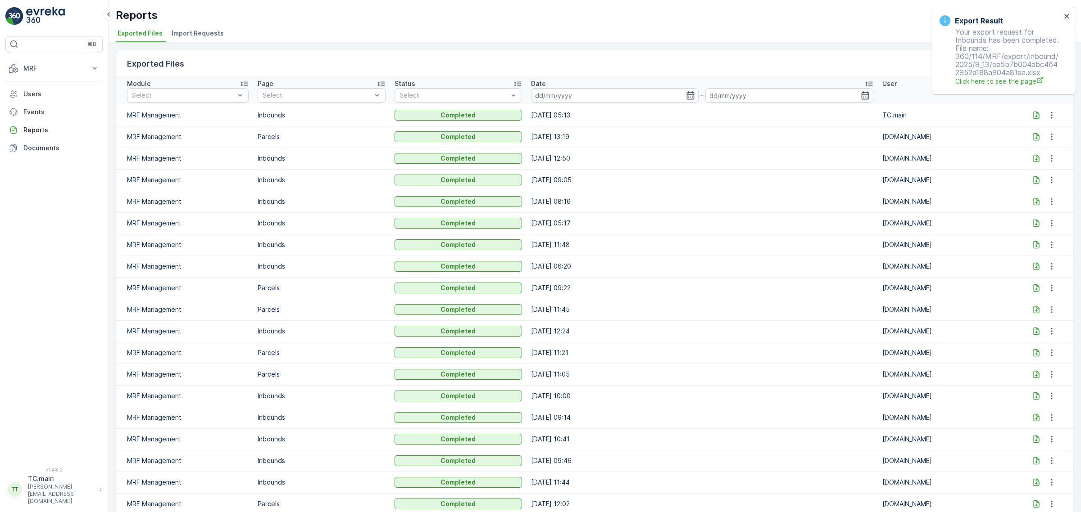
click at [1033, 111] on icon at bounding box center [1036, 115] width 6 height 8
click at [43, 69] on p "MRF" at bounding box center [53, 68] width 61 height 9
click at [45, 97] on p "Inbound" at bounding box center [35, 96] width 24 height 9
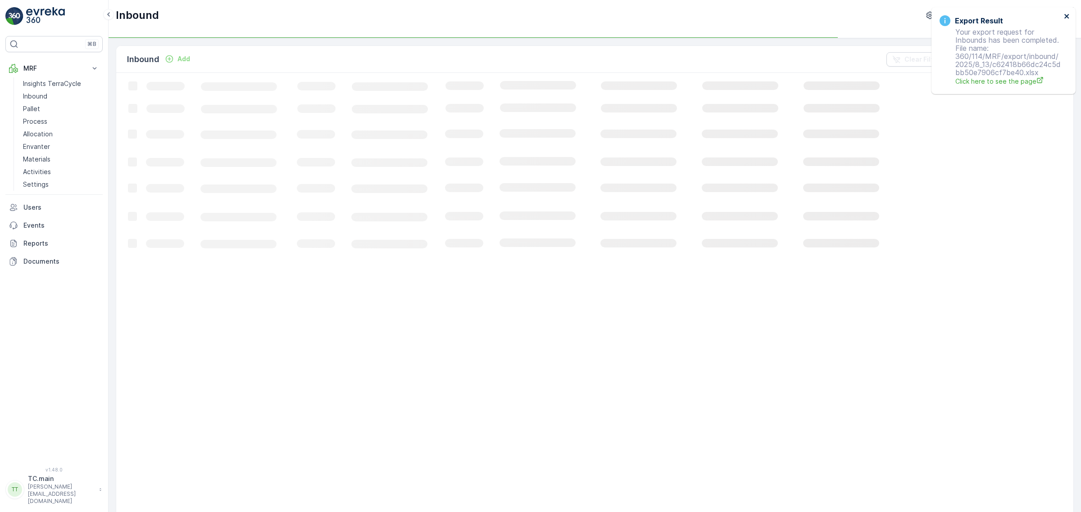
click at [1064, 20] on button "close" at bounding box center [1067, 17] width 6 height 9
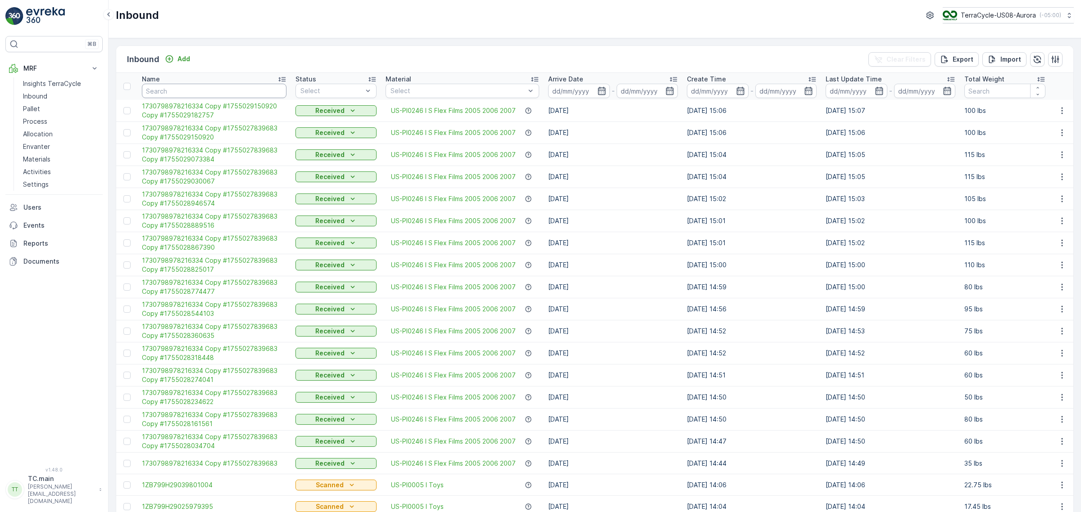
click at [176, 90] on input "text" at bounding box center [214, 91] width 145 height 14
paste input "1Z1AR8619098668879"
type input "1Z1AR8619098668879"
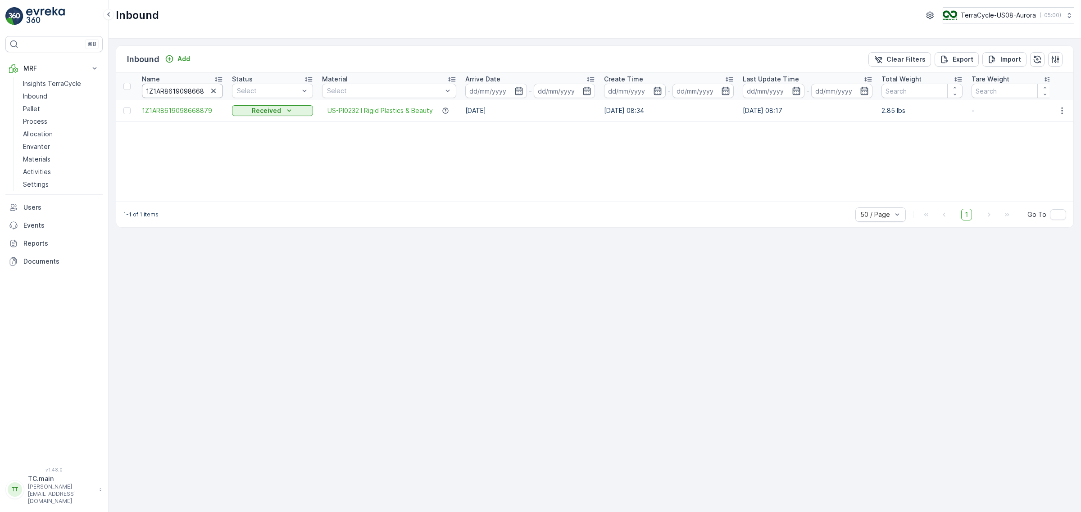
click at [188, 86] on input "1Z1AR8619098668879" at bounding box center [182, 91] width 81 height 14
paste input "B799H29004369575"
type input "1ZB799H29004369575"
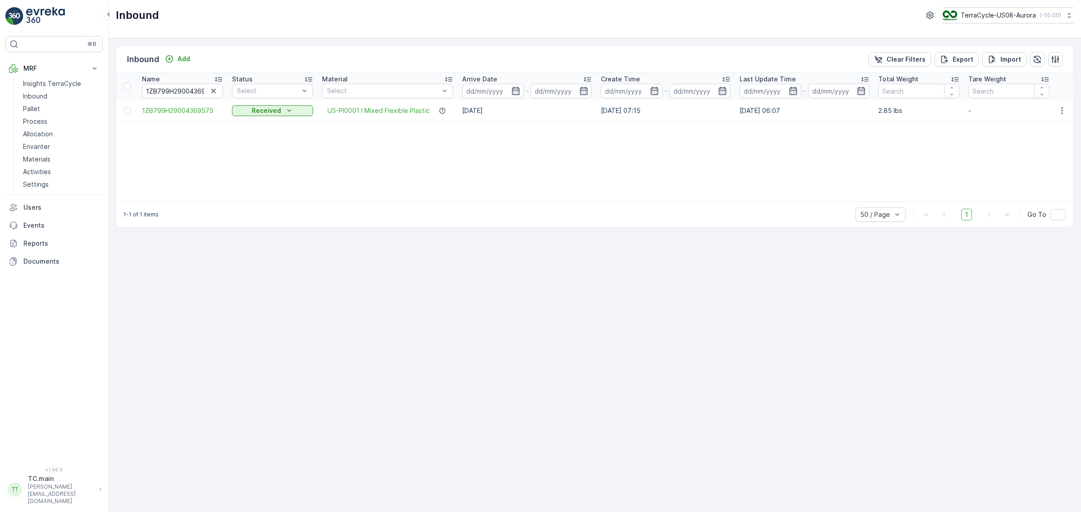
click at [888, 370] on div "Inbound Add Clear Filters Export Import Name 1ZB799H29004369575 Status Select M…" at bounding box center [595, 275] width 972 height 474
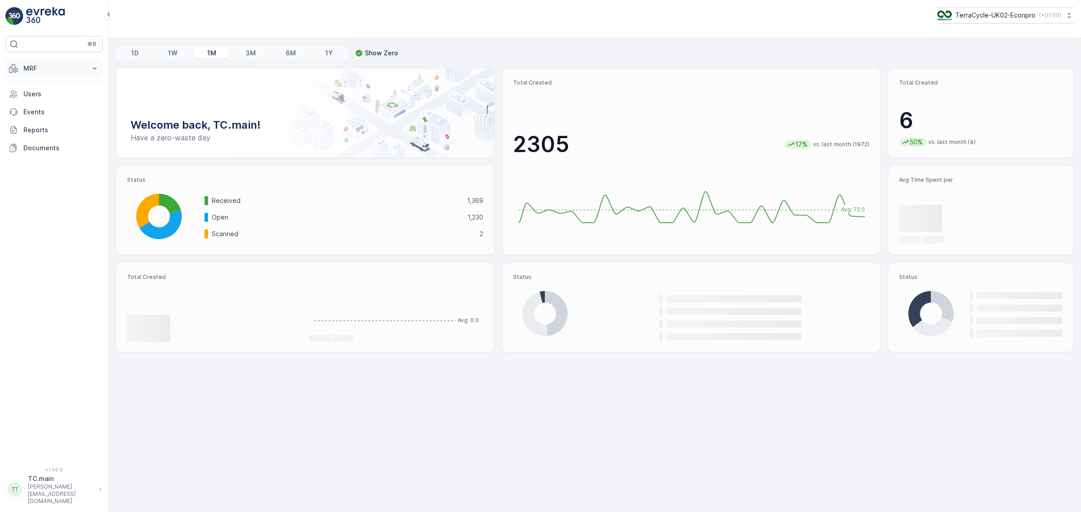
click at [45, 71] on p "MRF" at bounding box center [53, 68] width 61 height 9
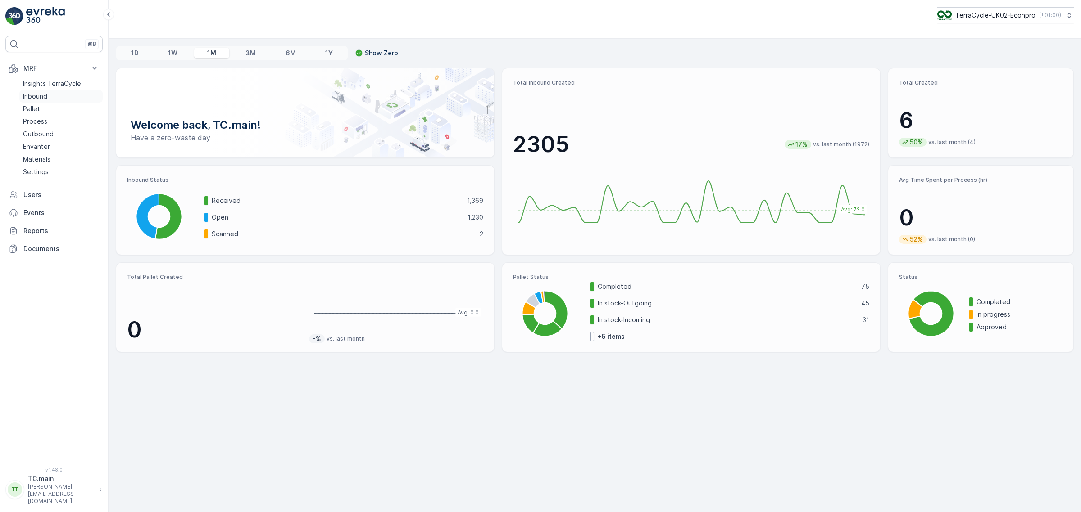
click at [48, 97] on link "Inbound" at bounding box center [60, 96] width 83 height 13
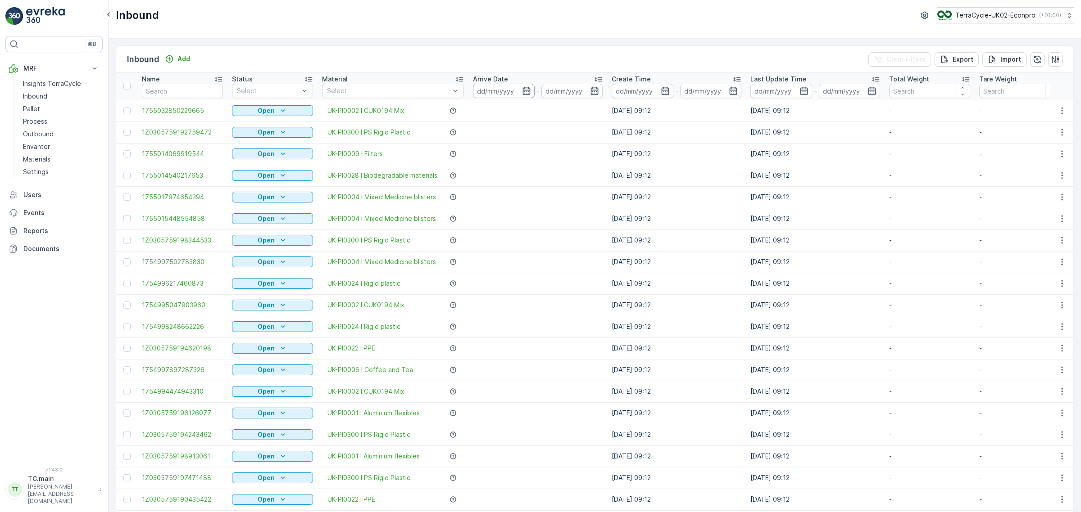
click at [503, 91] on input at bounding box center [504, 91] width 62 height 14
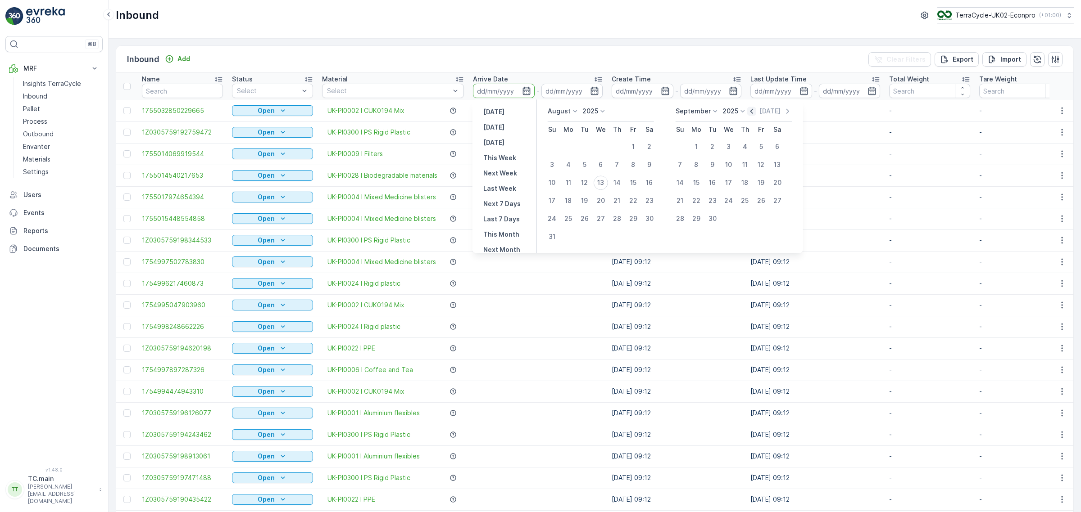
click at [751, 112] on icon "button" at bounding box center [751, 111] width 9 height 9
click at [751, 112] on div "[DATE]" at bounding box center [759, 111] width 45 height 9
click at [737, 112] on div "[DATE] [DATE]" at bounding box center [729, 114] width 106 height 15
click at [744, 112] on icon "button" at bounding box center [741, 111] width 9 height 9
click at [599, 201] on div "25" at bounding box center [601, 201] width 14 height 14
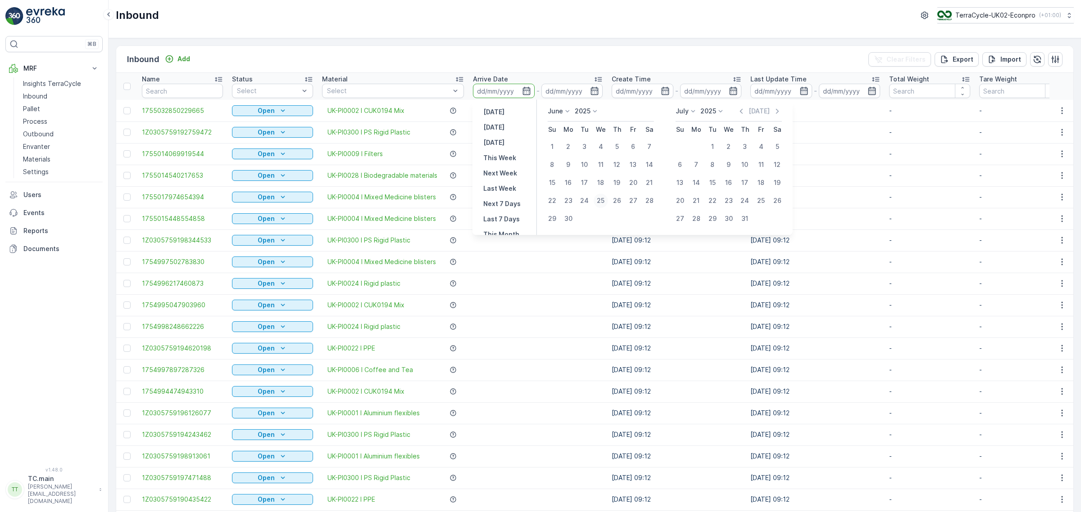
type input "[DATE]"
click at [763, 203] on div "25" at bounding box center [761, 201] width 14 height 14
type input "[DATE]"
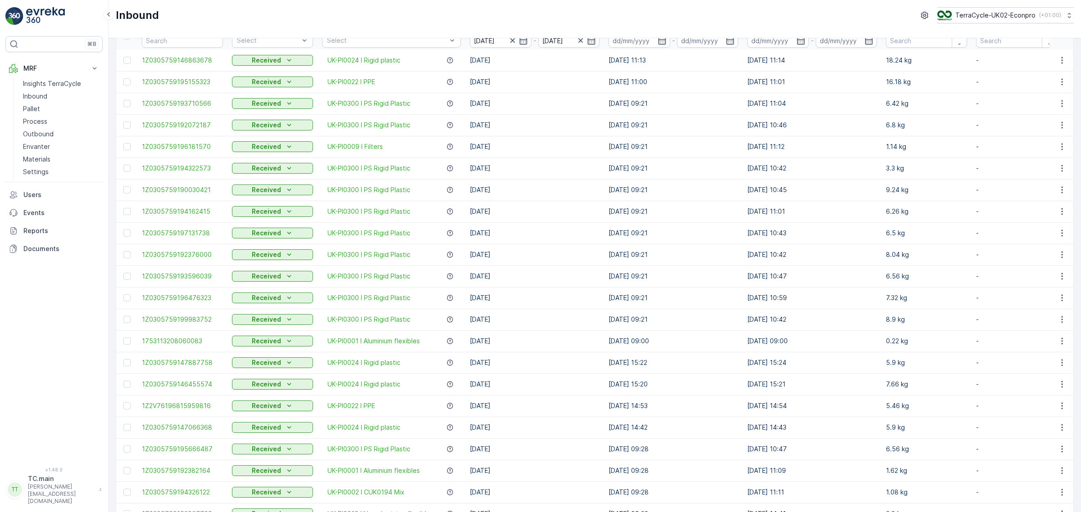
scroll to position [32, 0]
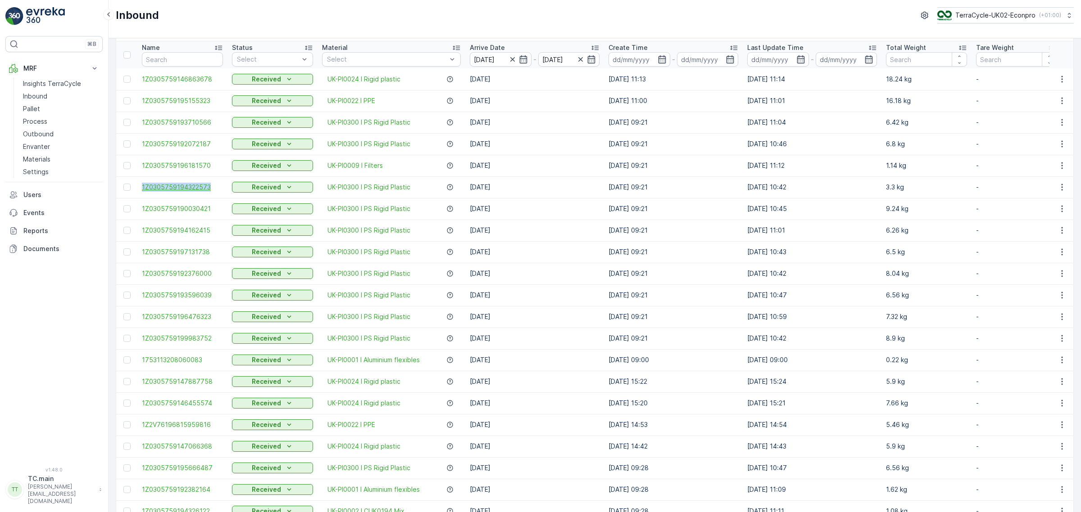
drag, startPoint x: 141, startPoint y: 187, endPoint x: 209, endPoint y: 189, distance: 67.6
click at [209, 189] on td "1Z0305759194322573" at bounding box center [182, 188] width 90 height 22
copy span "1Z0305759194322573"
click at [911, 185] on p "3.3 kg" at bounding box center [926, 187] width 81 height 9
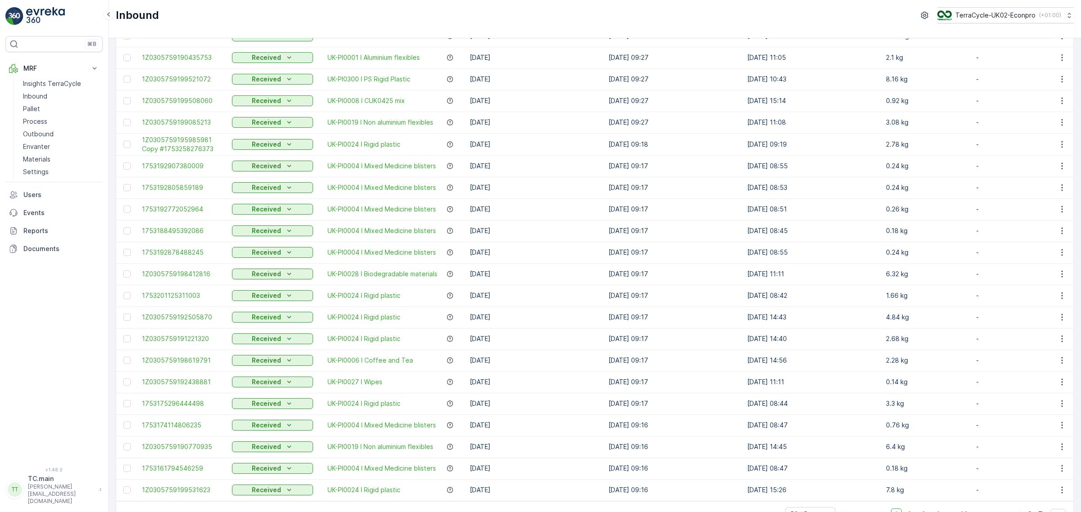
scroll to position [707, 0]
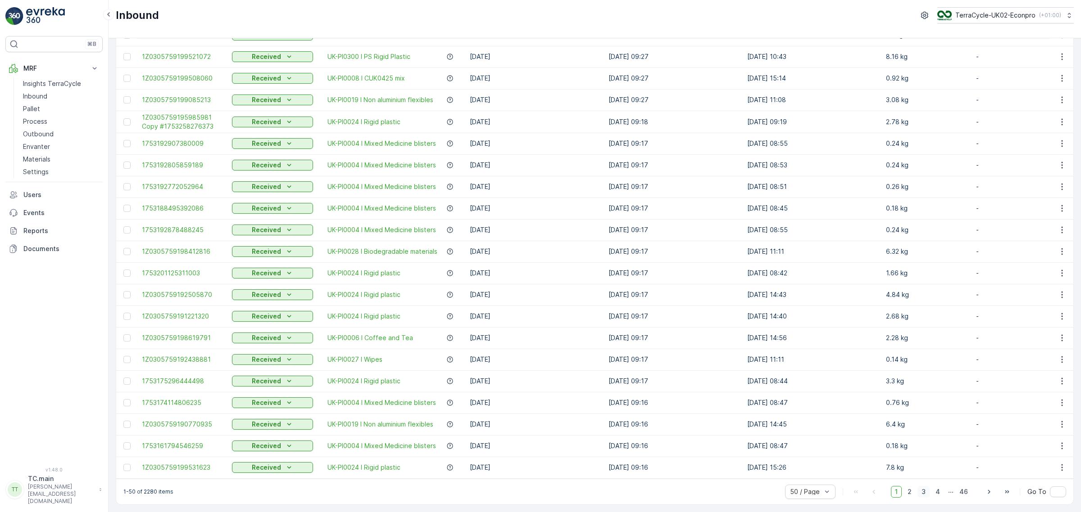
click at [924, 492] on span "3" at bounding box center [923, 492] width 12 height 12
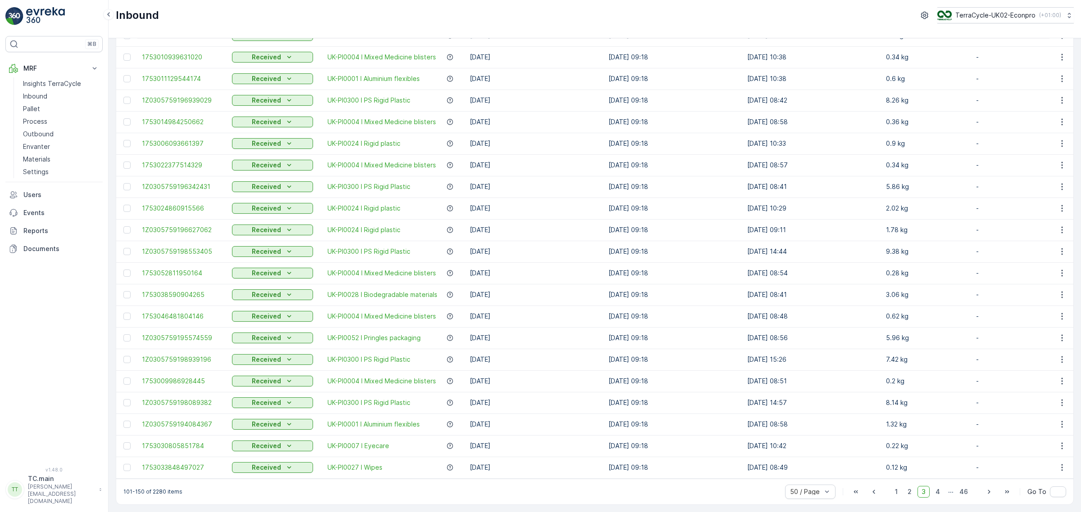
scroll to position [706, 0]
drag, startPoint x: 140, startPoint y: 463, endPoint x: 210, endPoint y: 463, distance: 70.3
click at [210, 463] on td "1753033848497027" at bounding box center [182, 468] width 90 height 22
copy span "1753033848497027"
click at [960, 492] on span "46" at bounding box center [963, 492] width 17 height 12
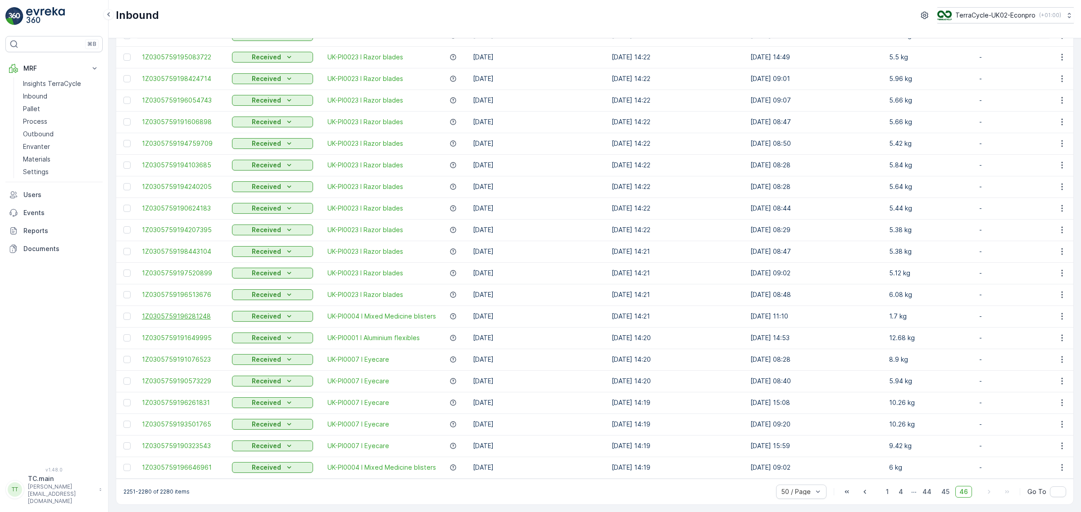
scroll to position [275, 0]
drag, startPoint x: 141, startPoint y: 460, endPoint x: 210, endPoint y: 460, distance: 69.8
click at [210, 460] on td "1Z0305759196646961" at bounding box center [182, 468] width 90 height 22
copy span "1Z0305759196646961"
drag, startPoint x: 478, startPoint y: 478, endPoint x: 737, endPoint y: 478, distance: 258.5
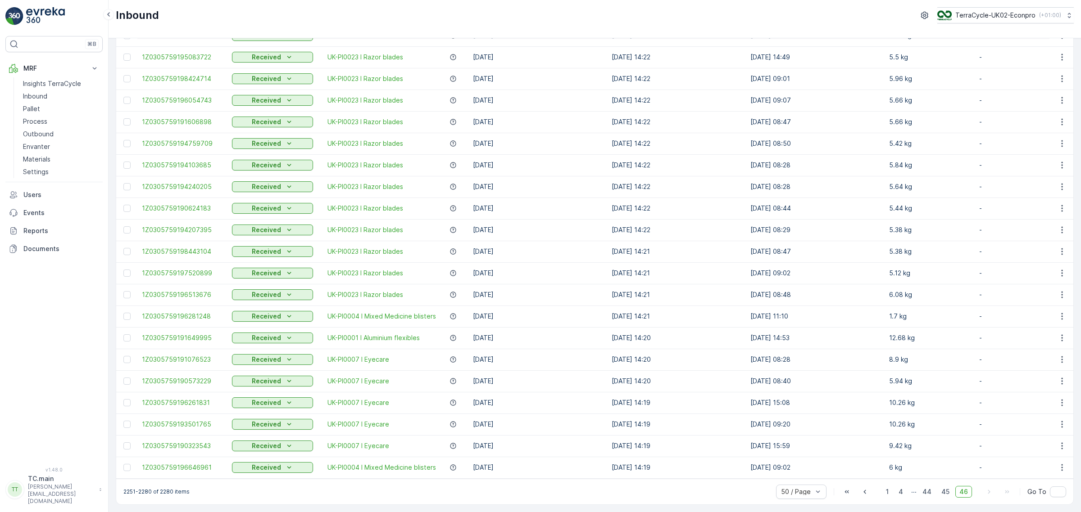
click at [737, 479] on div "2251-2280 of 2280 items 50 / Page 1 4 ... 44 45 46 Go To" at bounding box center [594, 492] width 957 height 26
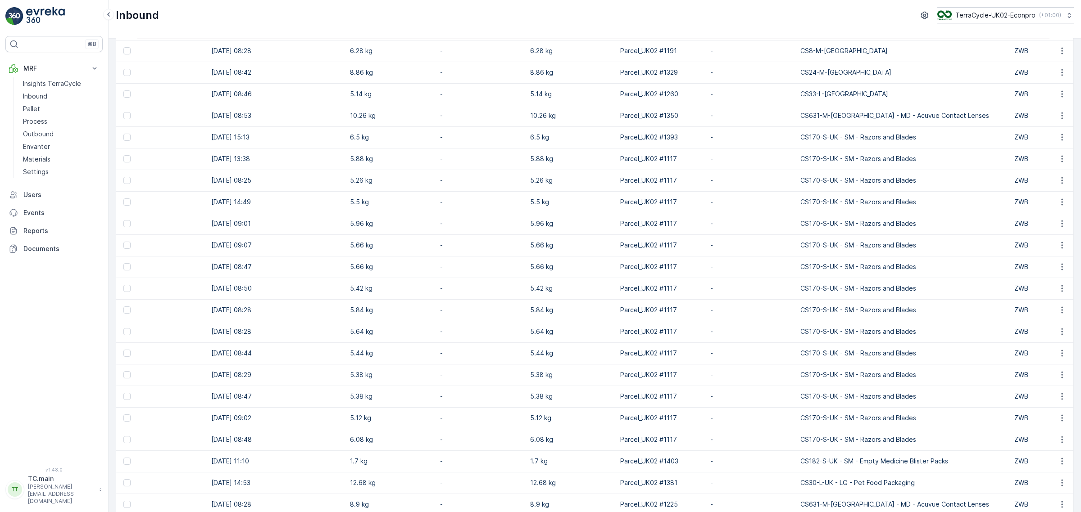
scroll to position [274, 0]
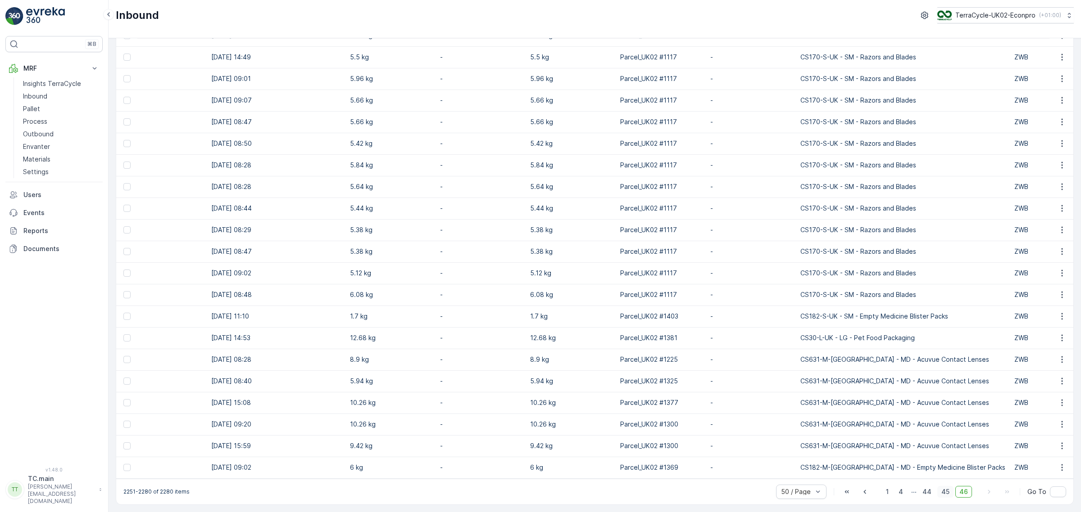
click at [948, 496] on span "45" at bounding box center [945, 492] width 16 height 12
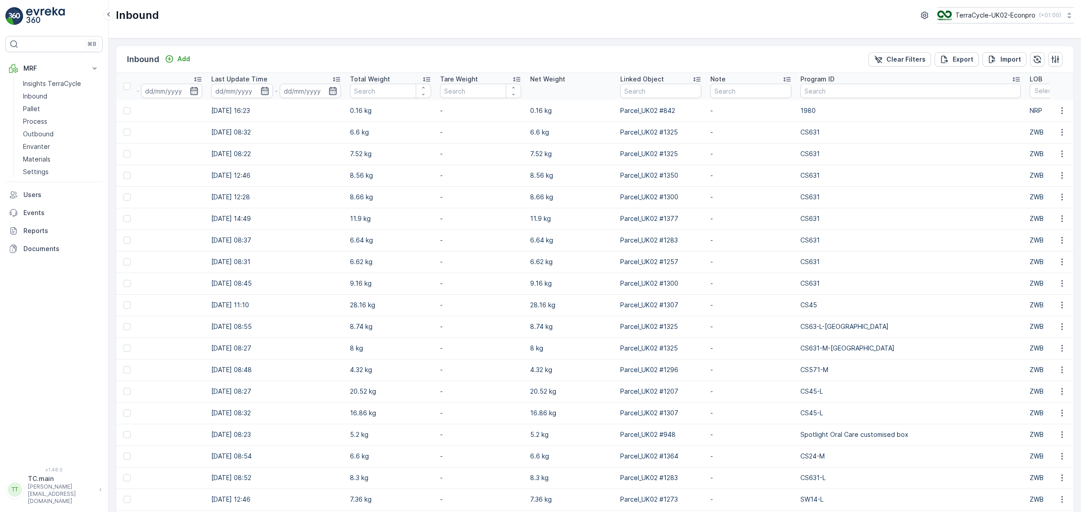
click at [512, 111] on p "-" at bounding box center [480, 110] width 81 height 9
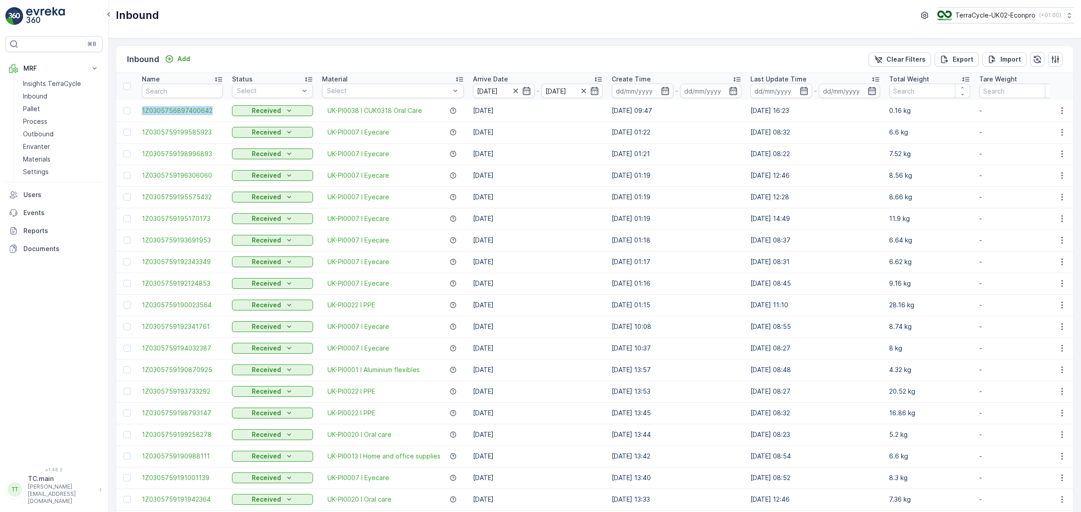
drag, startPoint x: 141, startPoint y: 108, endPoint x: 211, endPoint y: 101, distance: 70.6
click at [211, 101] on td "1Z0305756897400642" at bounding box center [182, 111] width 90 height 22
copy span "1Z0305756897400642"
click at [520, 107] on td "[DATE]" at bounding box center [537, 111] width 139 height 22
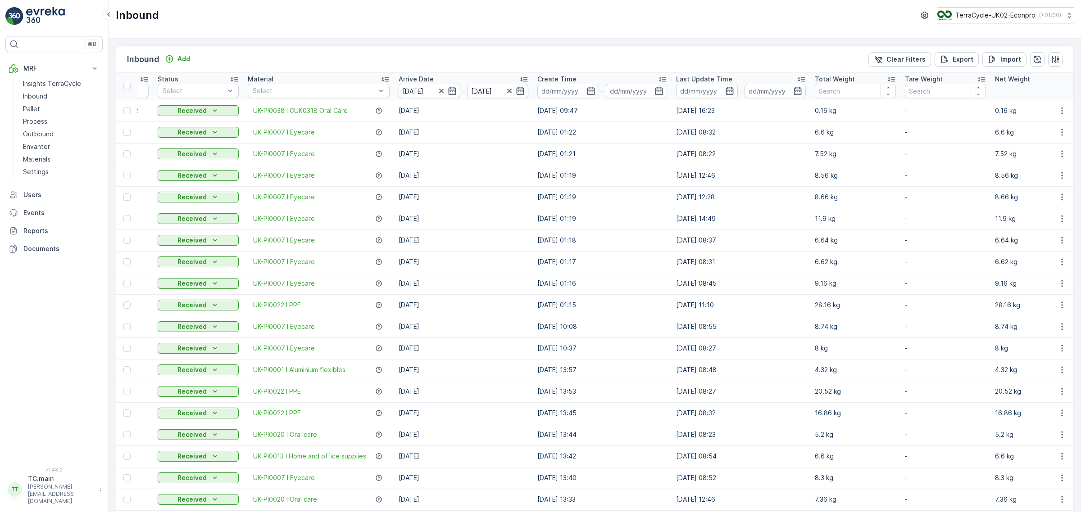
scroll to position [0, 135]
